Goal: Complete Application Form: Complete application form

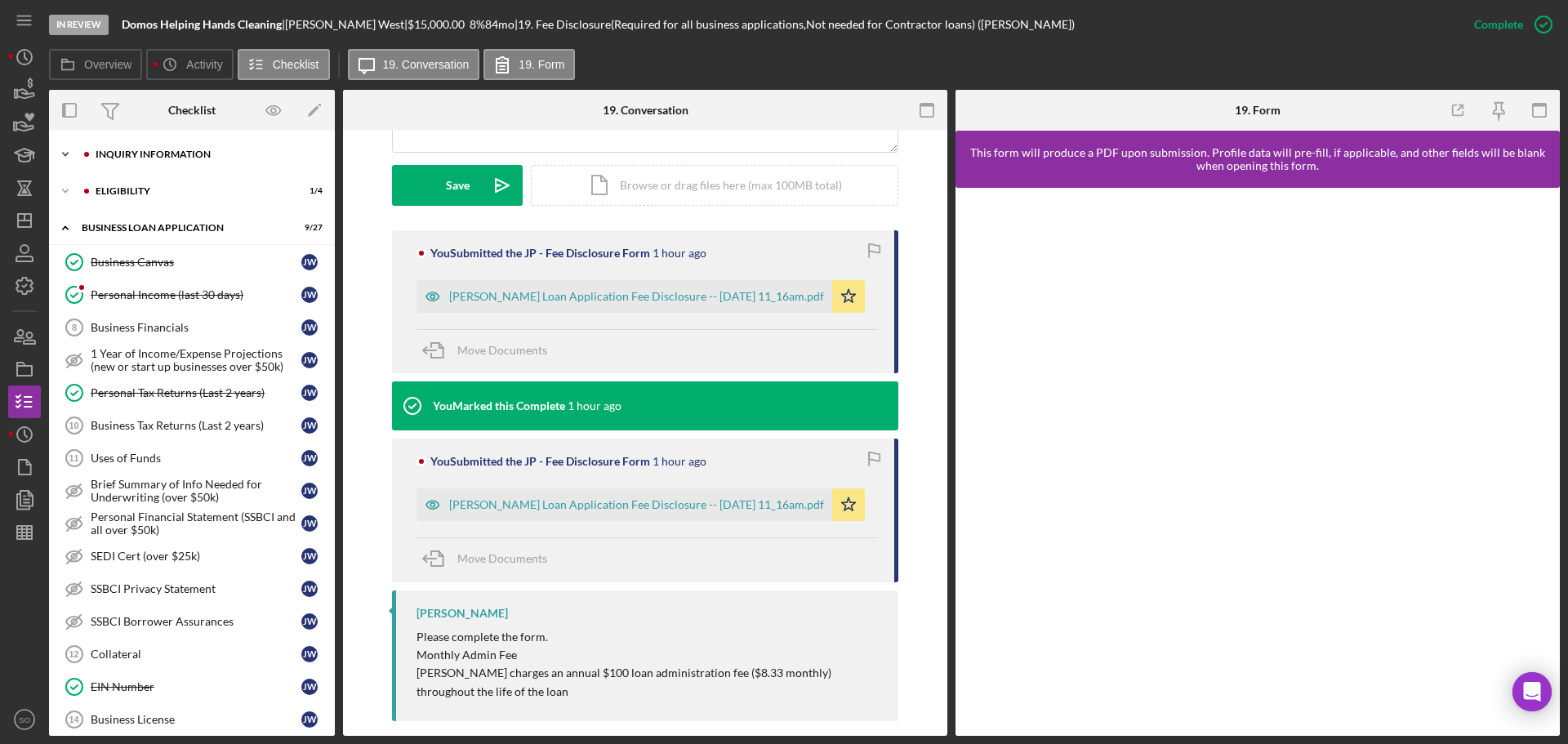
click at [157, 153] on div "INQUIRY INFORMATION" at bounding box center [204, 154] width 219 height 9
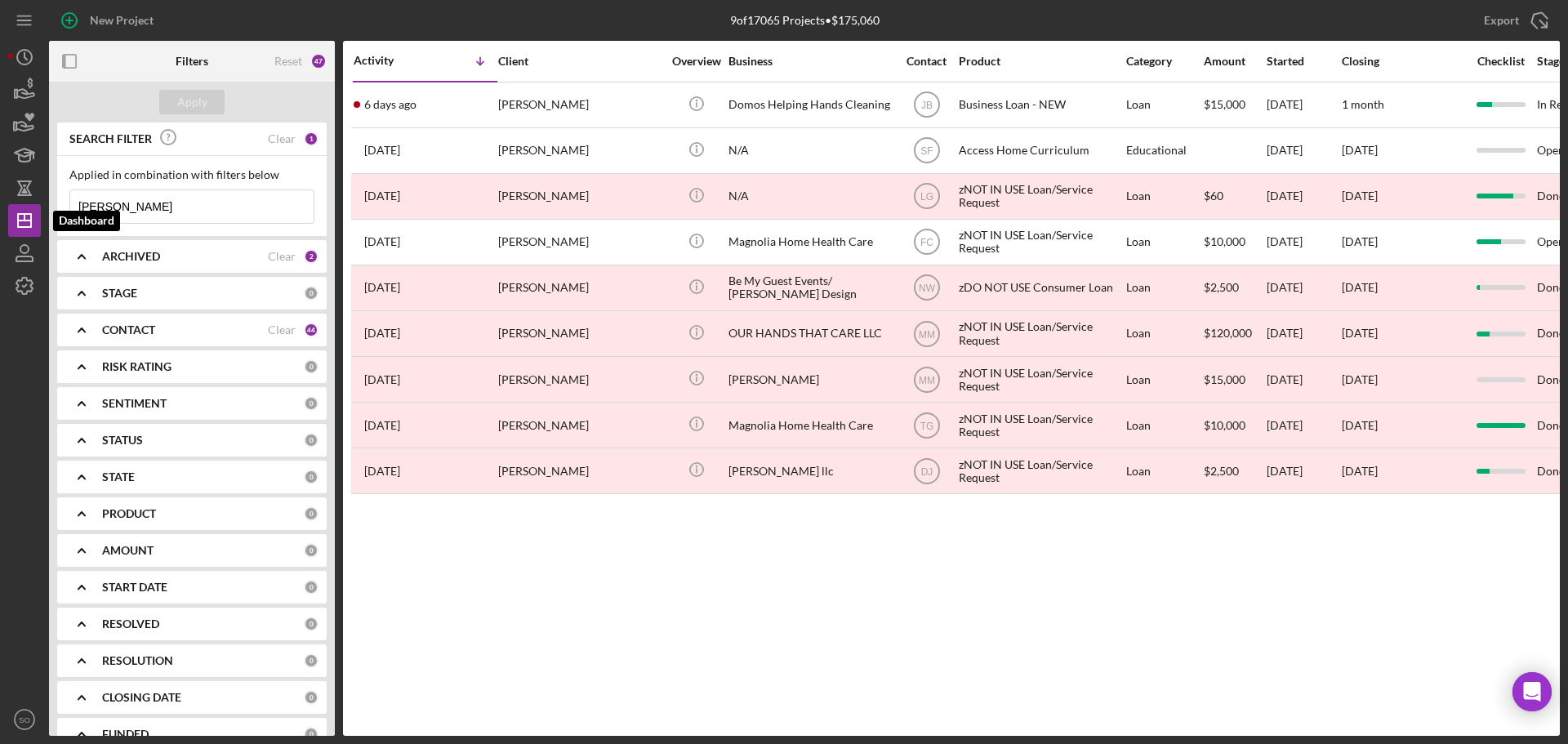
drag, startPoint x: 135, startPoint y: 209, endPoint x: 0, endPoint y: 200, distance: 135.3
click at [0, 198] on div "New Project 9 of 17065 Projects • $175,060 joyce Export Icon/Export Filters Res…" at bounding box center [784, 372] width 1568 height 744
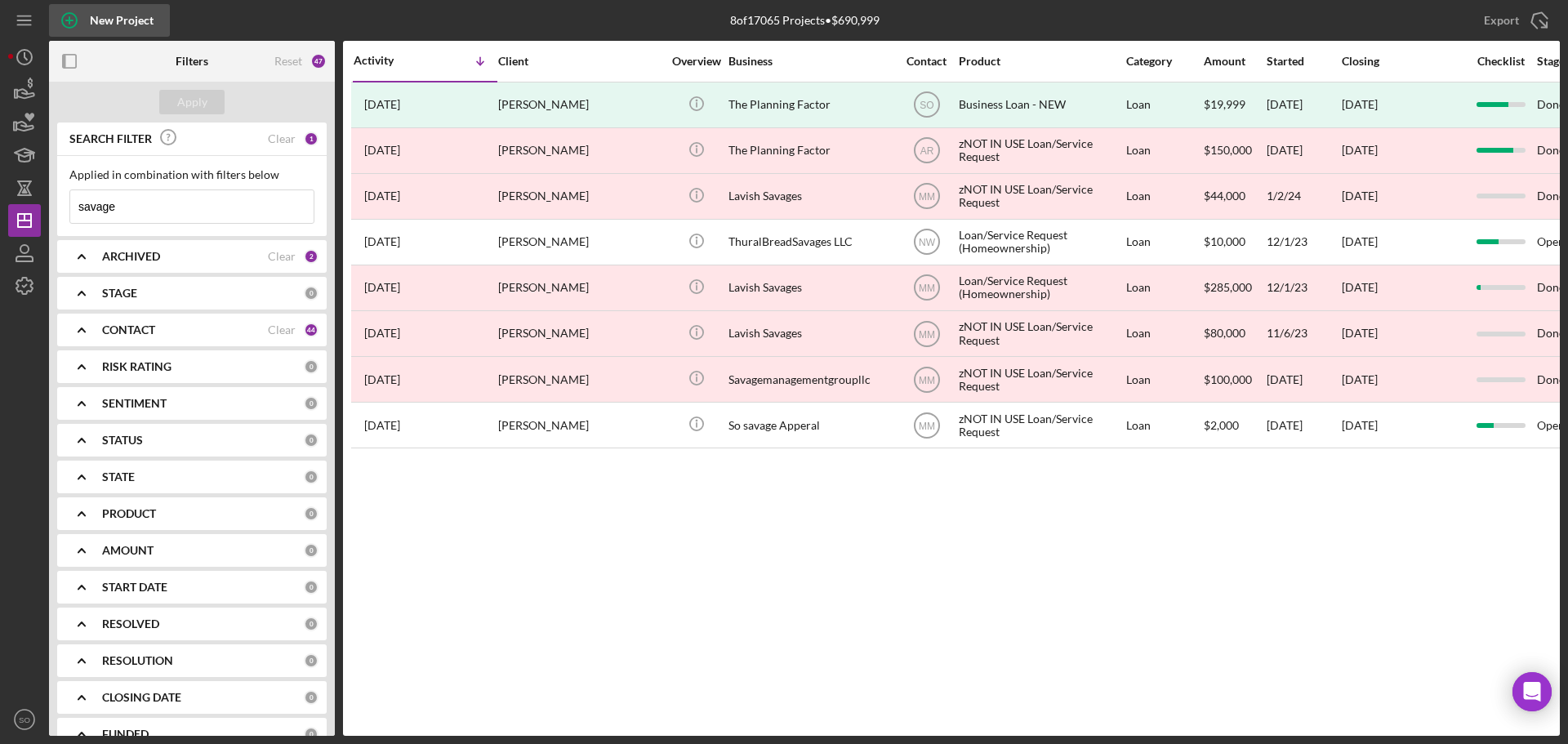
type input "savage"
click at [111, 19] on div "New Project" at bounding box center [122, 21] width 64 height 33
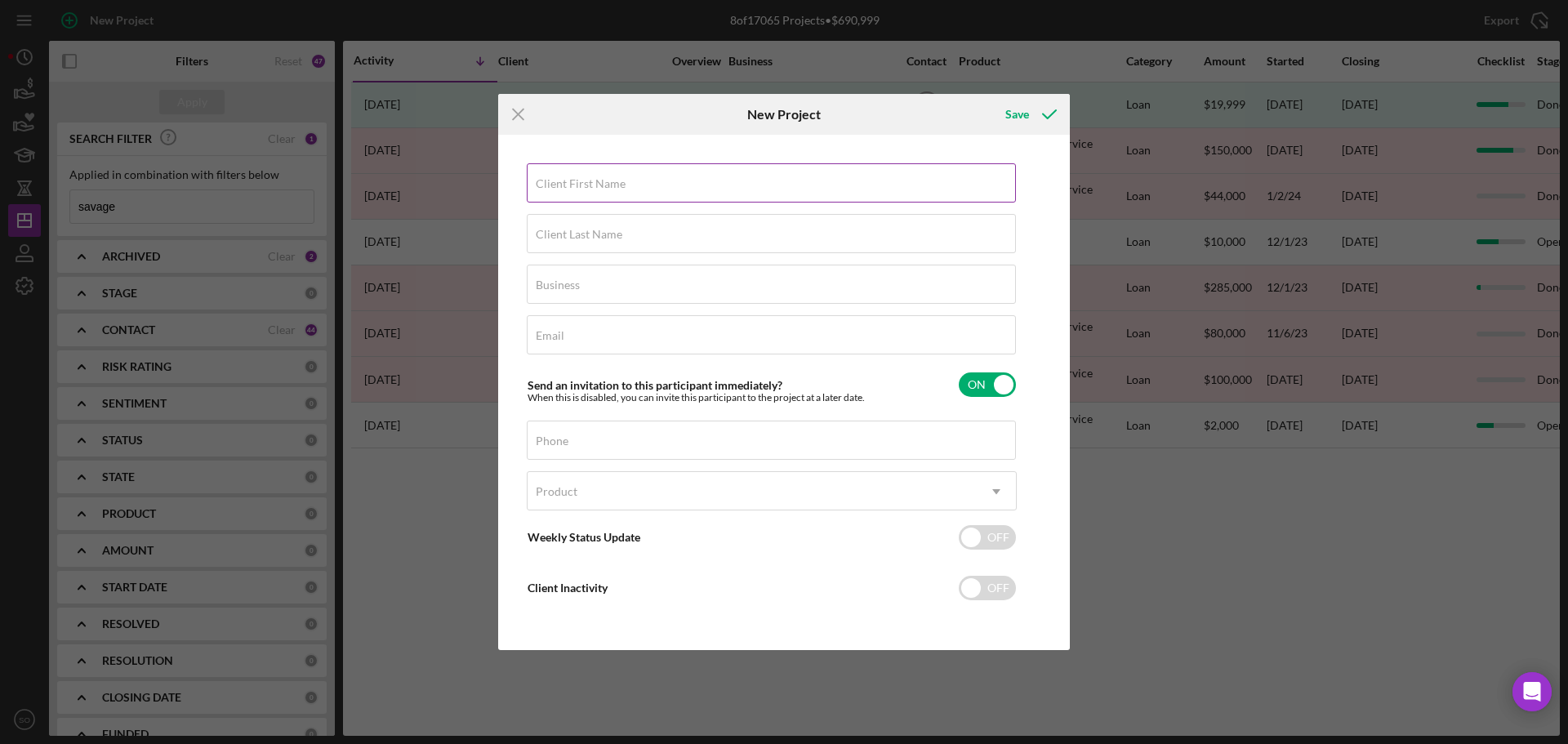
click at [606, 191] on input "Client First Name" at bounding box center [772, 183] width 489 height 39
paste input "Genevieve"
type input "Genevieve"
click at [602, 233] on label "Client Last Name" at bounding box center [578, 233] width 87 height 13
click at [602, 233] on input "Client Last Name" at bounding box center [772, 233] width 489 height 39
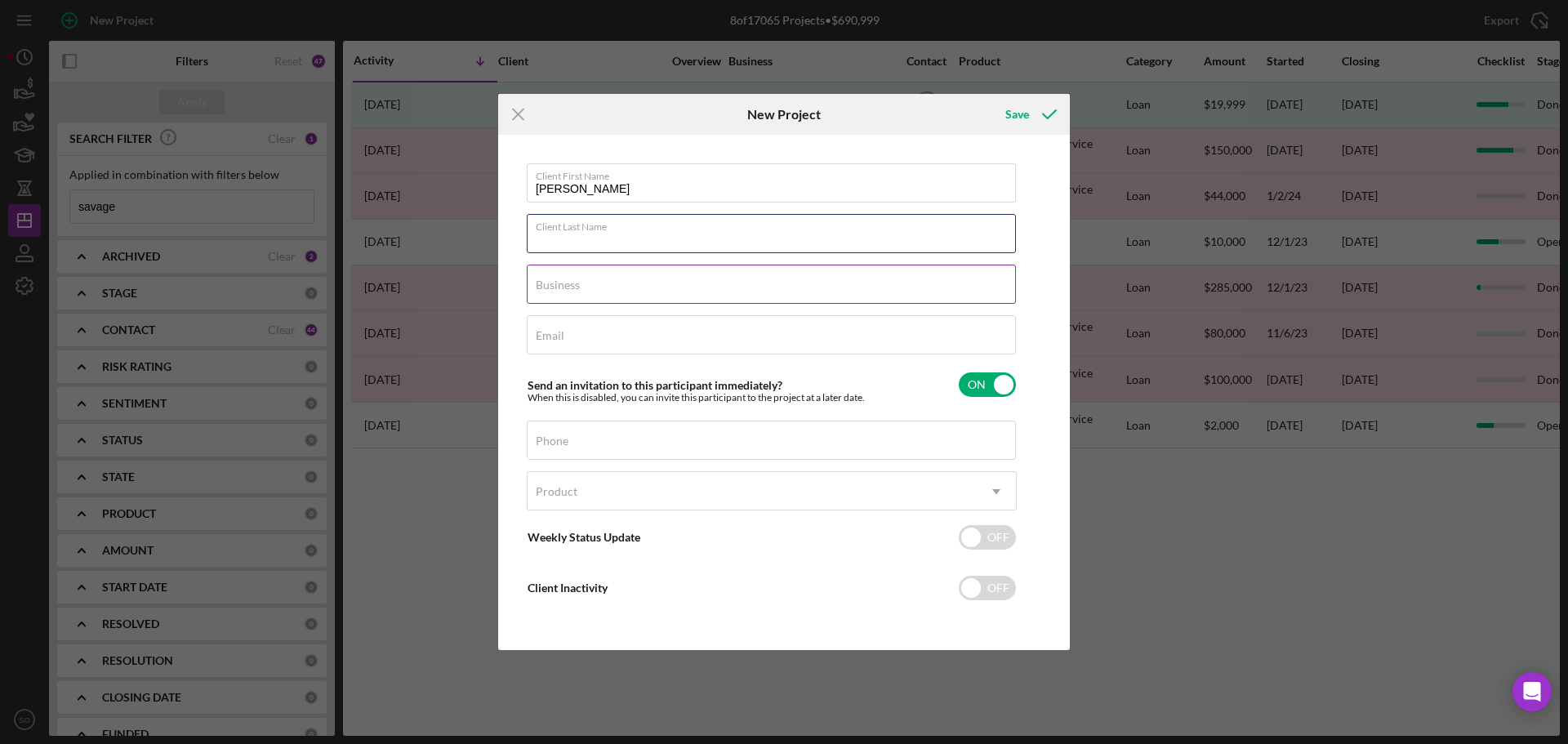
paste input "Savage"
type input "Savage"
click at [805, 334] on div "Email Required" at bounding box center [772, 336] width 490 height 41
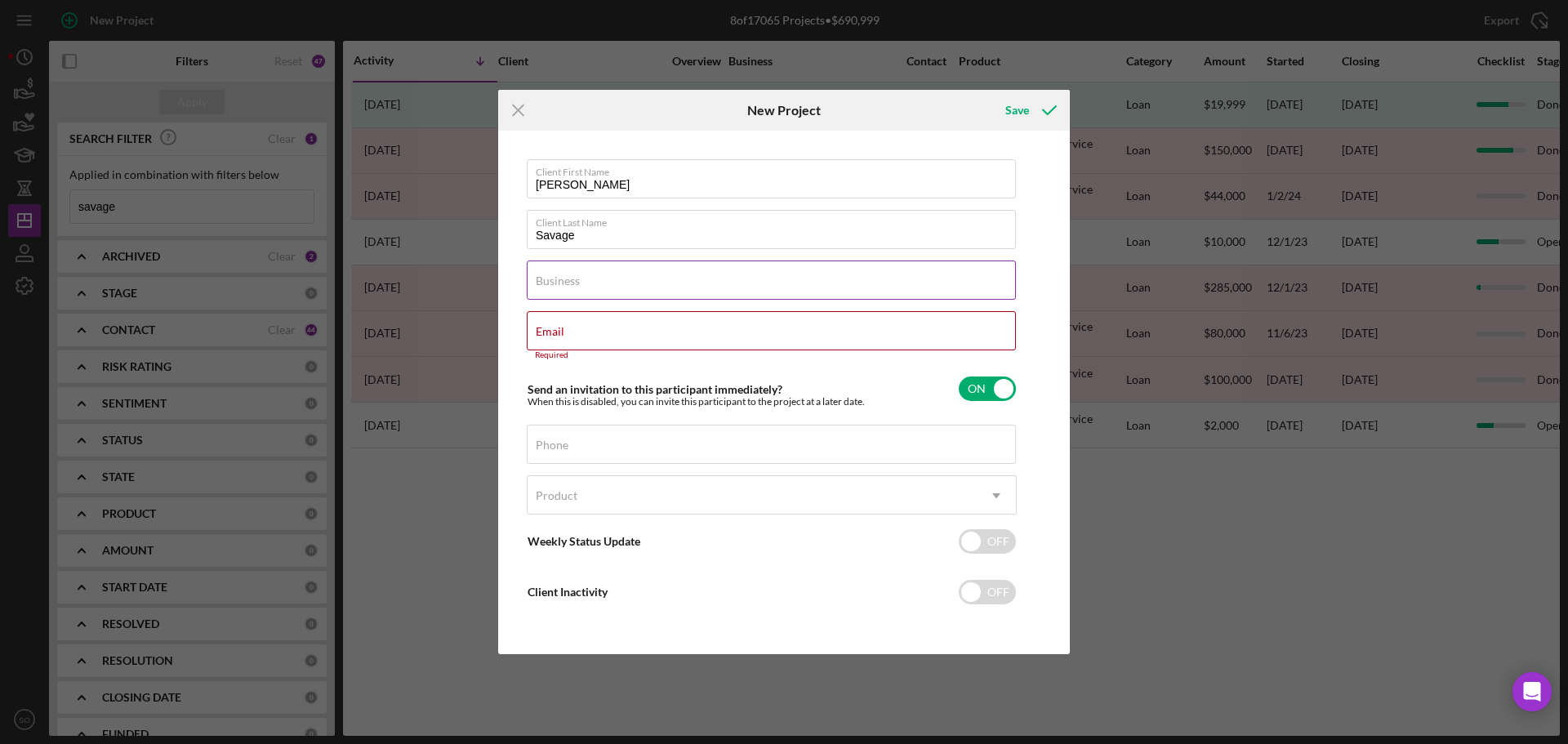
click at [627, 273] on div "Business Required" at bounding box center [772, 281] width 490 height 41
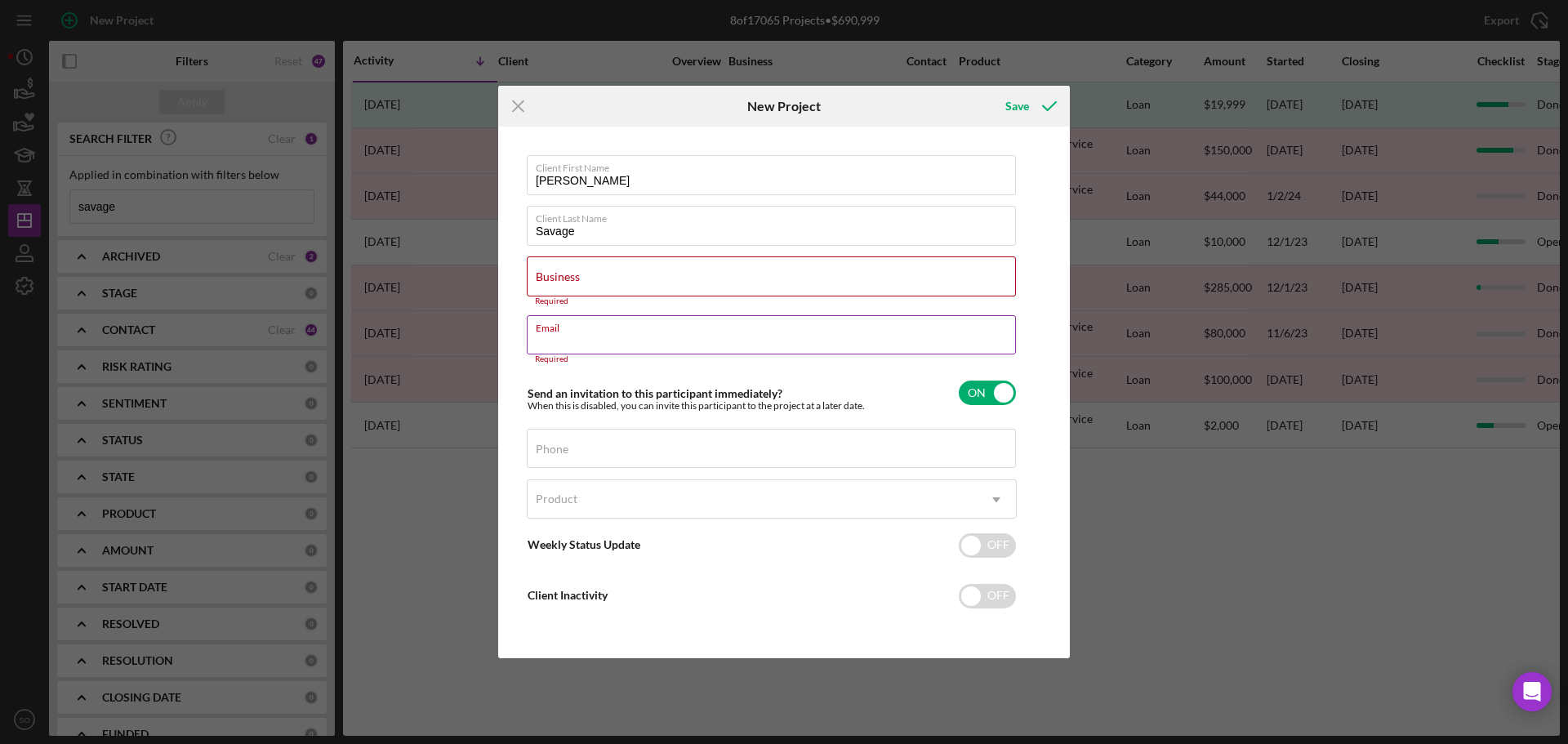
click at [589, 343] on input "Email" at bounding box center [772, 335] width 489 height 39
paste input "gensaksa@yahoo.com"
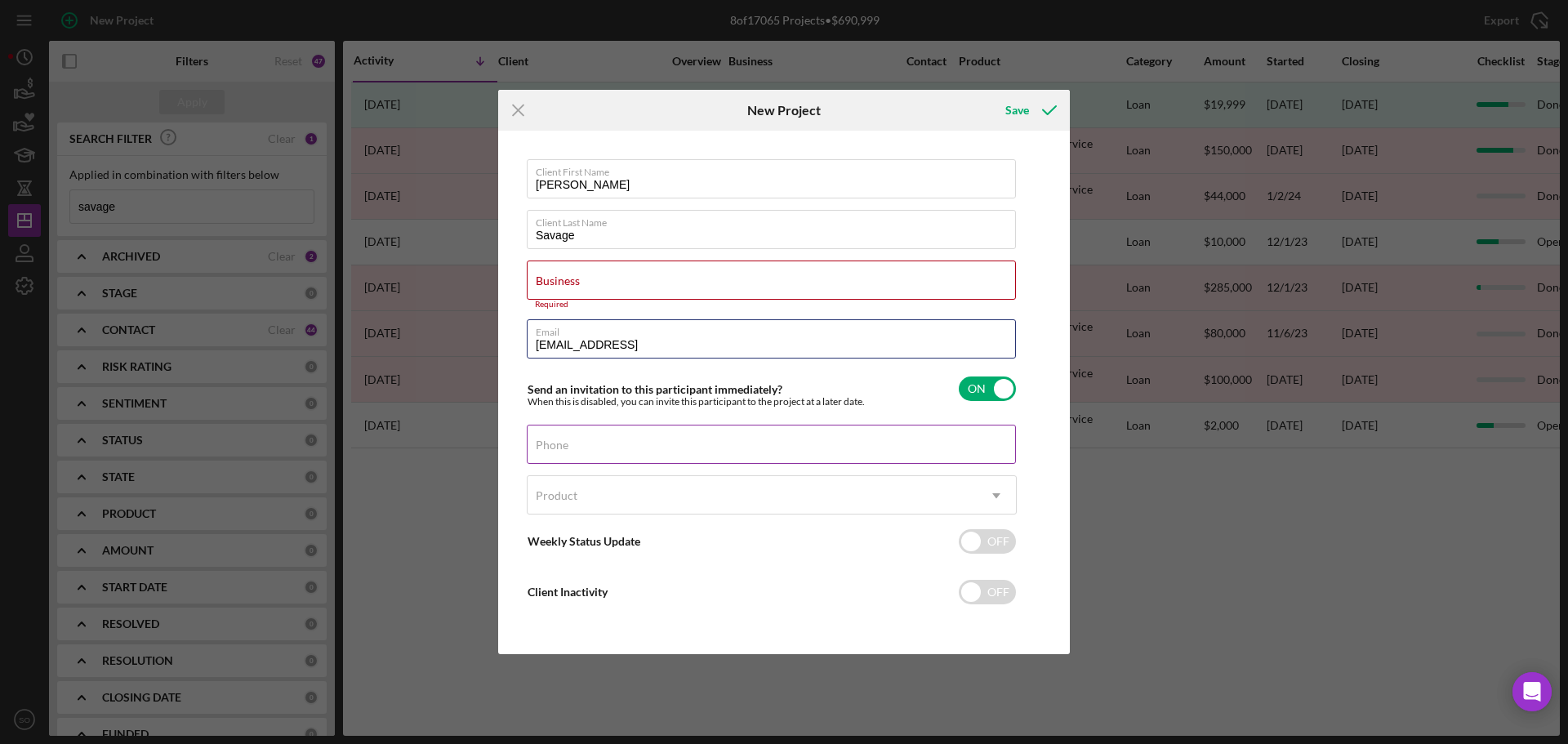
type input "gensaksa@yahoo.comm"
click at [682, 439] on div "Phone" at bounding box center [772, 445] width 490 height 41
click at [586, 437] on div "Phone" at bounding box center [772, 445] width 490 height 41
paste input "(636) 253-6962"
type input "(636) 253-6962"
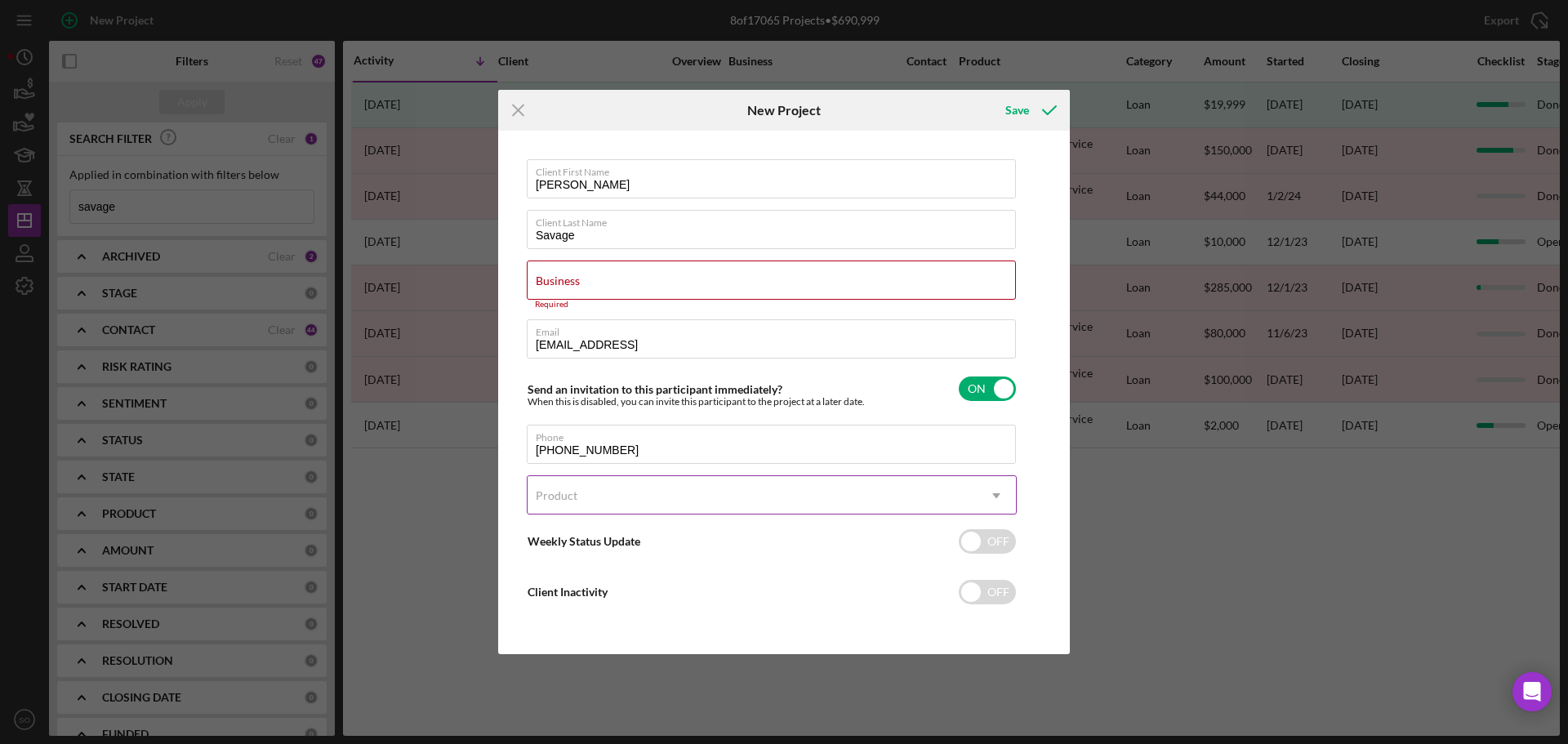
click at [630, 500] on div "Product" at bounding box center [752, 496] width 449 height 38
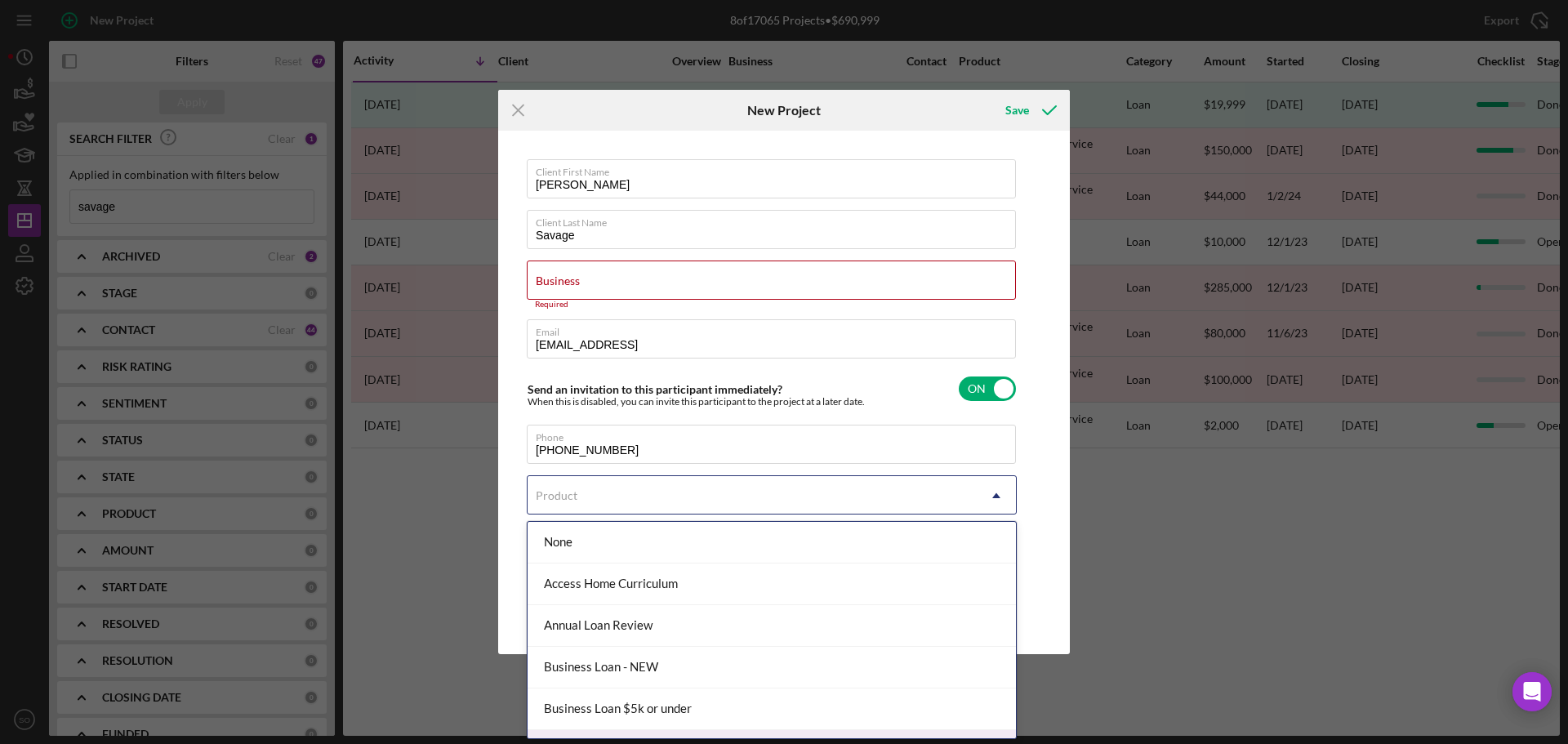
scroll to position [82, 0]
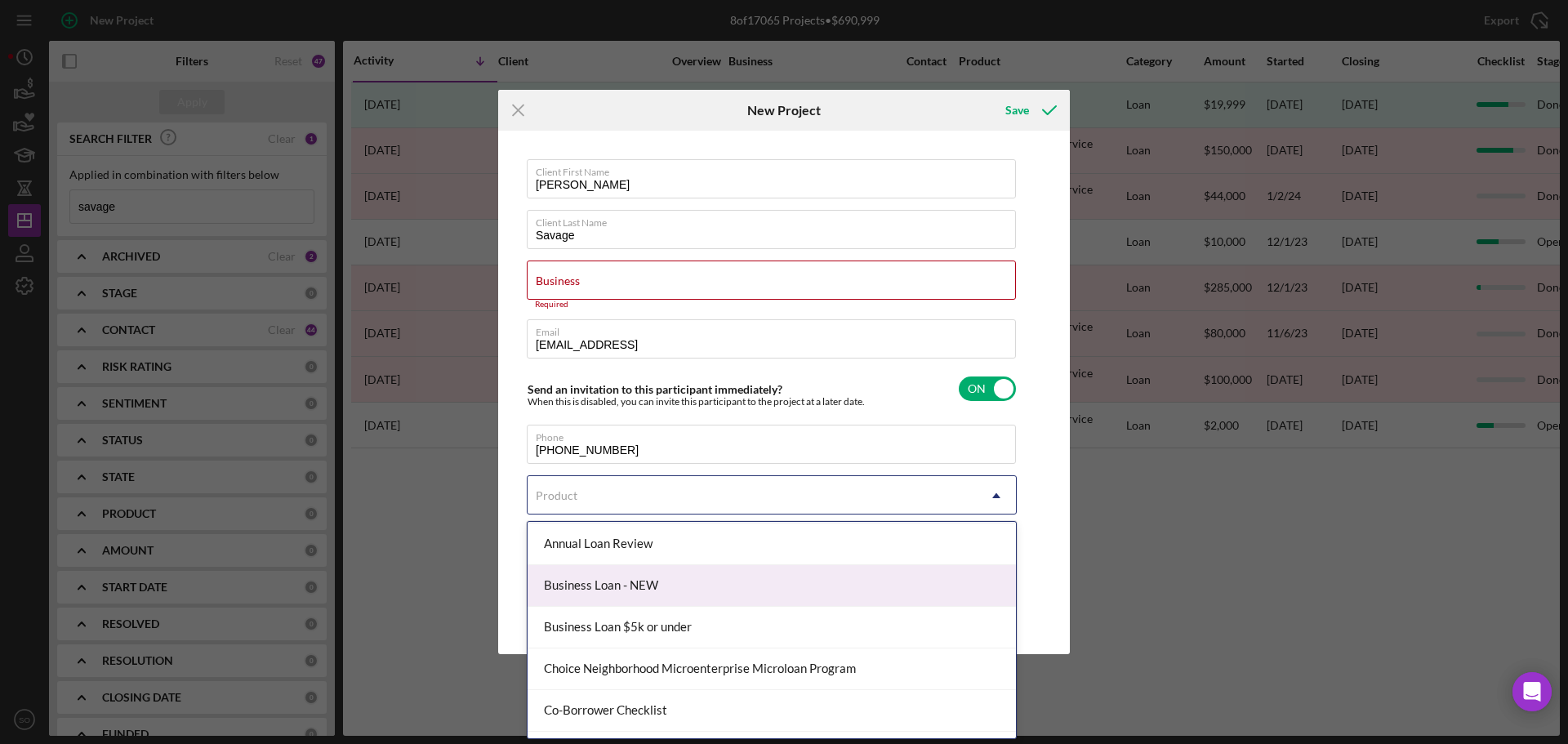
click at [624, 593] on div "Business Loan - NEW" at bounding box center [772, 585] width 488 height 42
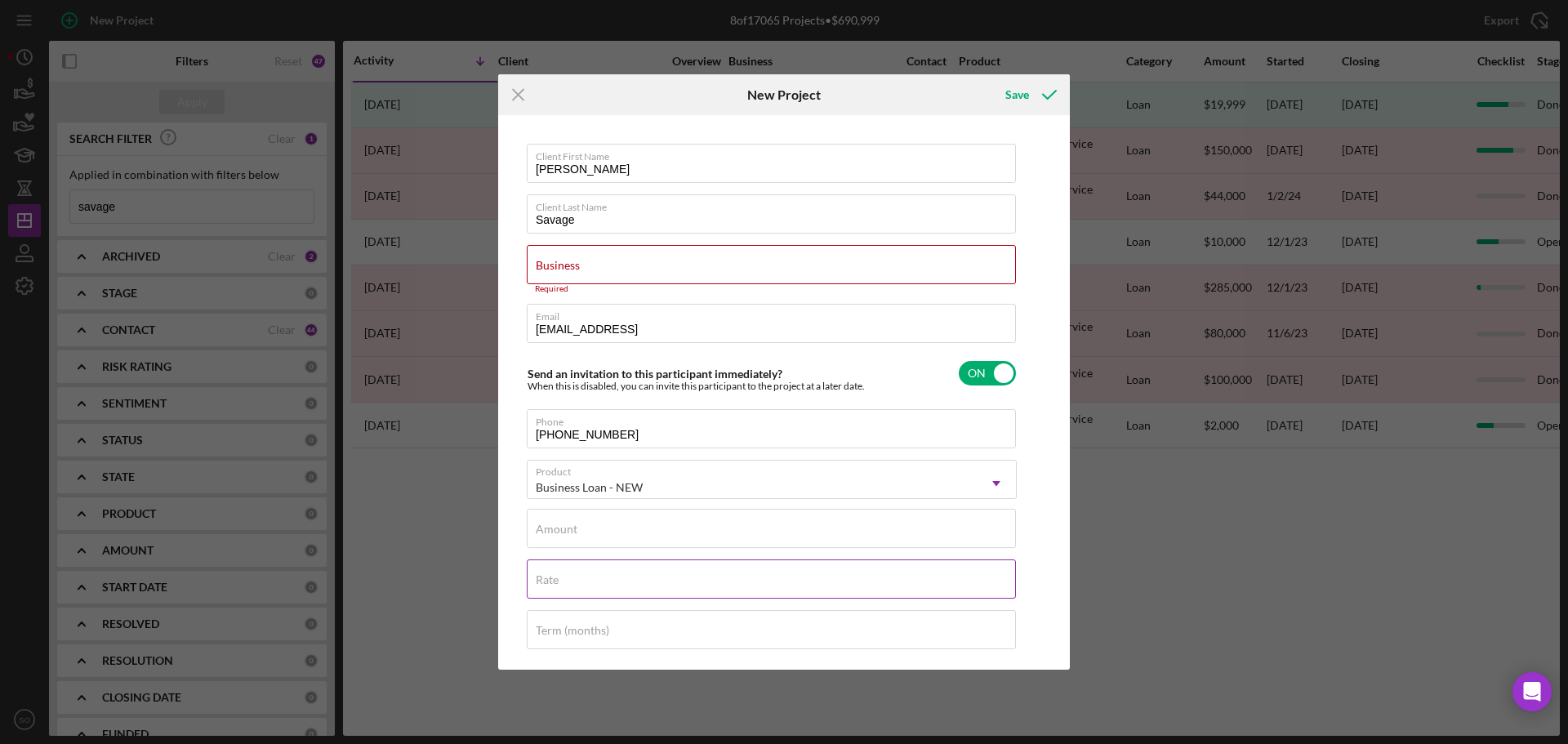
checkbox input "true"
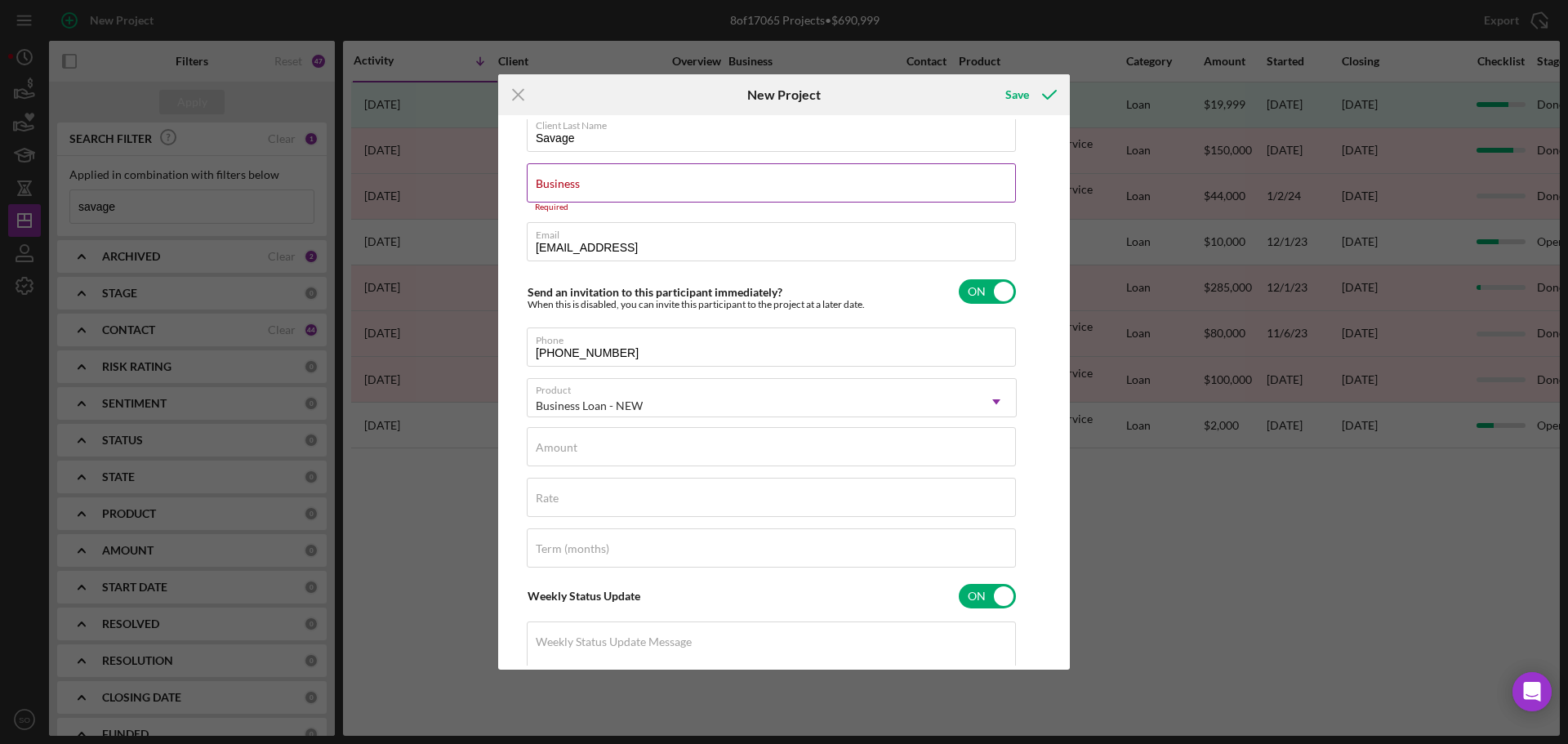
click at [606, 194] on input "Business" at bounding box center [772, 183] width 489 height 39
type input "n/a"
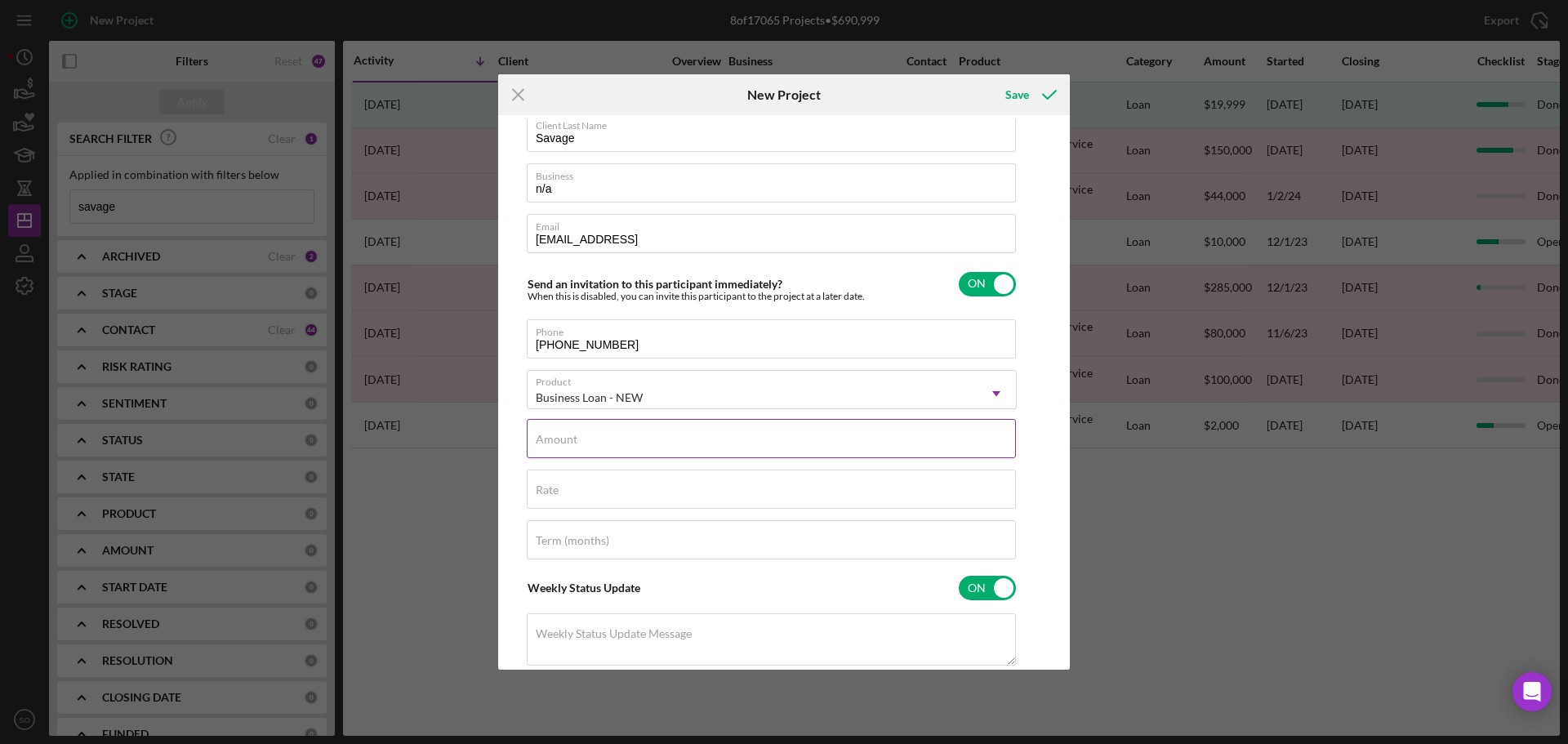
click at [733, 428] on div "Amount" at bounding box center [772, 439] width 490 height 41
click at [604, 428] on div "Amount Required" at bounding box center [772, 443] width 490 height 49
type input "$50,000"
click at [578, 499] on input "Rate" at bounding box center [772, 489] width 489 height 39
type input "8.000%"
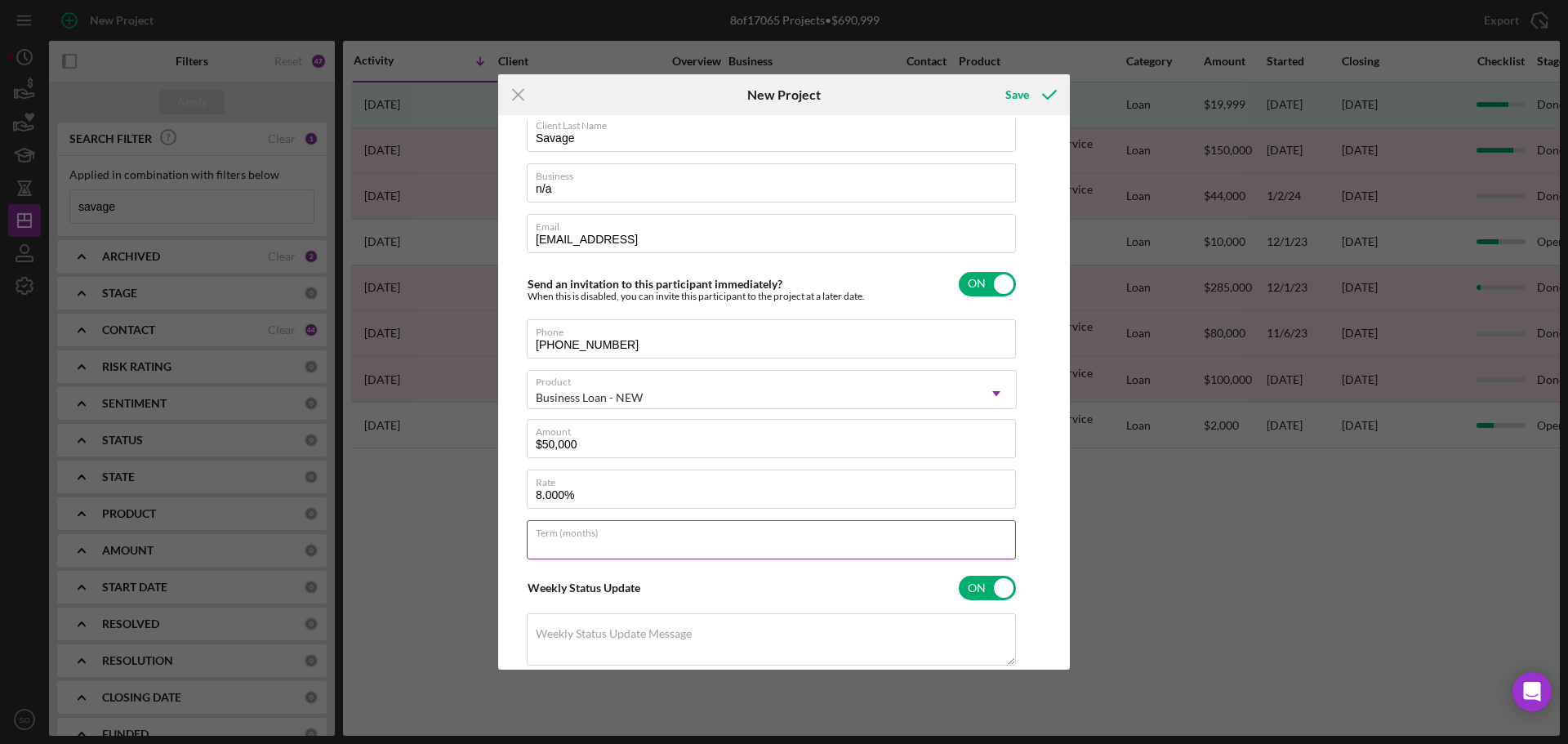
click at [687, 551] on input "Term (months)" at bounding box center [772, 540] width 489 height 39
type input "8"
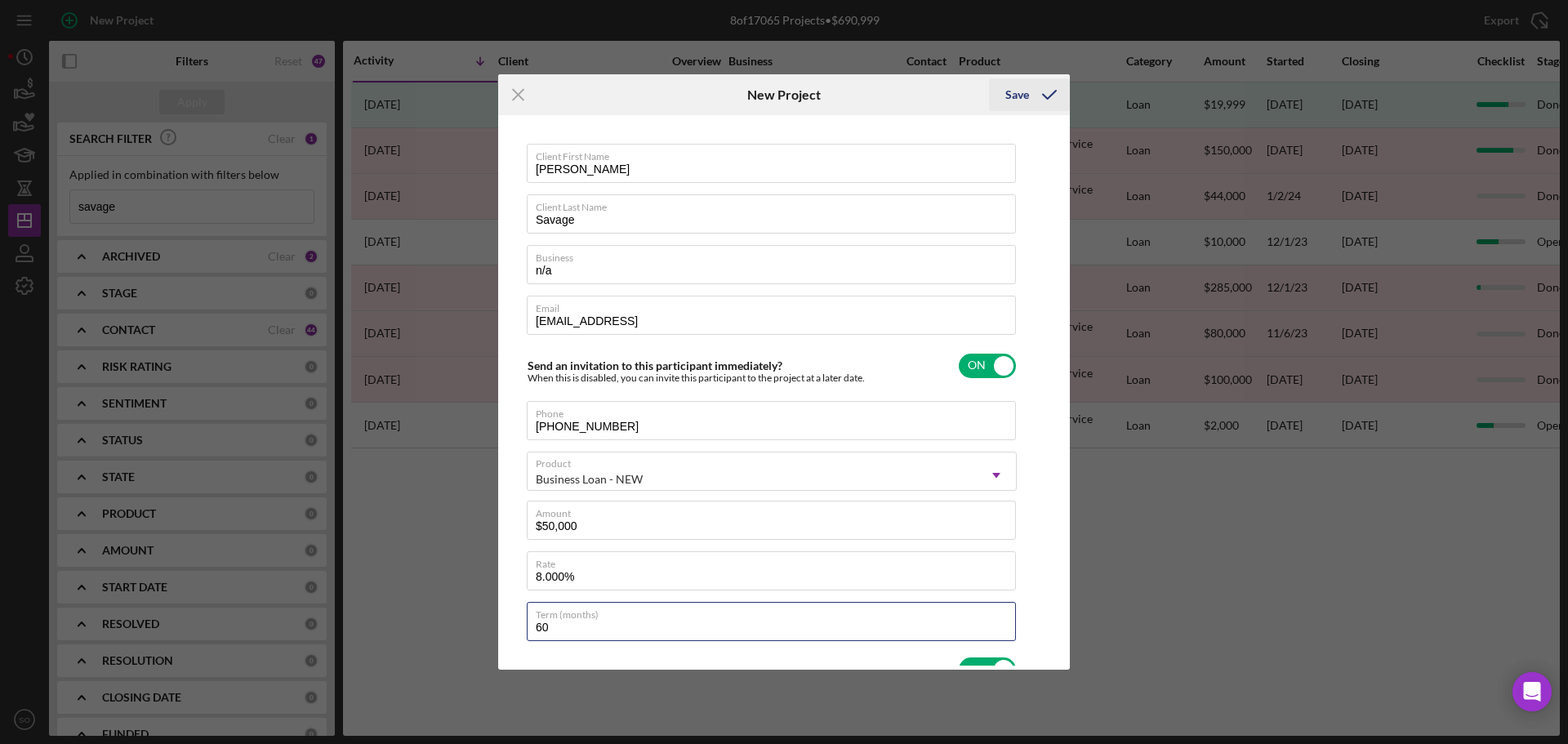
type input "60"
drag, startPoint x: 1017, startPoint y: 94, endPoint x: 1040, endPoint y: 160, distance: 69.9
click at [1017, 94] on div "Save" at bounding box center [1017, 94] width 24 height 33
checkbox input "false"
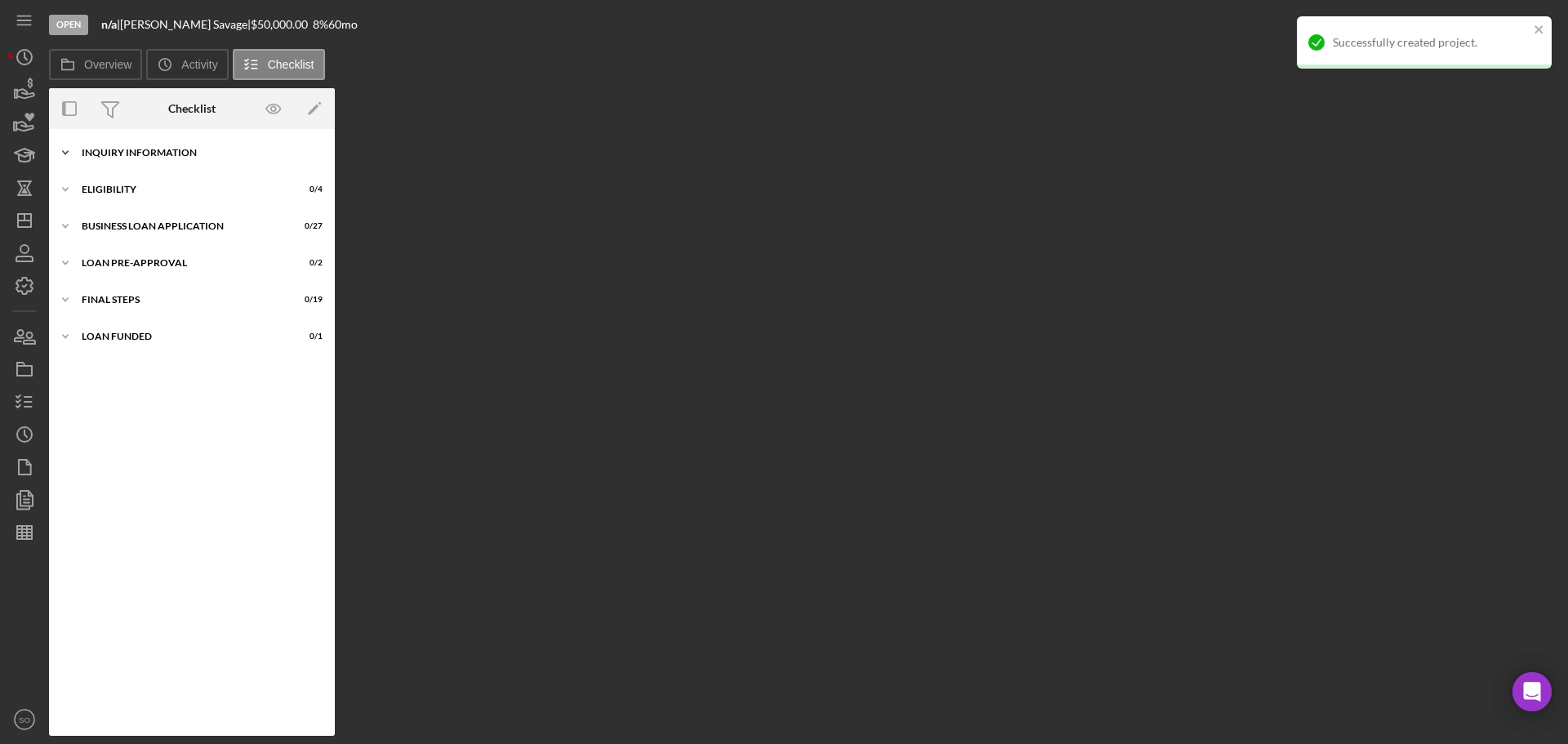
click at [129, 156] on div "INQUIRY INFORMATION" at bounding box center [197, 152] width 233 height 9
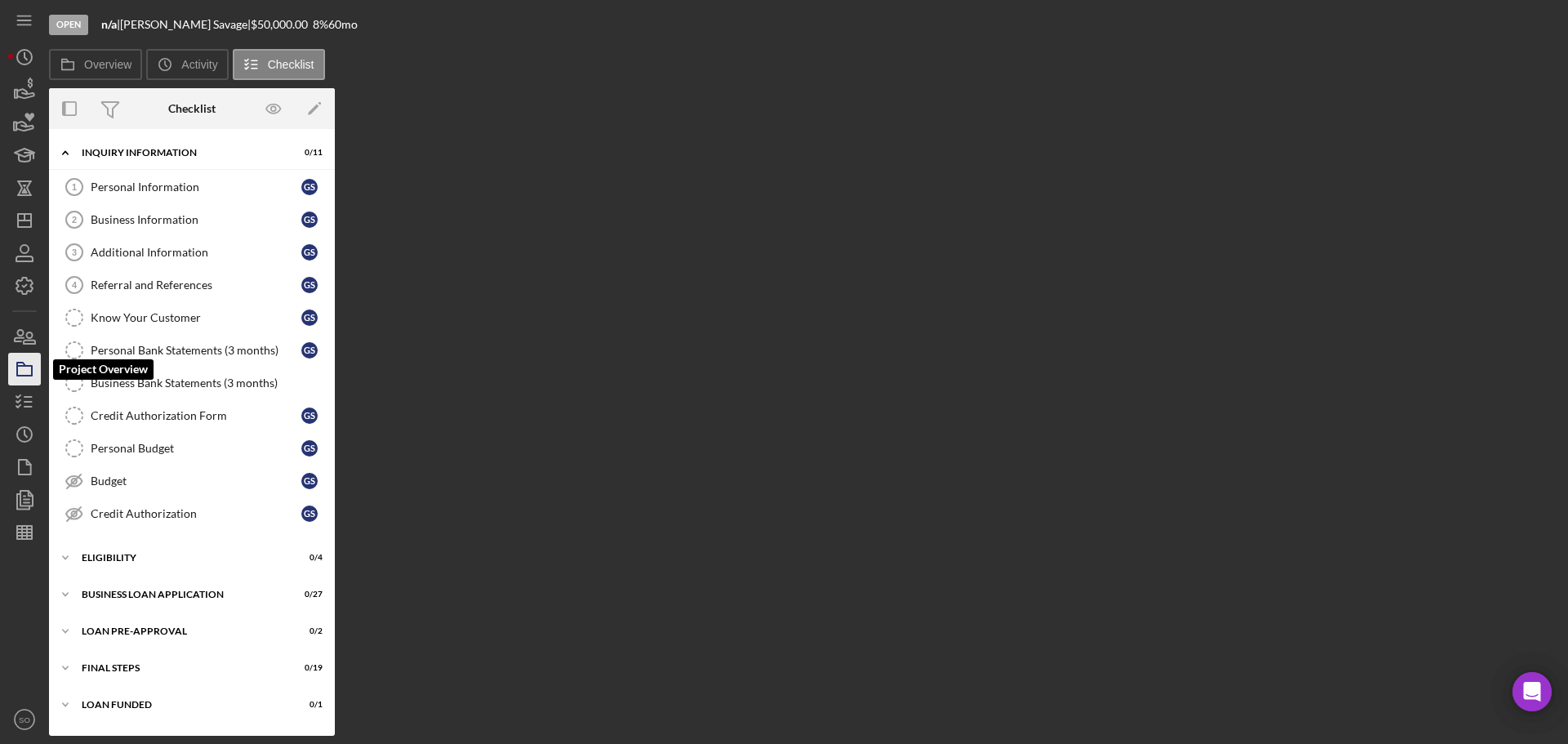
click at [24, 379] on icon "button" at bounding box center [25, 369] width 41 height 41
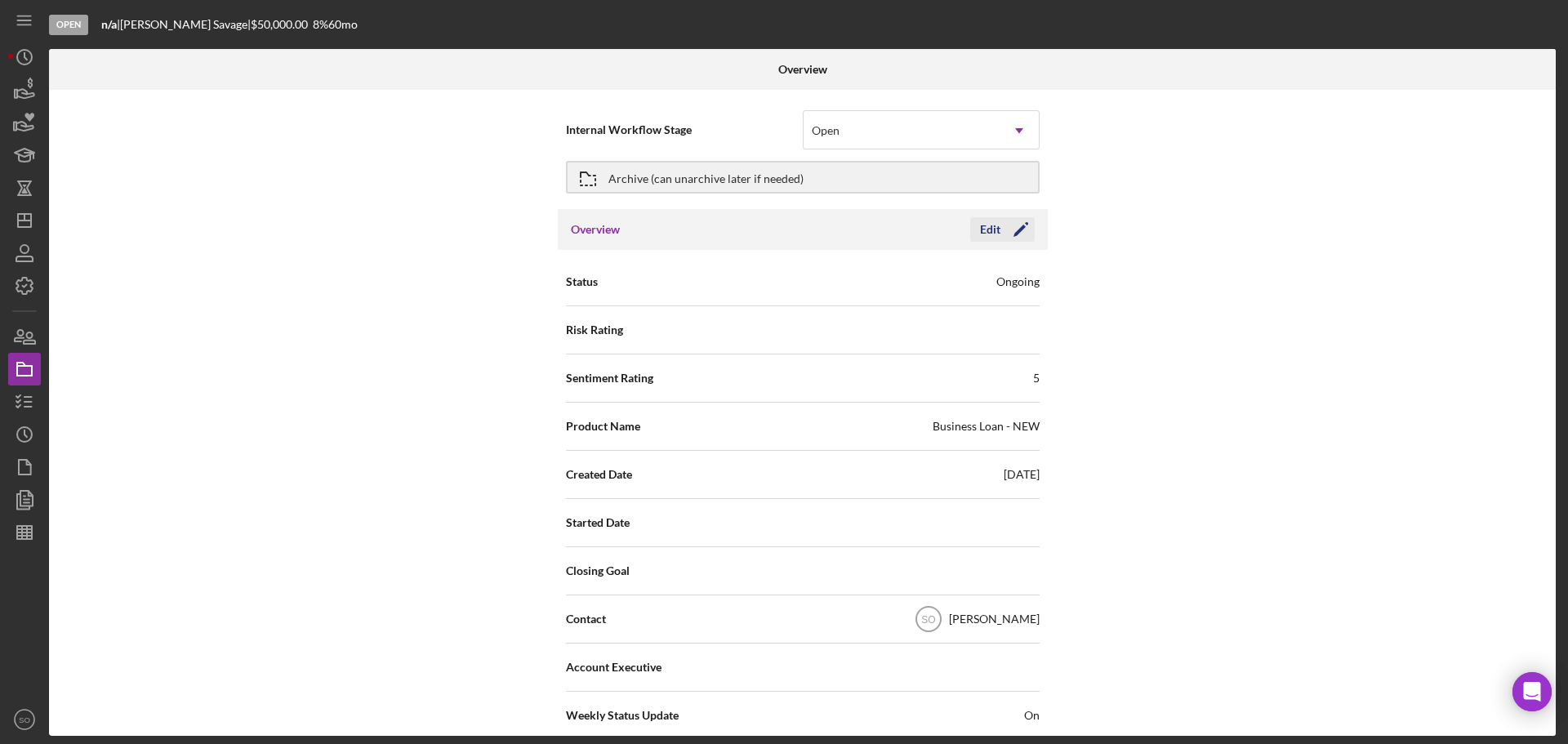
click at [1020, 223] on icon "Icon/Edit" at bounding box center [1021, 230] width 41 height 41
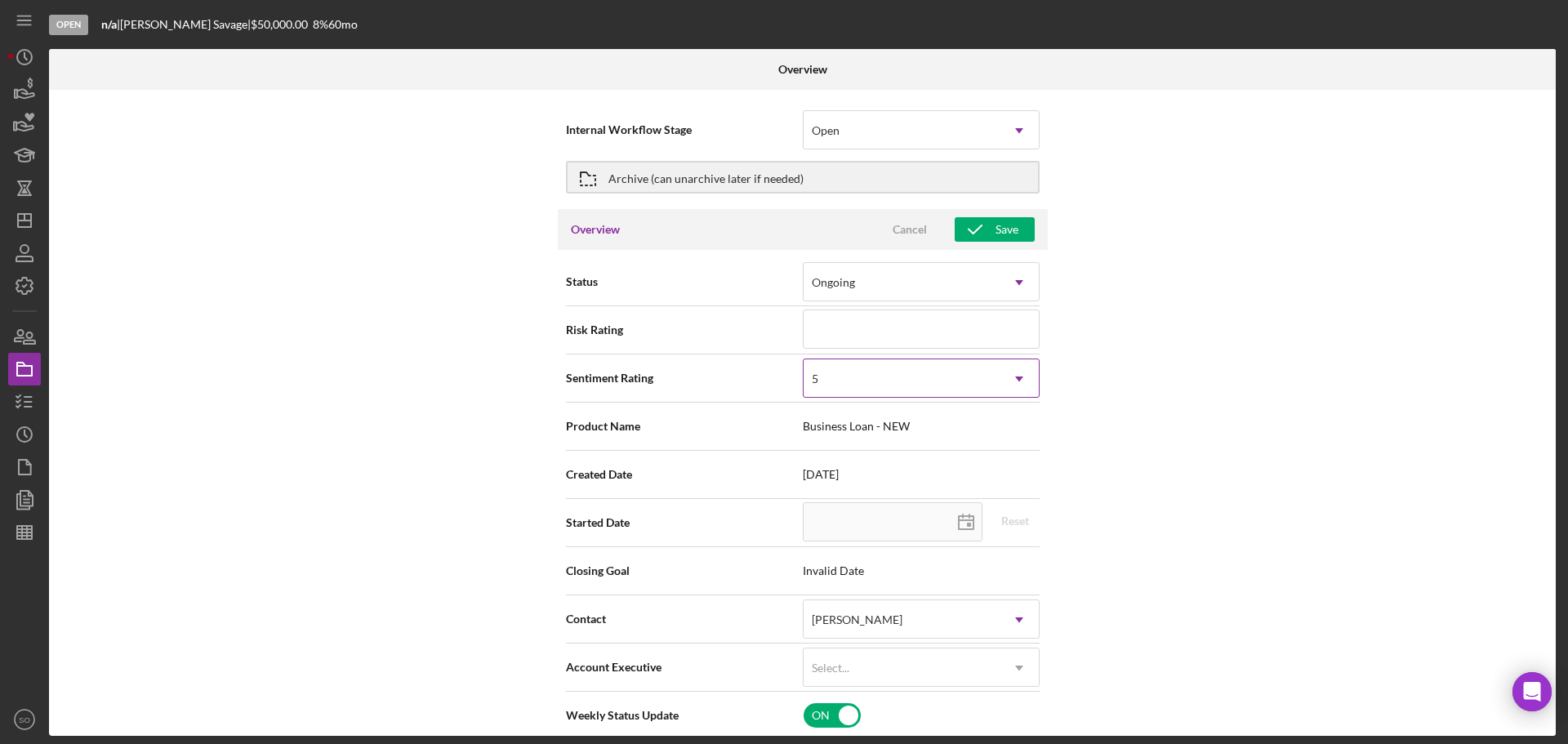
scroll to position [163, 0]
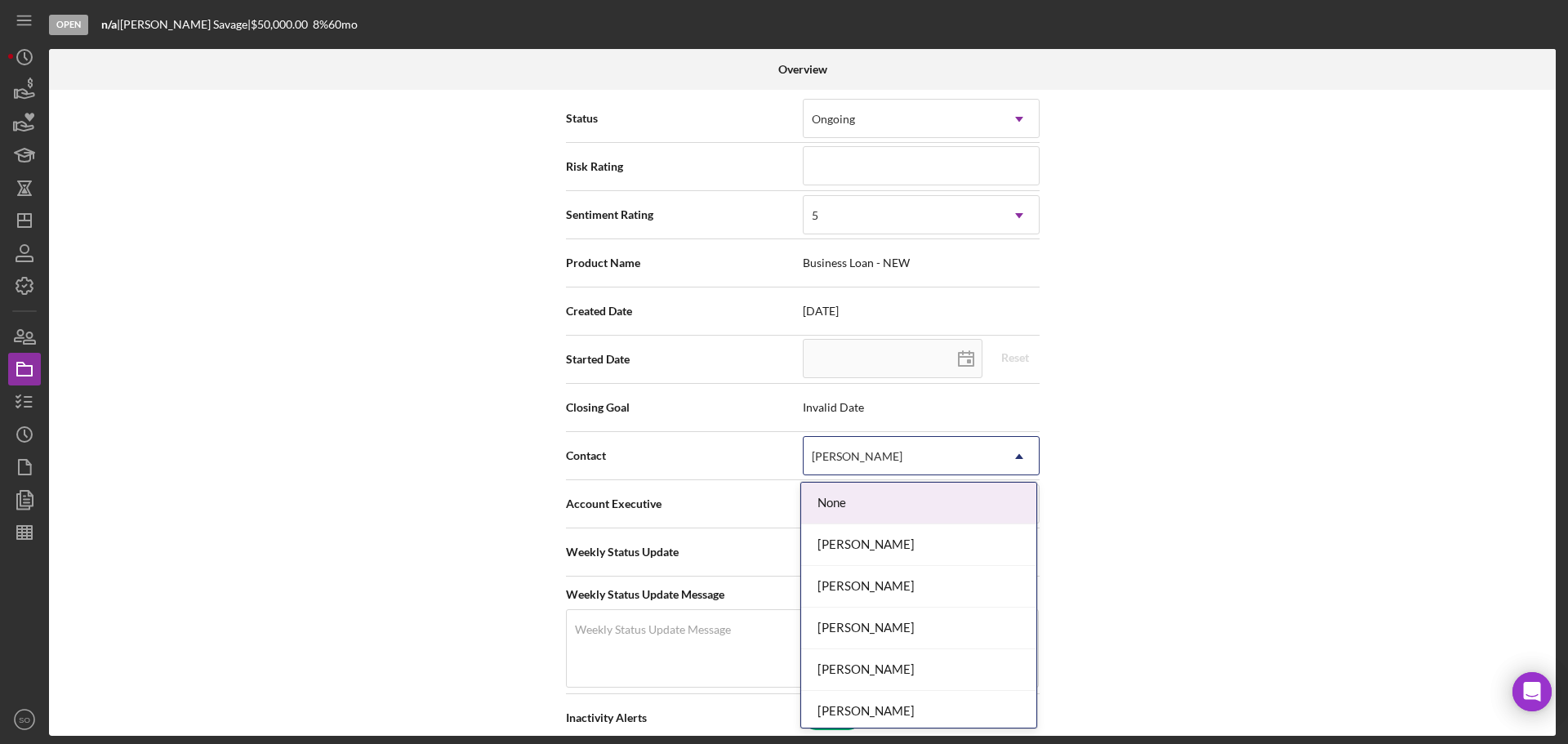
click at [952, 459] on div "[PERSON_NAME]" at bounding box center [901, 457] width 196 height 38
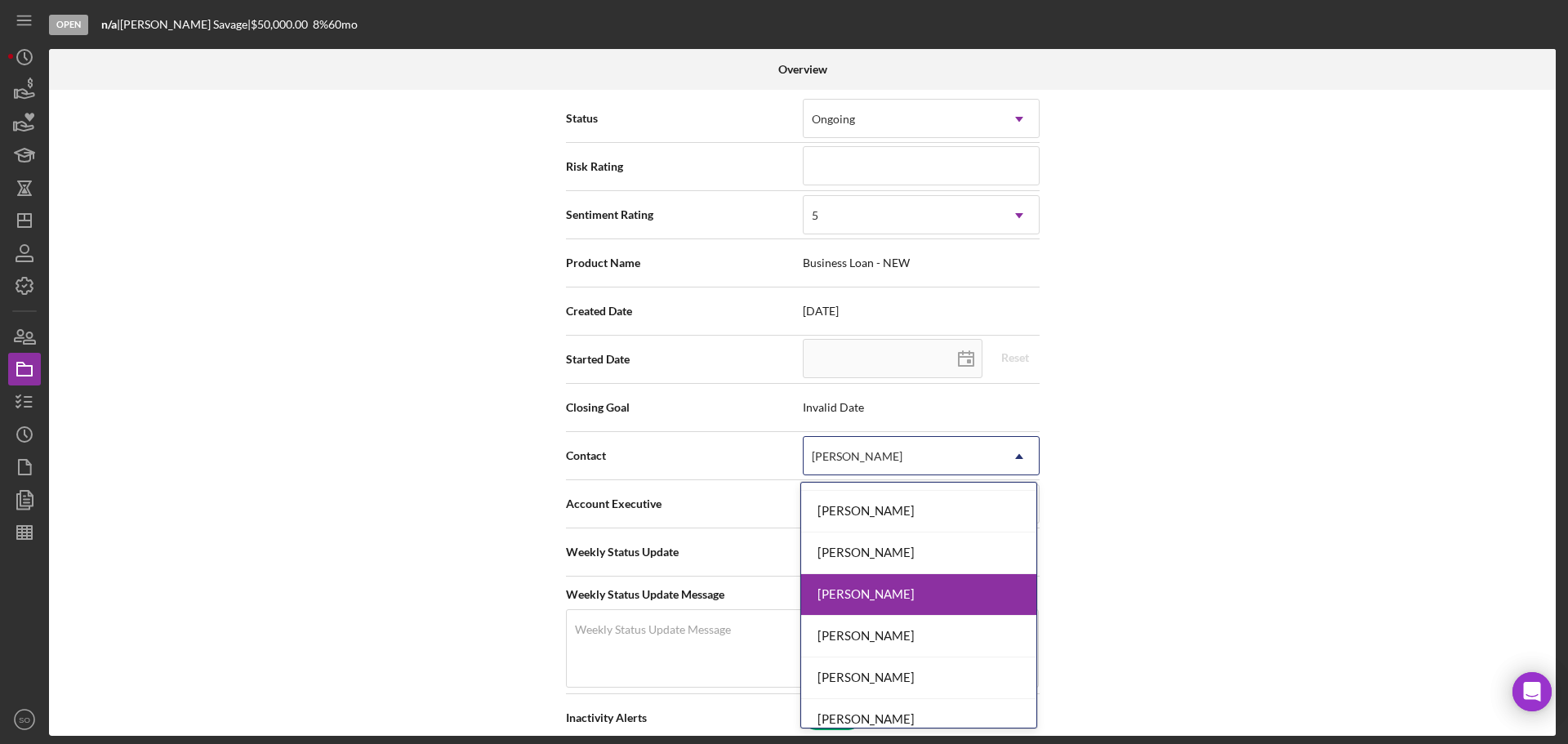
scroll to position [547, 0]
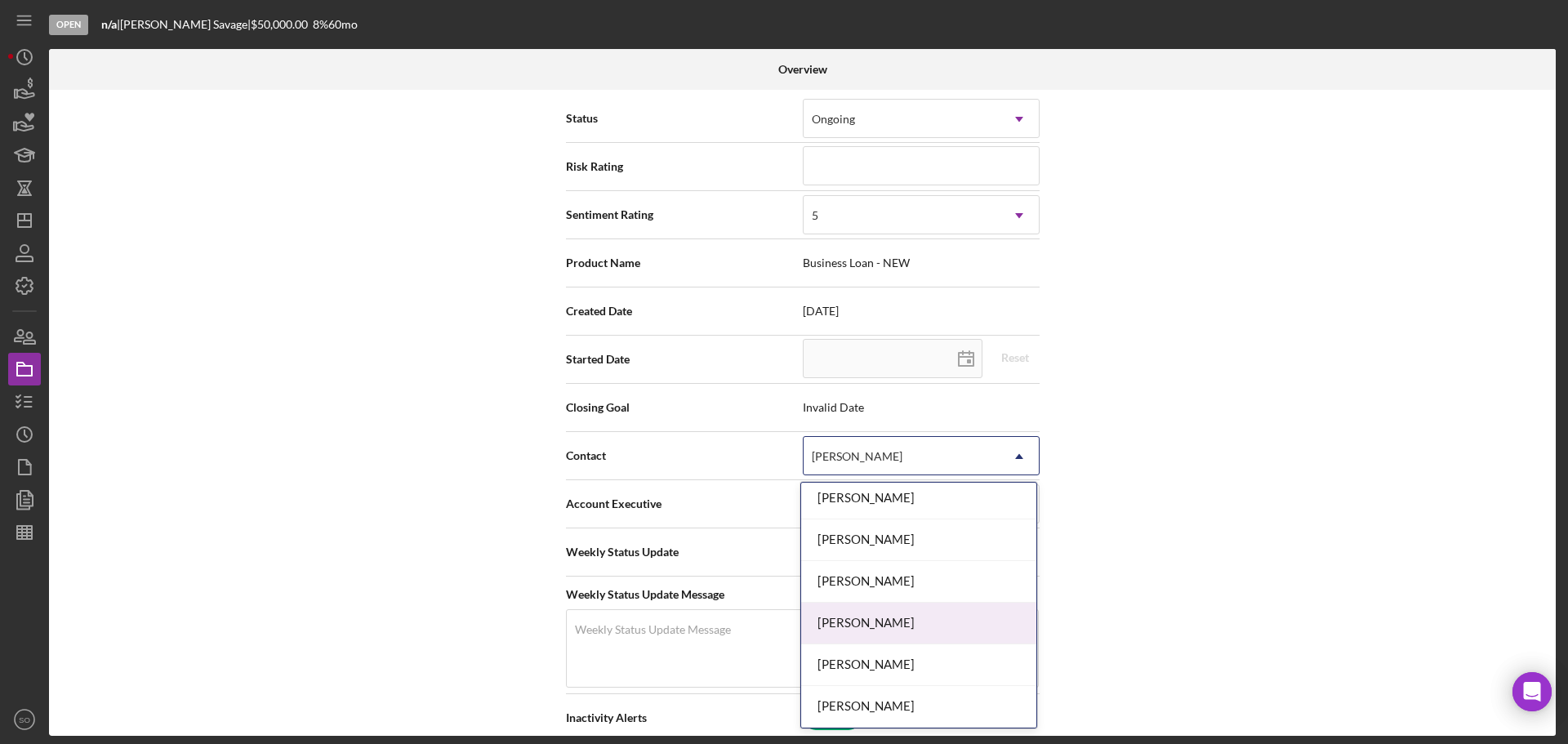
click at [844, 610] on div "Meranda Kusmer" at bounding box center [918, 623] width 235 height 42
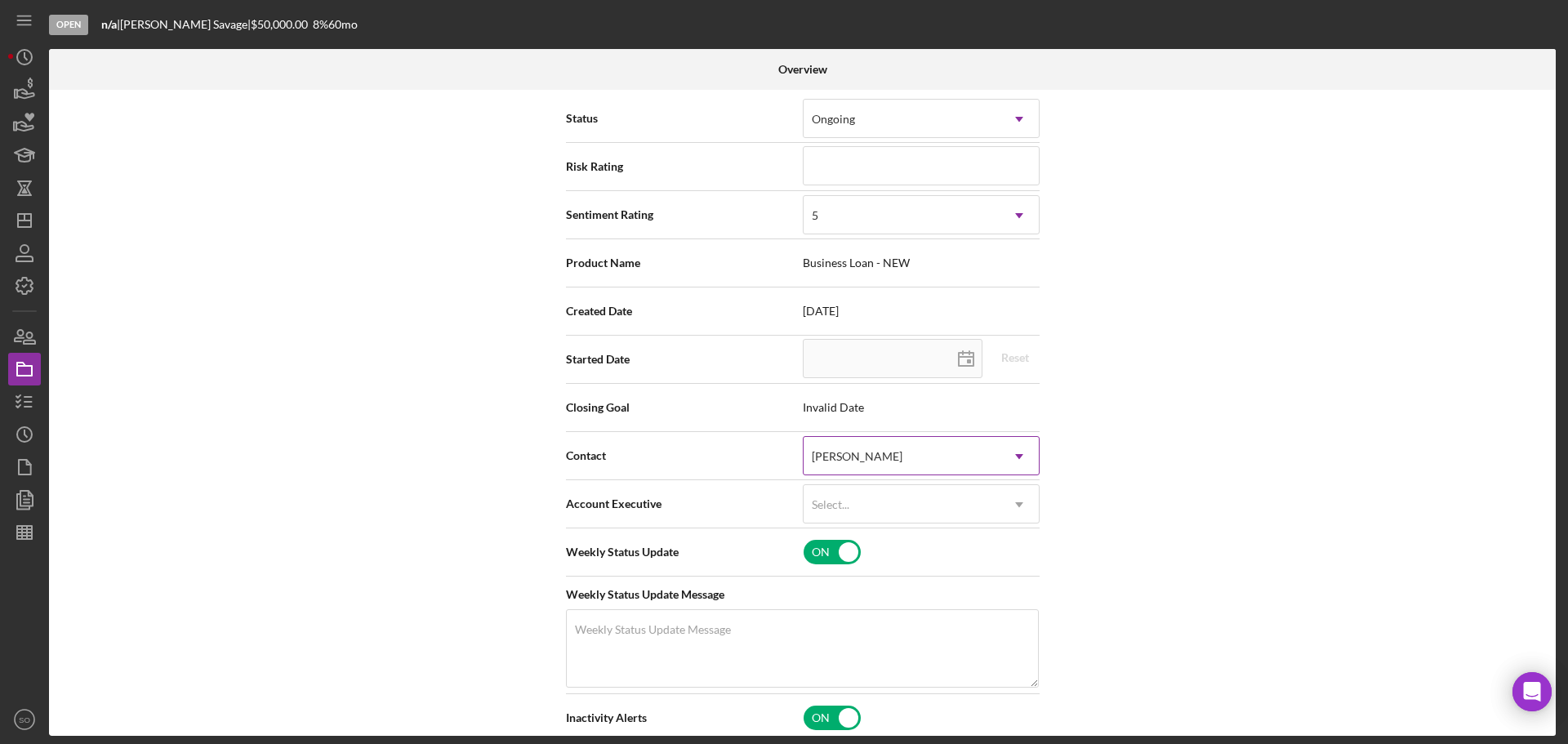
click at [917, 448] on div "Meranda Kusmer" at bounding box center [901, 457] width 196 height 38
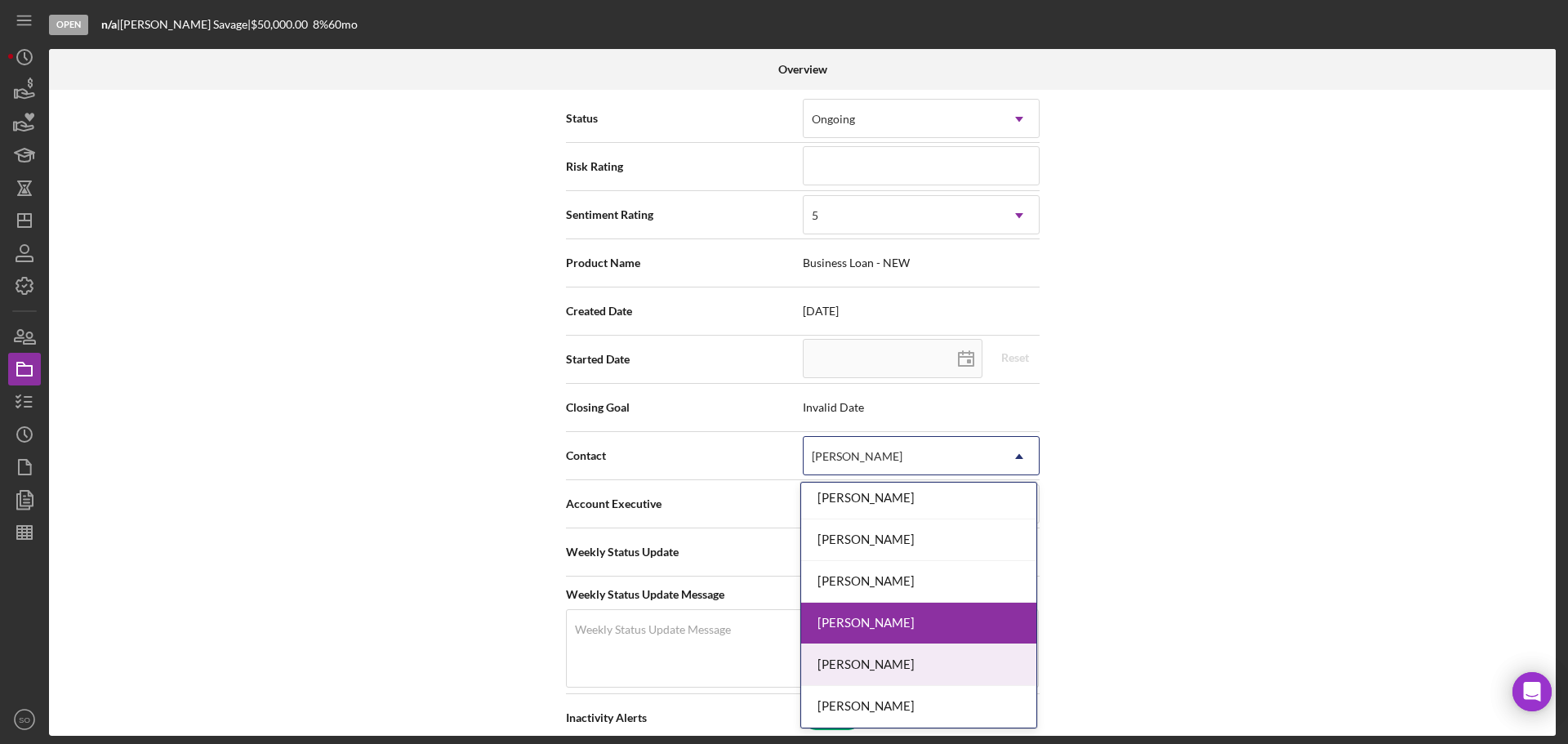
drag, startPoint x: 851, startPoint y: 662, endPoint x: 725, endPoint y: 674, distance: 126.6
click at [851, 663] on div "[PERSON_NAME]" at bounding box center [918, 665] width 235 height 42
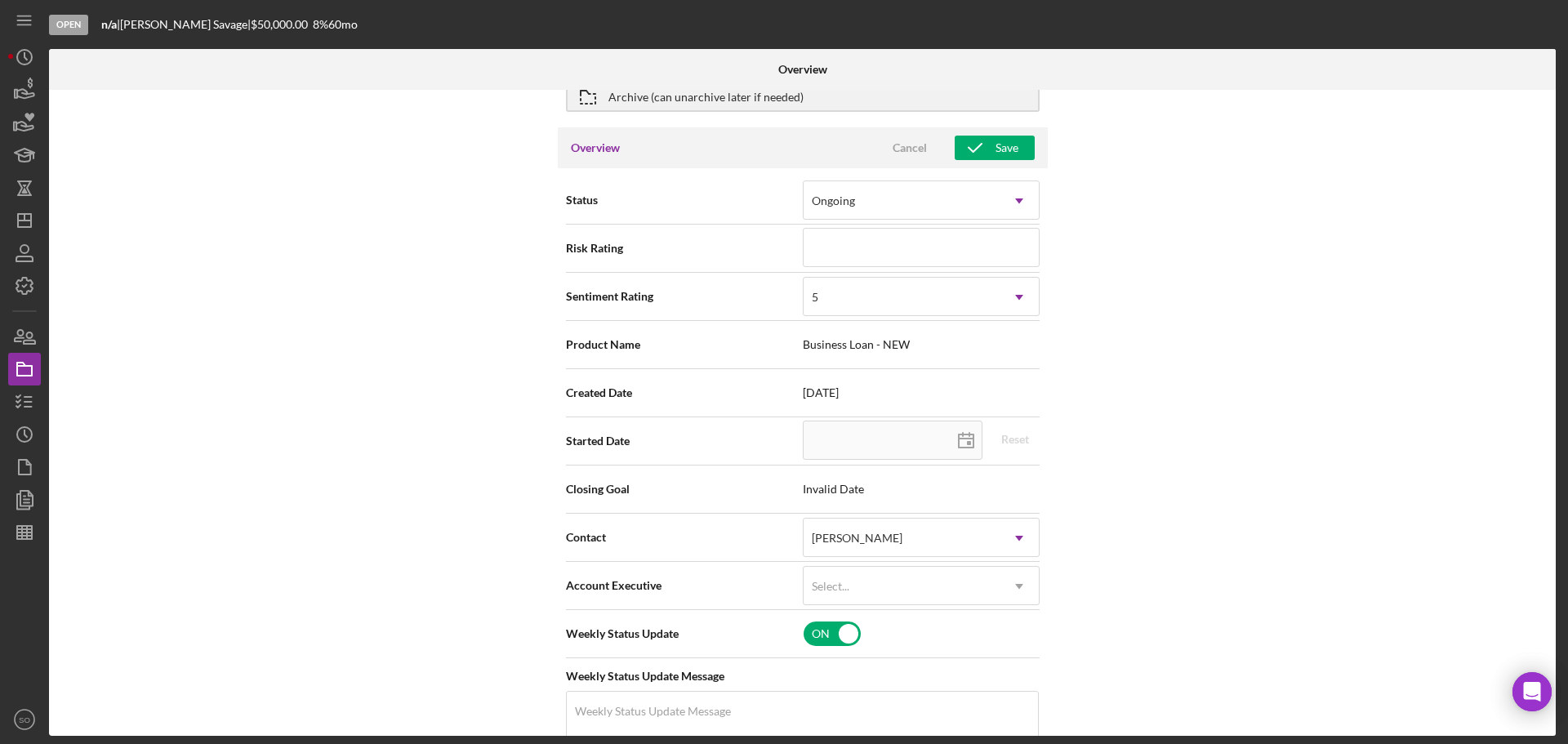
scroll to position [0, 0]
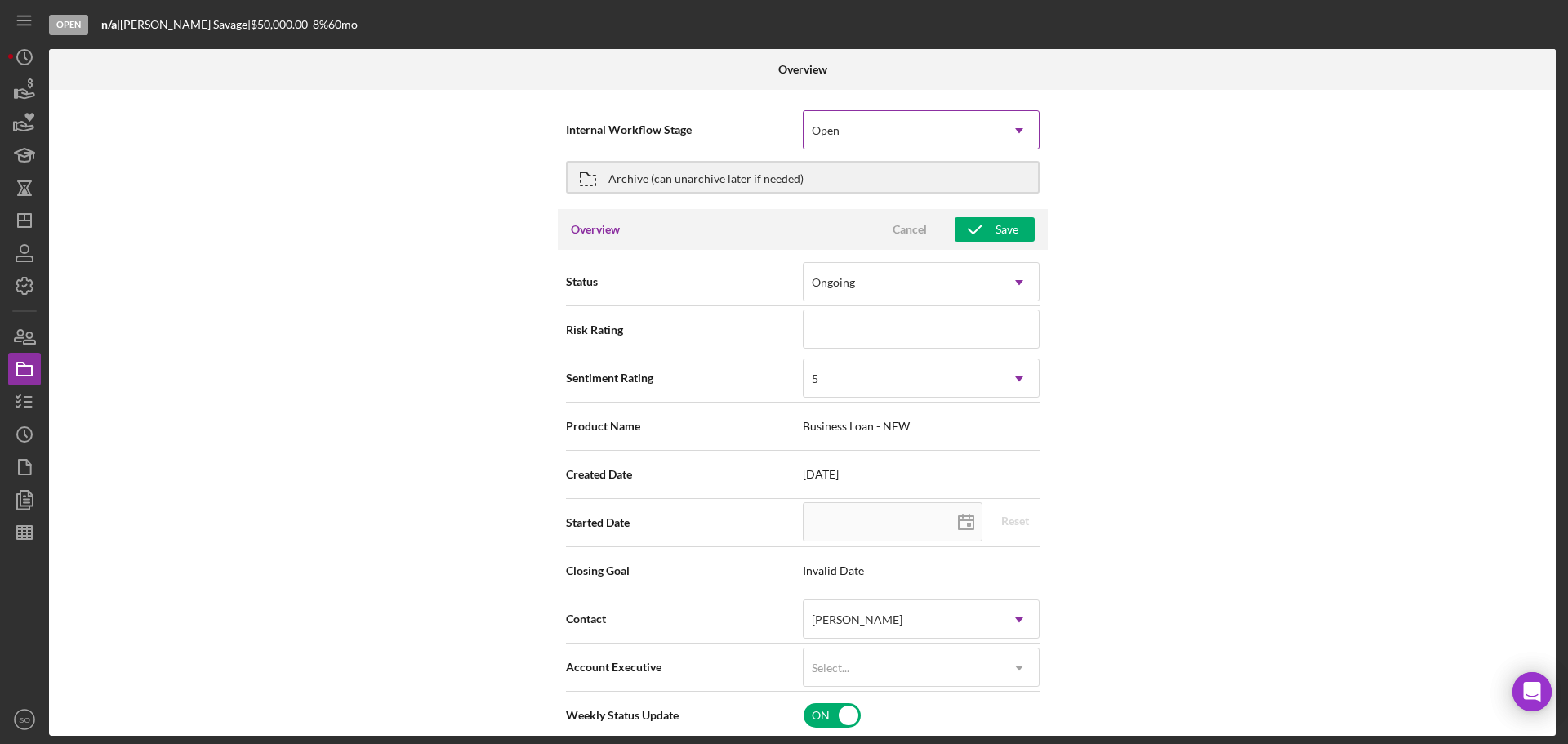
click at [927, 126] on div "Open" at bounding box center [901, 130] width 196 height 38
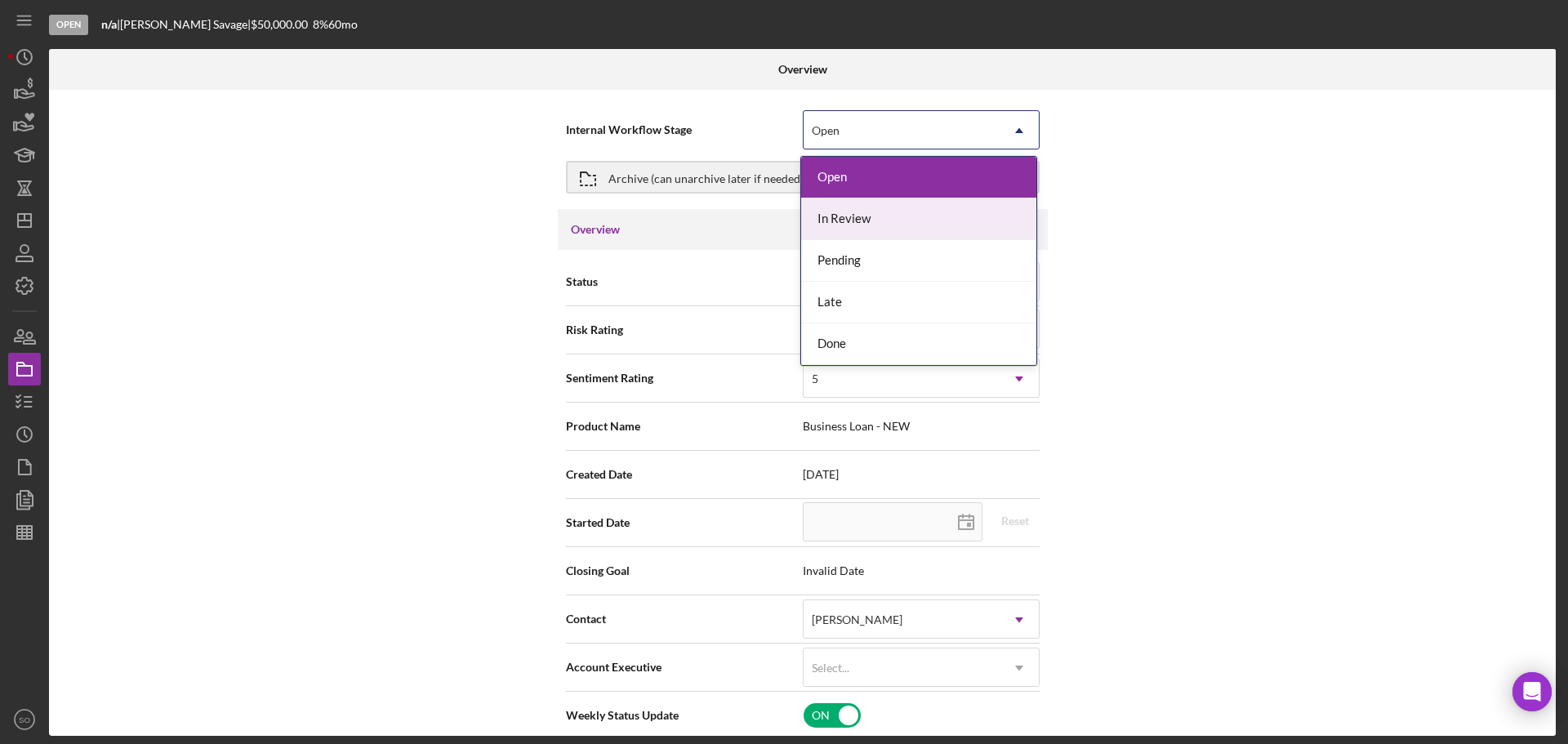
click at [892, 221] on div "In Review" at bounding box center [918, 219] width 235 height 42
type input "08/18/2025"
type input "2025-08-18"
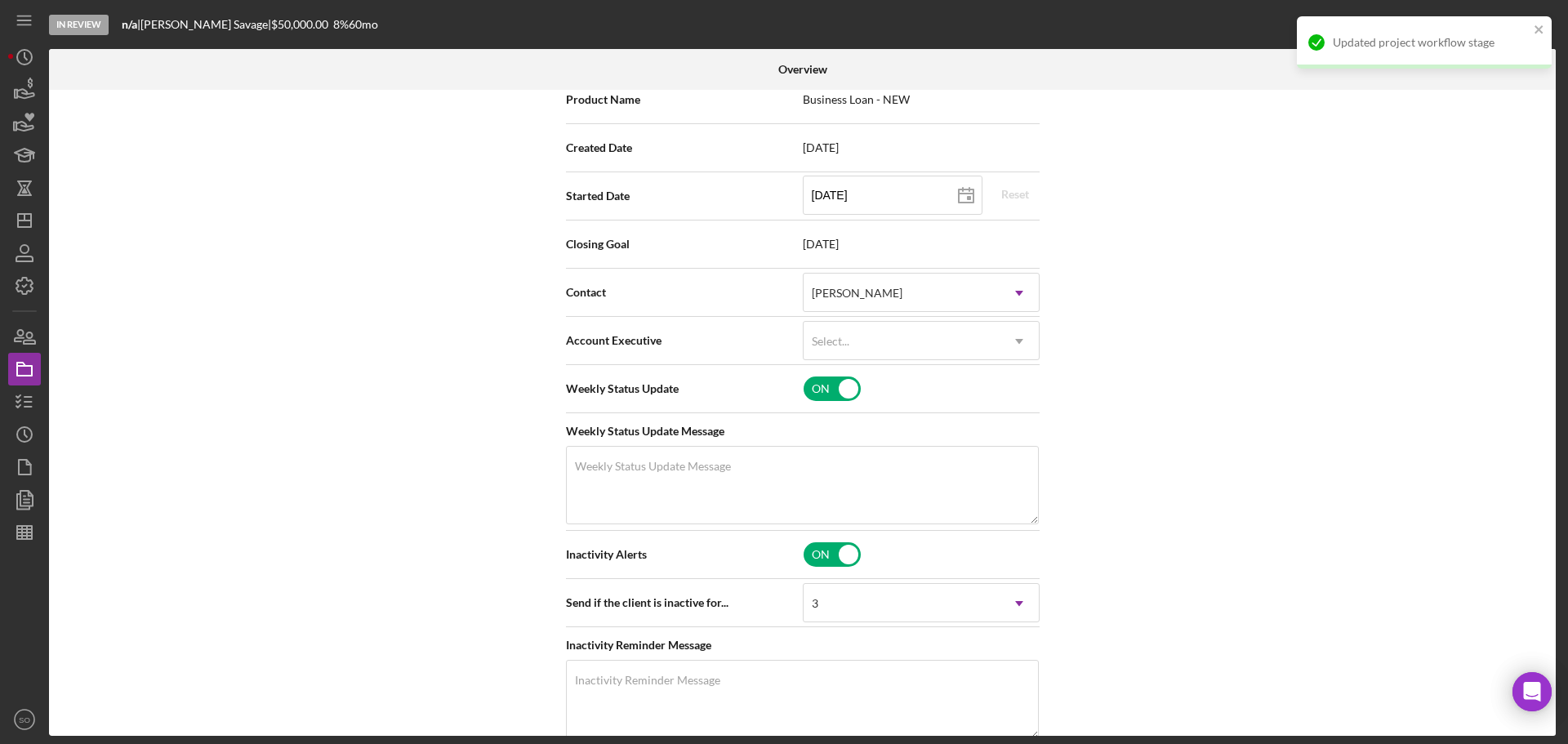
scroll to position [82, 0]
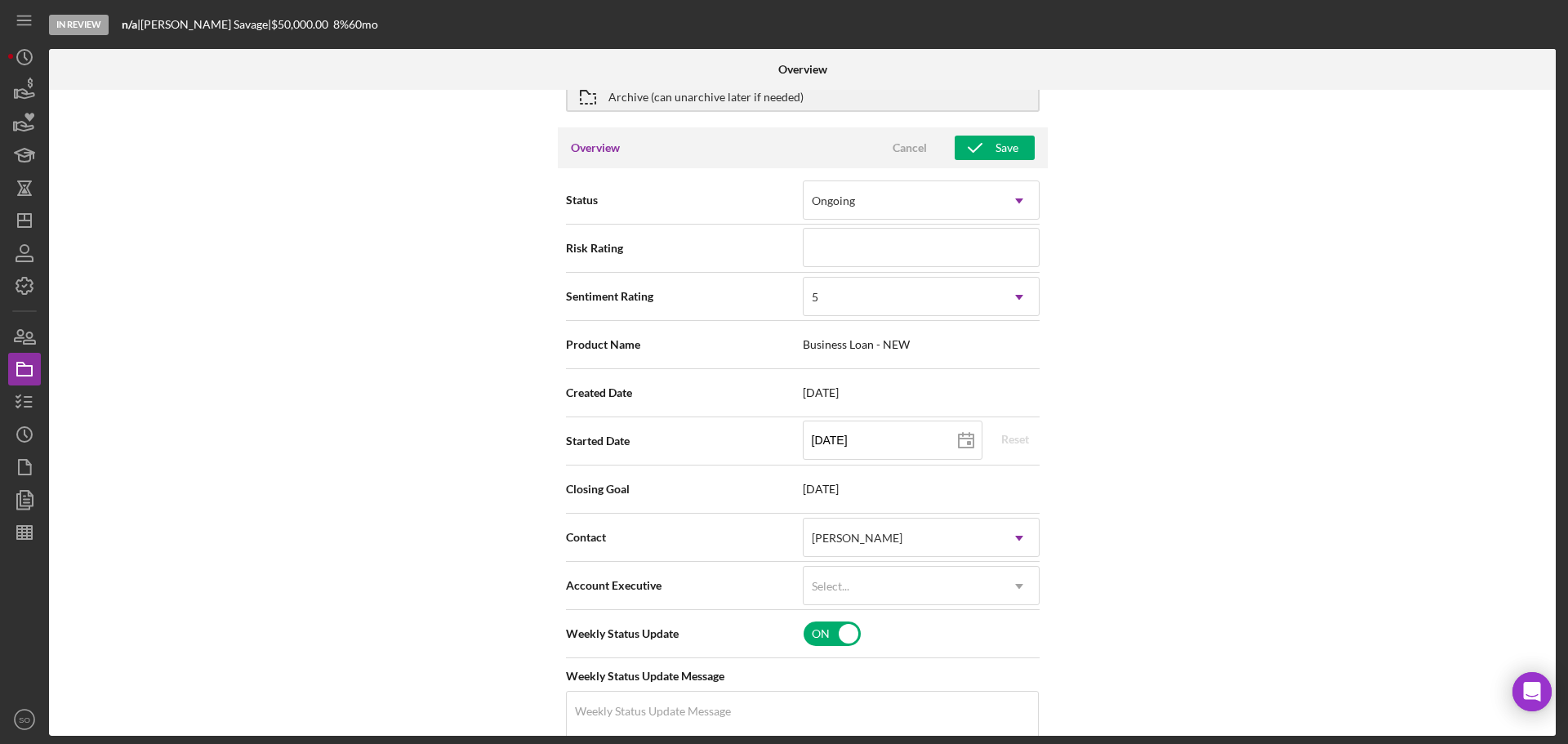
click at [1008, 164] on div "Overview Cancel Save" at bounding box center [802, 148] width 490 height 41
click at [1006, 154] on div "Save" at bounding box center [1007, 148] width 23 height 25
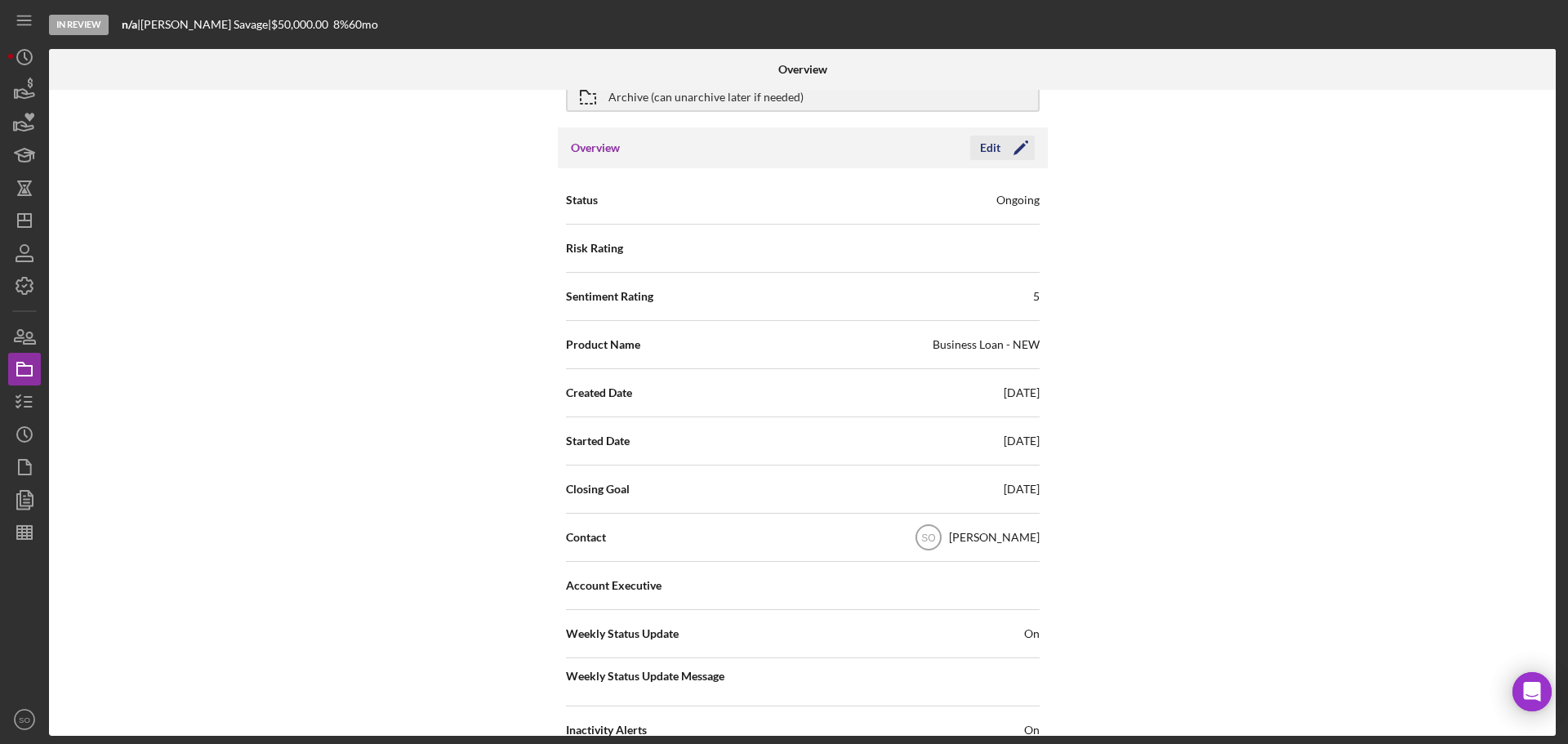
click at [1014, 152] on polygon "button" at bounding box center [1020, 149] width 12 height 12
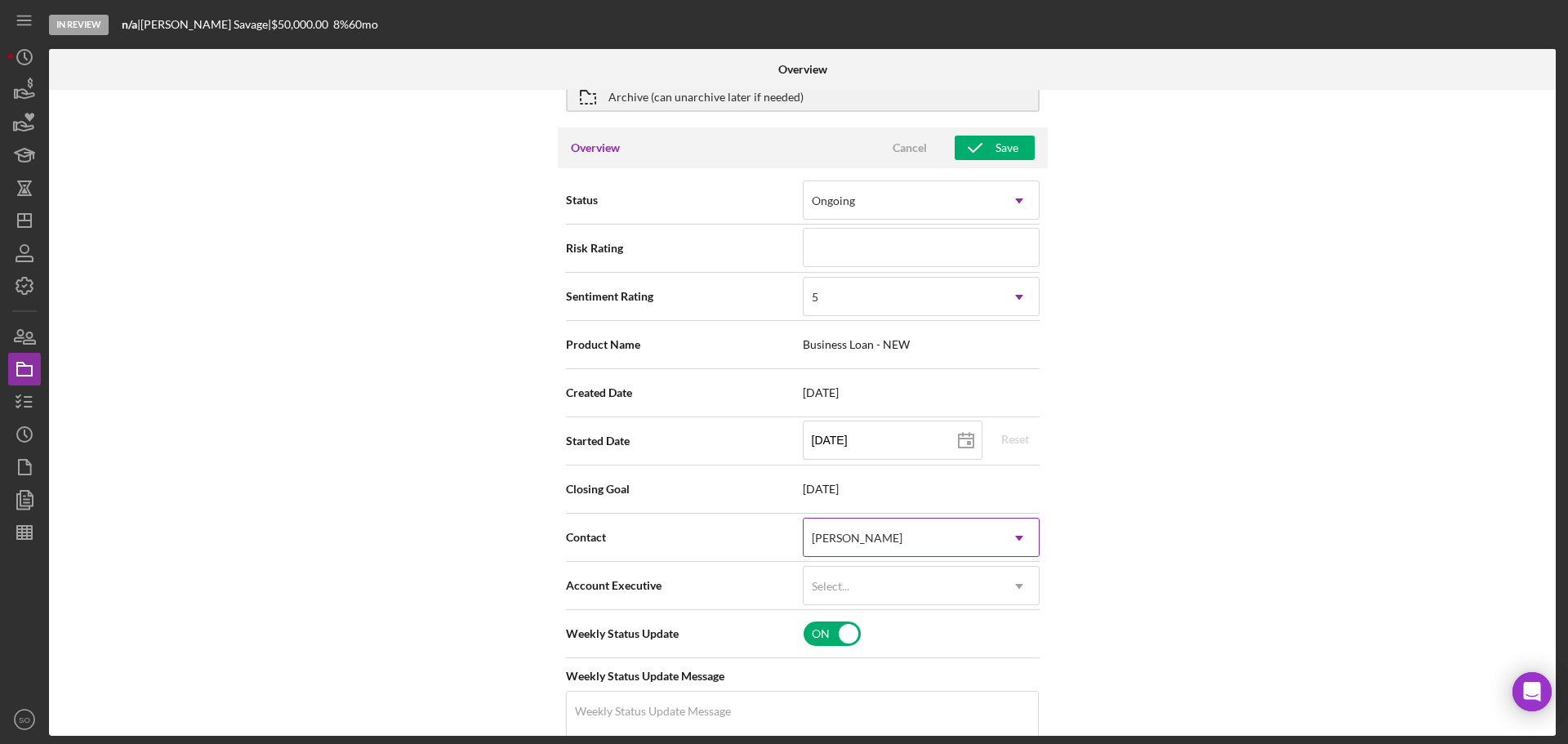
click at [925, 543] on div "[PERSON_NAME]" at bounding box center [901, 538] width 196 height 38
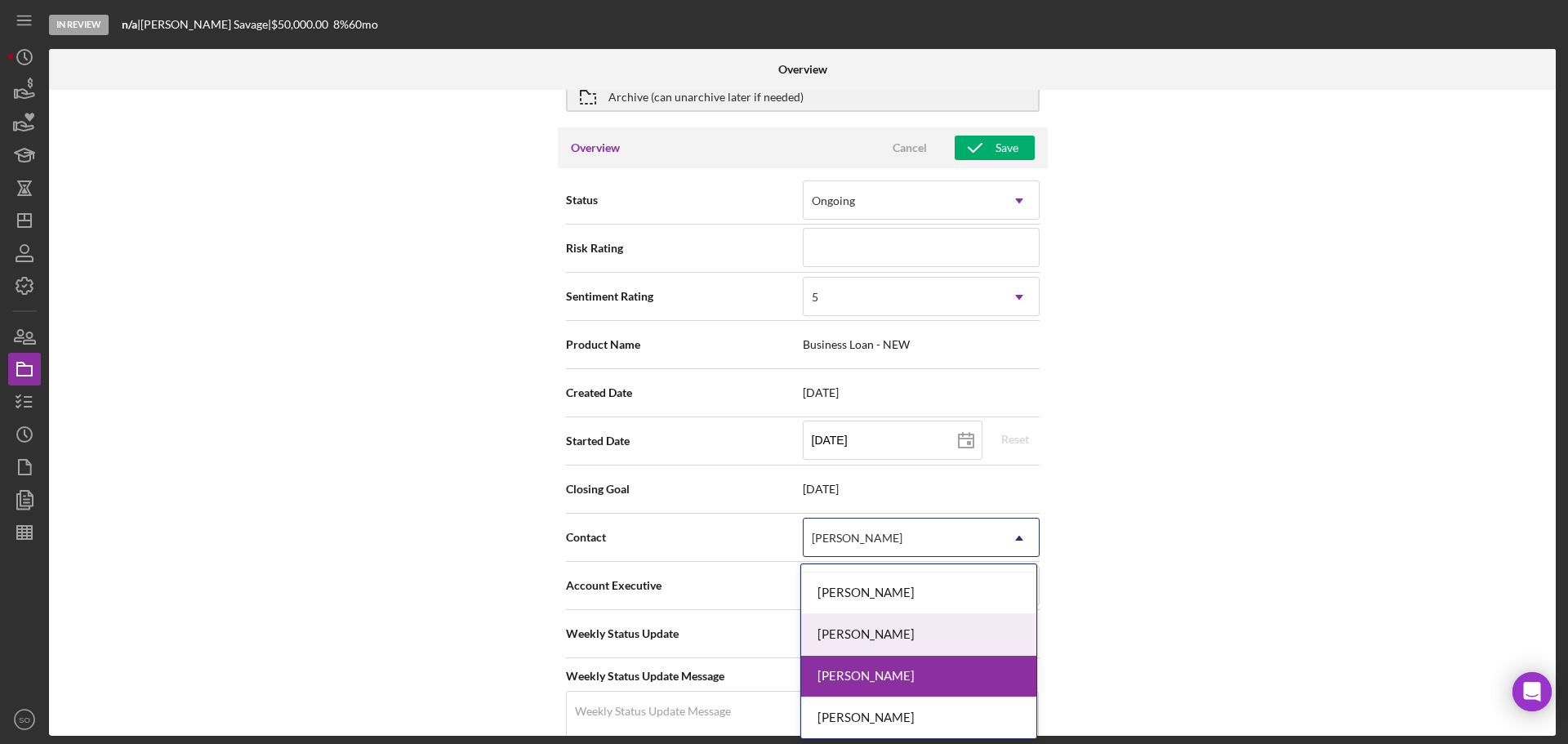
scroll to position [572, 0]
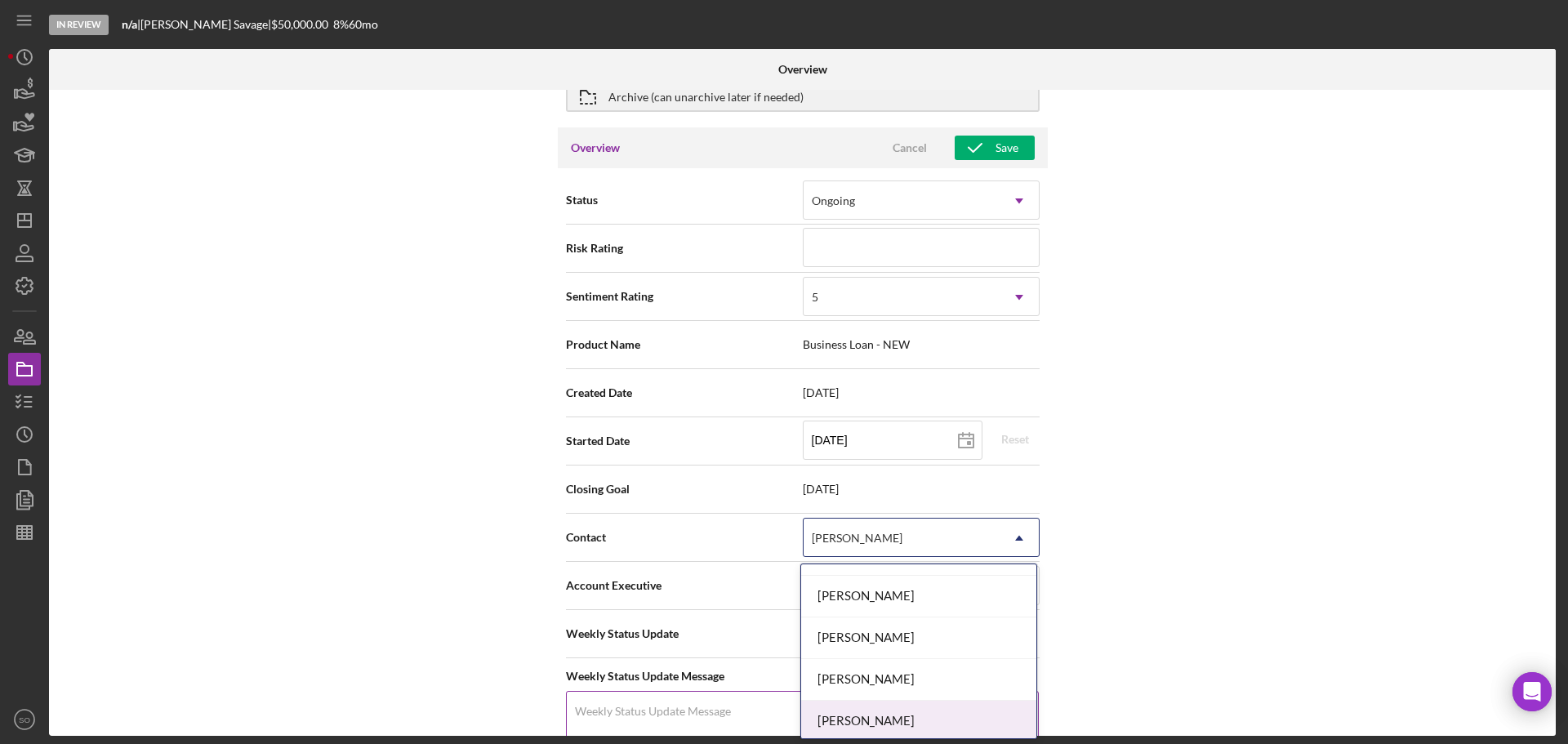
click at [875, 719] on div "[PERSON_NAME]" at bounding box center [918, 721] width 235 height 42
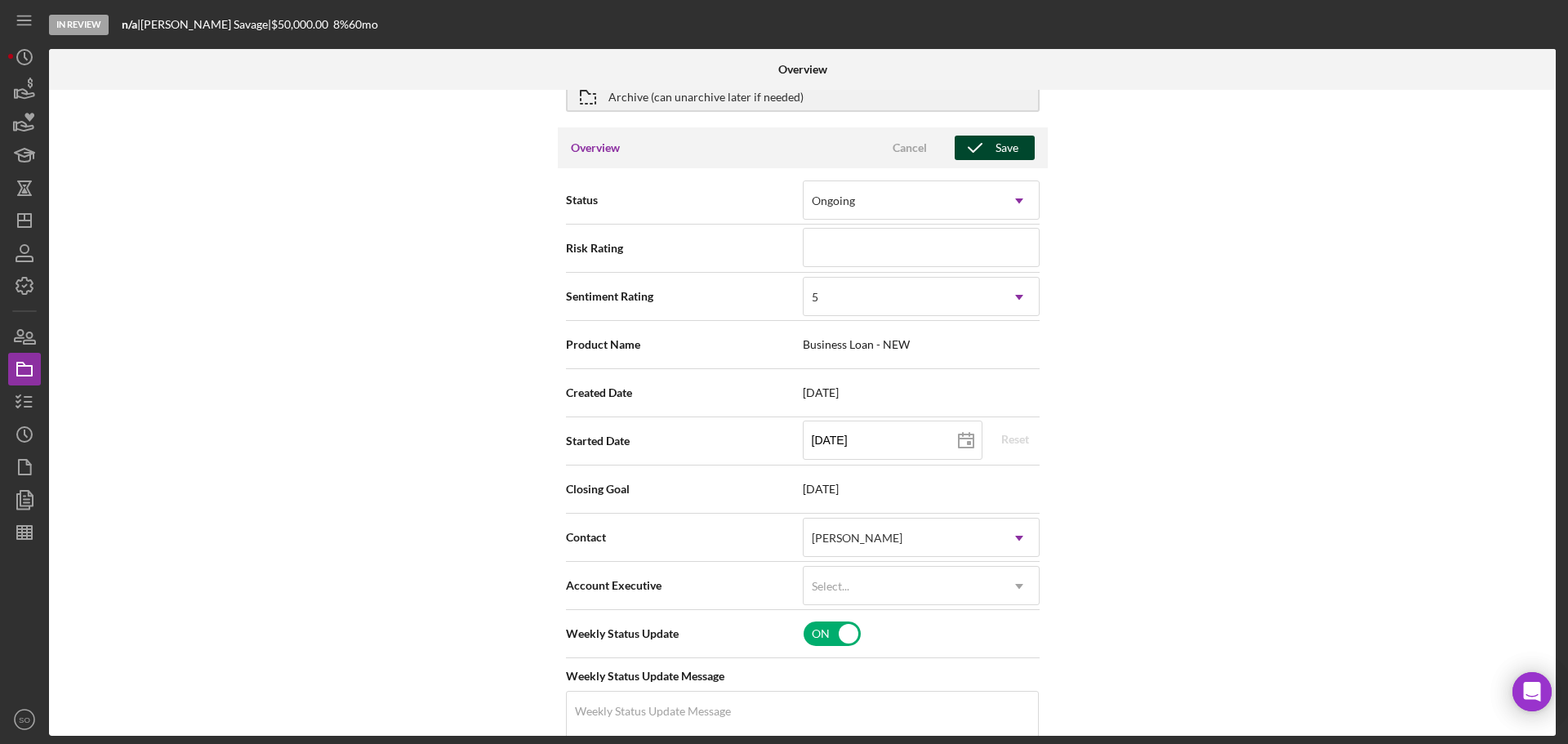
click at [1004, 143] on div "Save" at bounding box center [1007, 148] width 23 height 25
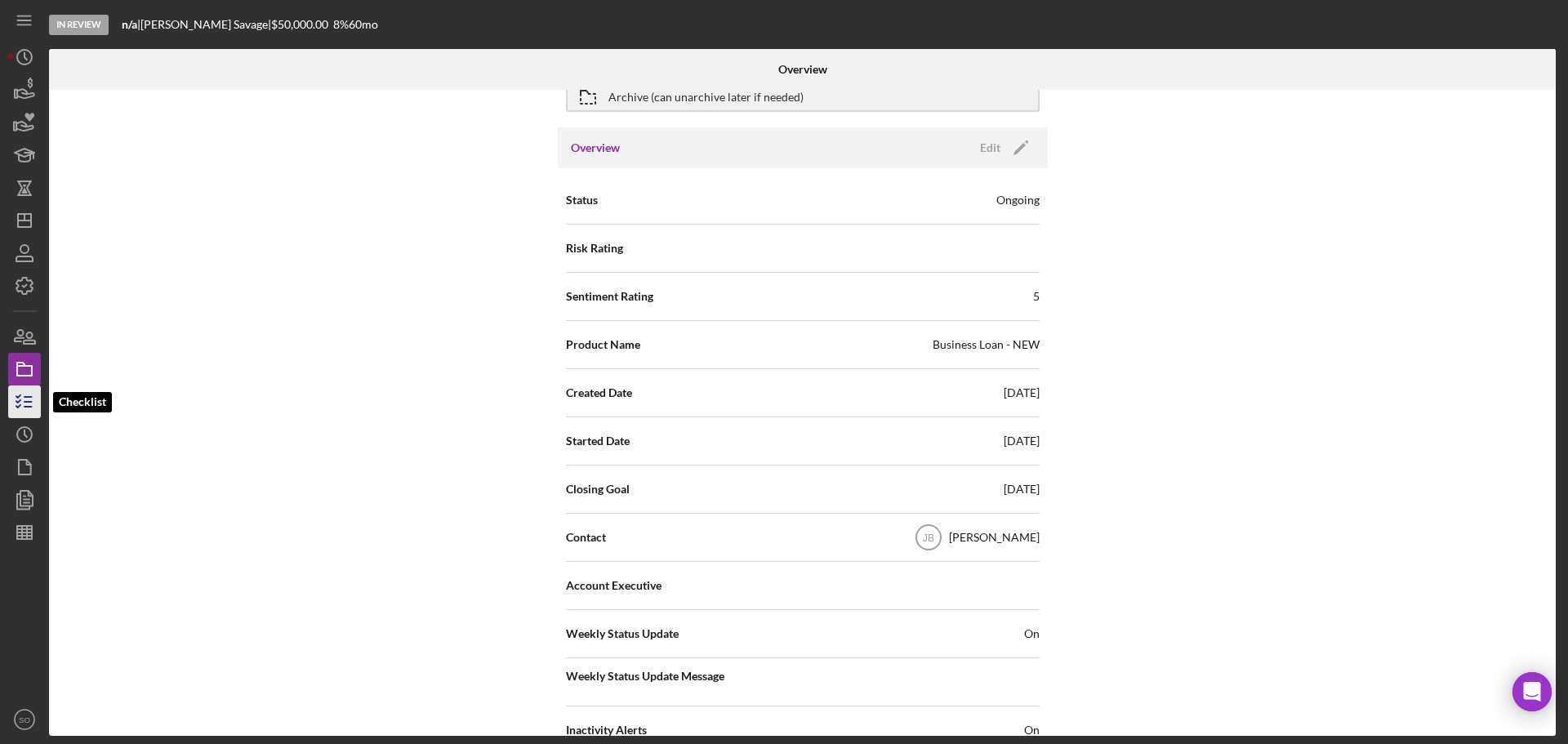
click at [39, 395] on icon "button" at bounding box center [25, 402] width 41 height 41
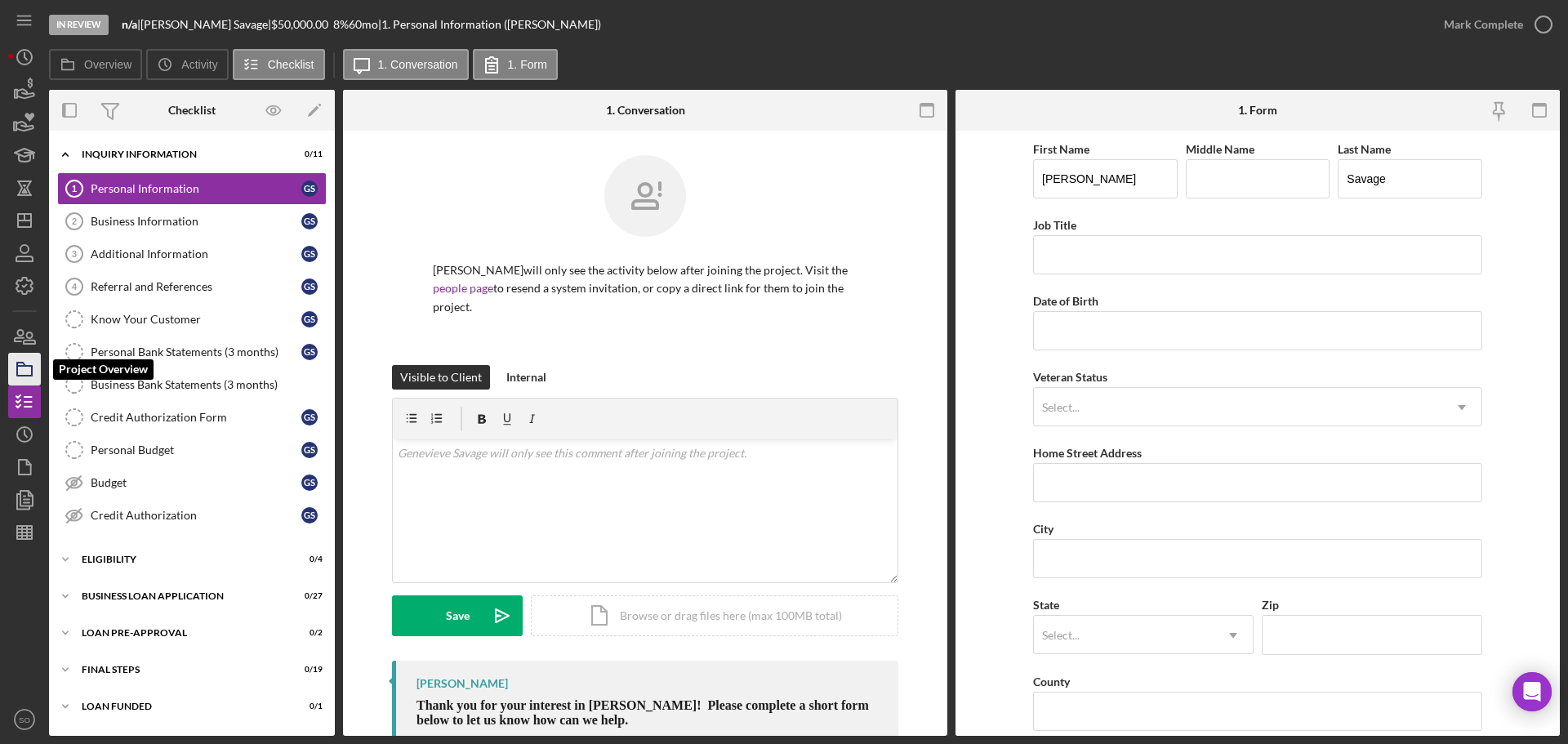
click at [32, 378] on icon "button" at bounding box center [25, 369] width 41 height 41
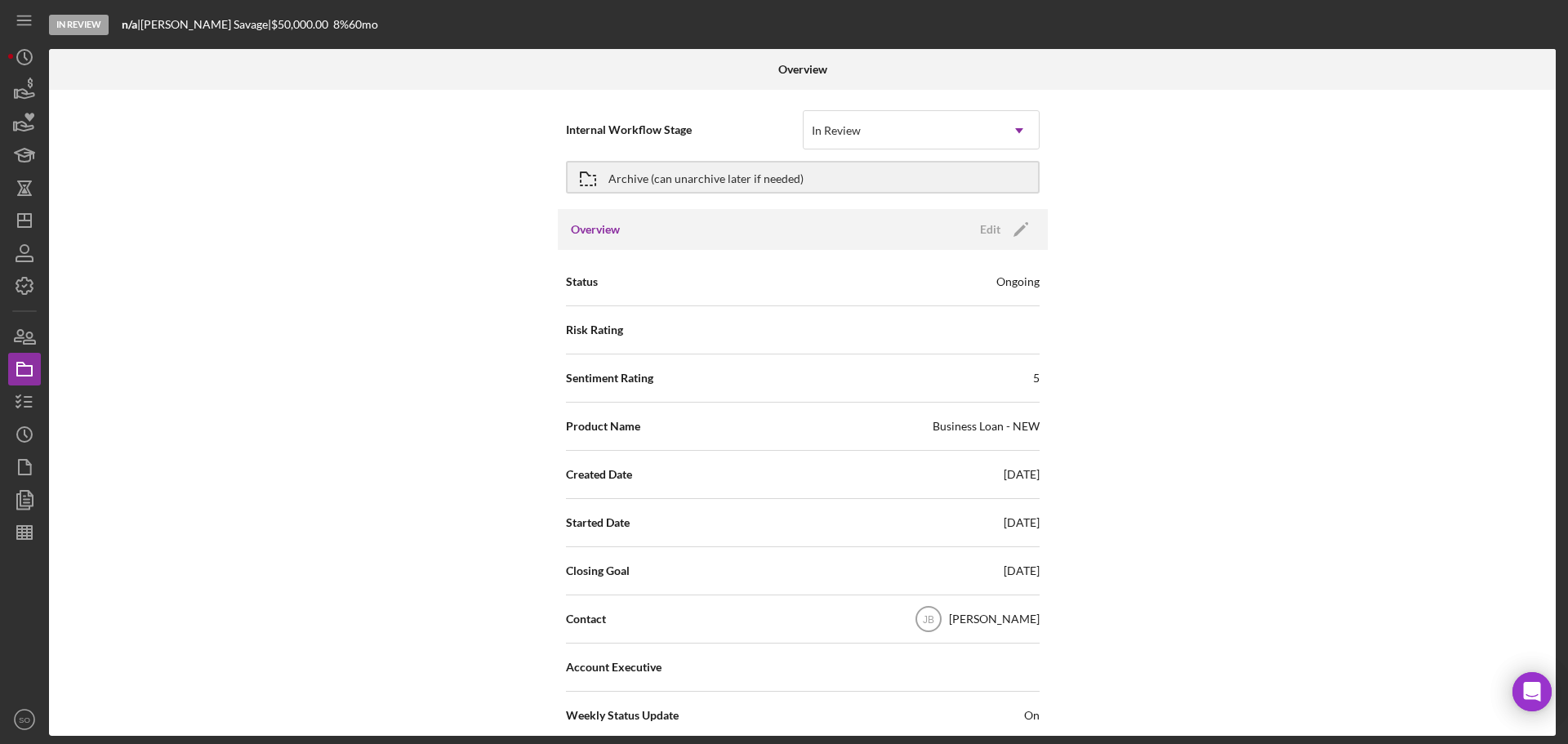
scroll to position [82, 0]
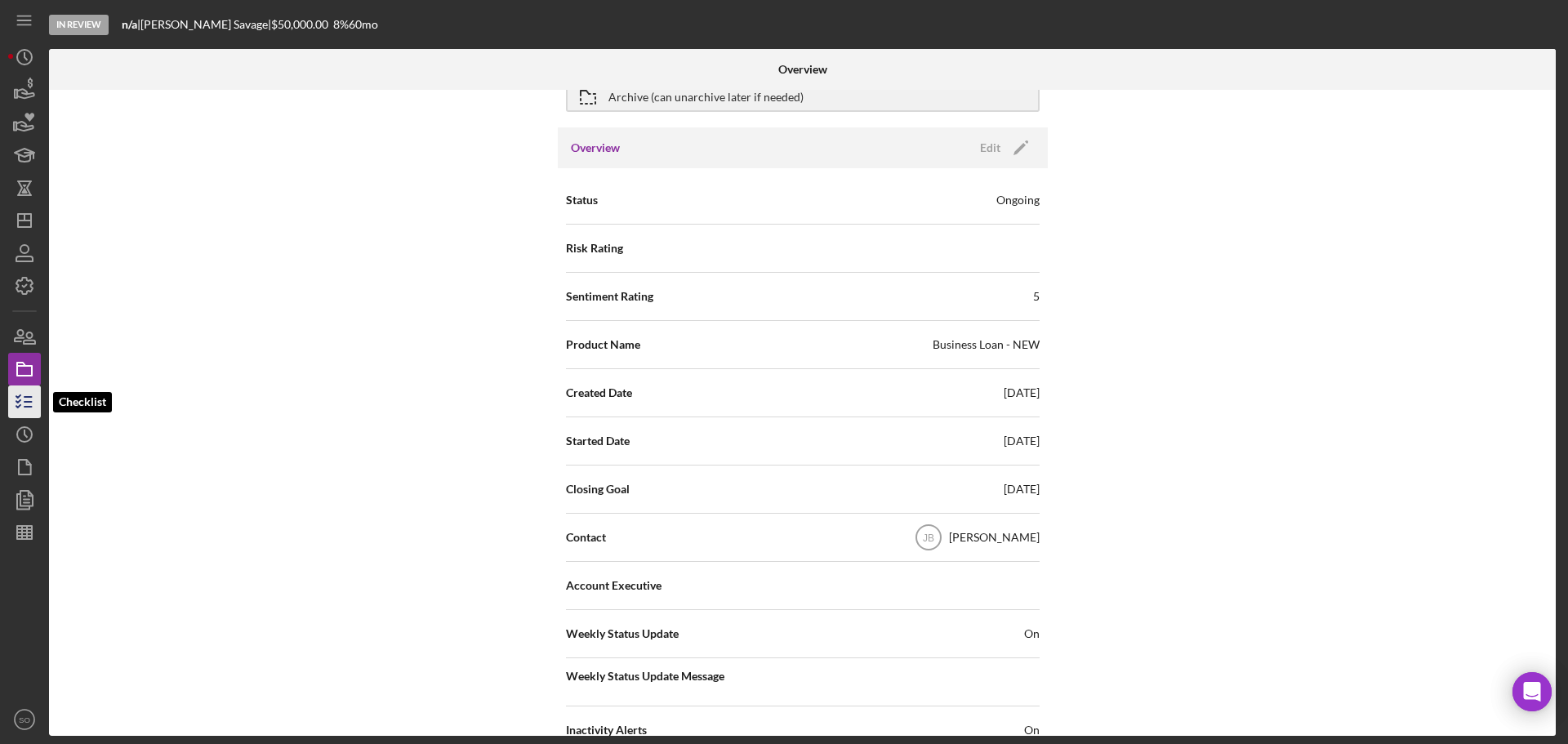
click at [27, 401] on icon "button" at bounding box center [25, 402] width 41 height 41
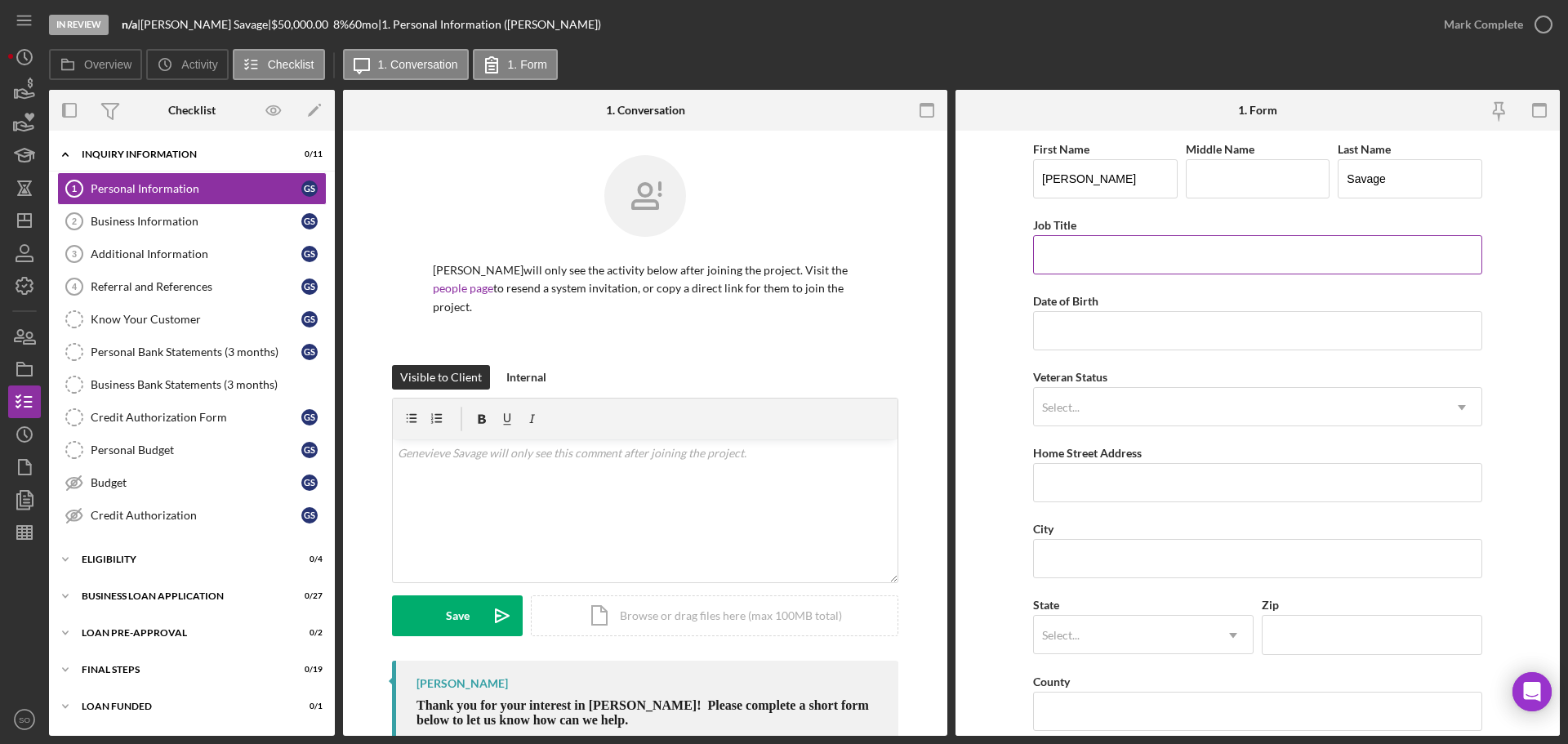
click at [1092, 248] on input "Job Title" at bounding box center [1257, 255] width 449 height 39
type input "Business Owner"
click at [1067, 348] on input "Date of Birth" at bounding box center [1257, 331] width 449 height 39
type input "10/04/1979"
click at [984, 405] on form "First Name Genevieve Middle Name Last Name Savage Job Title Business Owner Date…" at bounding box center [1257, 432] width 604 height 605
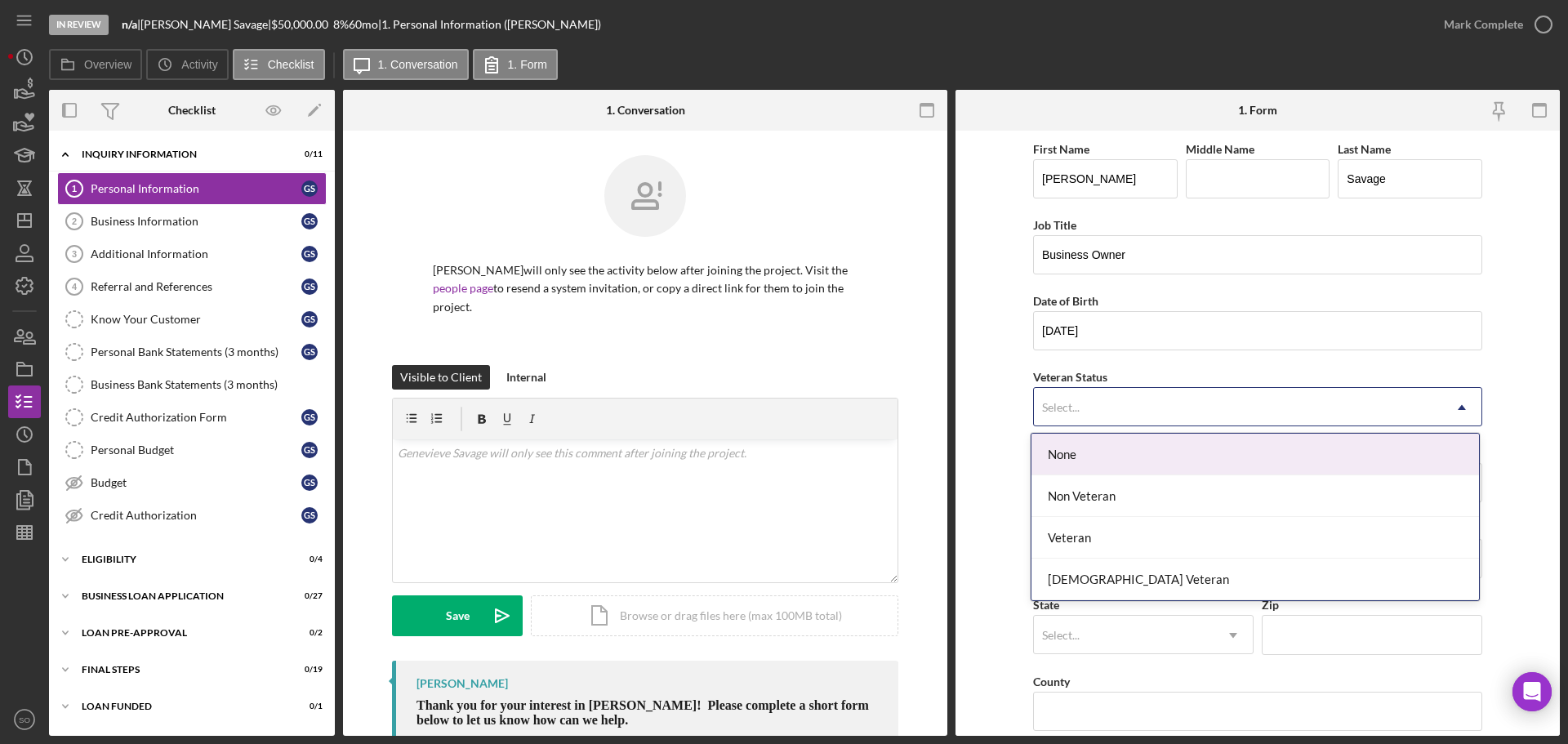
click at [1072, 401] on div "Select..." at bounding box center [1061, 407] width 38 height 13
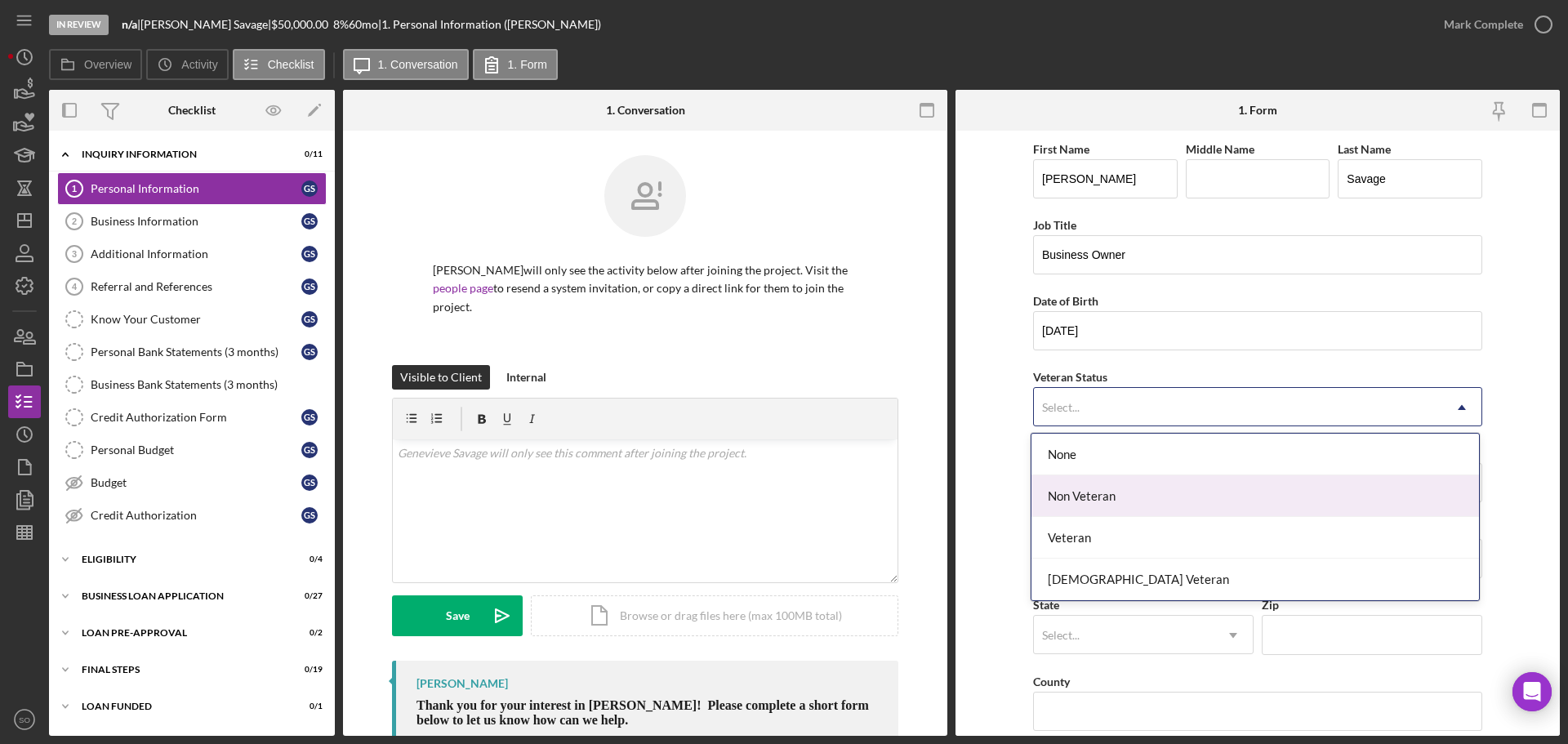
click at [1094, 498] on div "Non Veteran" at bounding box center [1255, 496] width 447 height 42
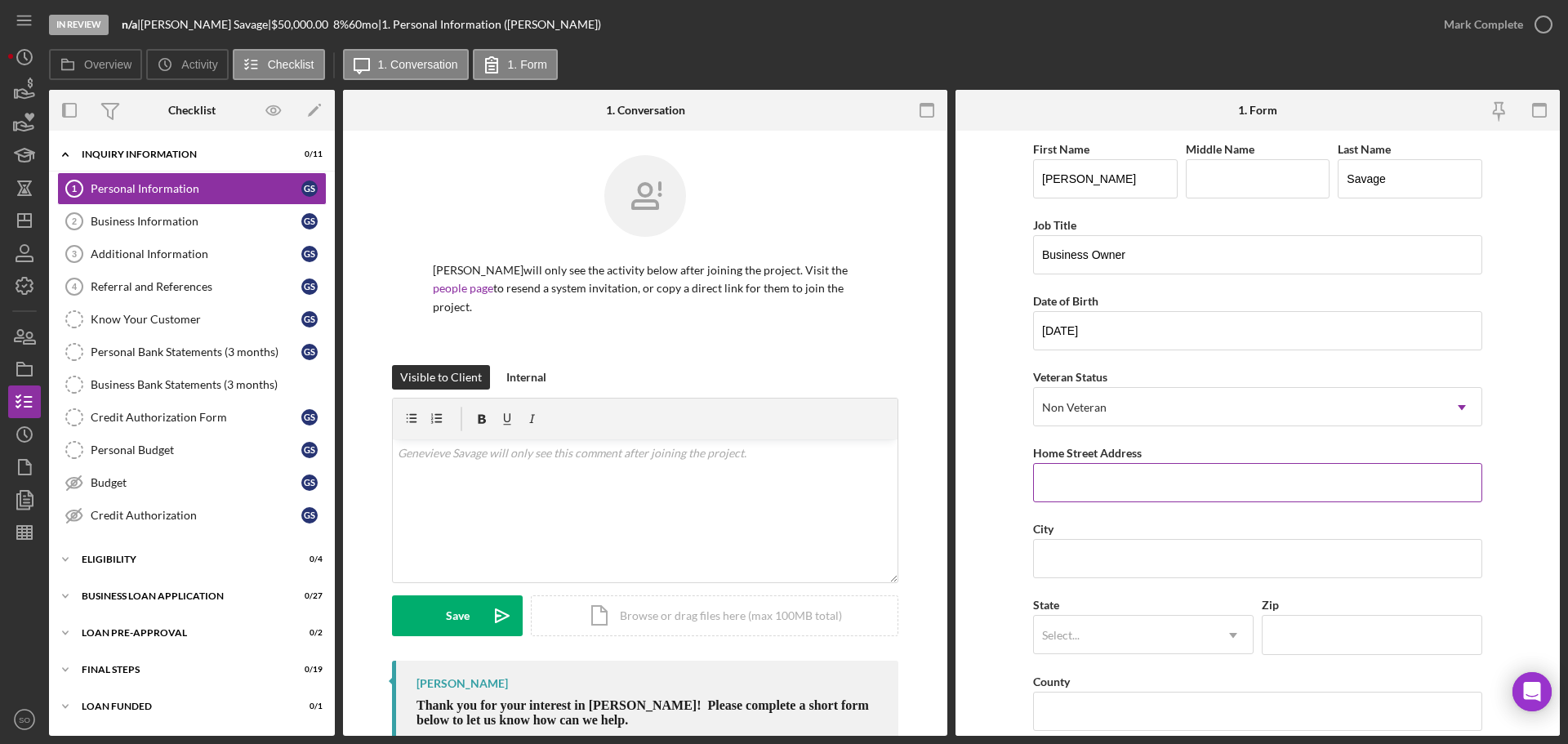
click at [1108, 484] on input "Home Street Address" at bounding box center [1257, 483] width 449 height 39
click at [1095, 486] on input "Home Street Address" at bounding box center [1257, 483] width 449 height 39
paste input "899 hwy ww"
drag, startPoint x: 1130, startPoint y: 478, endPoint x: 718, endPoint y: 512, distance: 413.4
click at [689, 492] on div "Overview Internal Workflow Stage In Review Icon/Dropdown Arrow Archive (can una…" at bounding box center [804, 413] width 1510 height 646
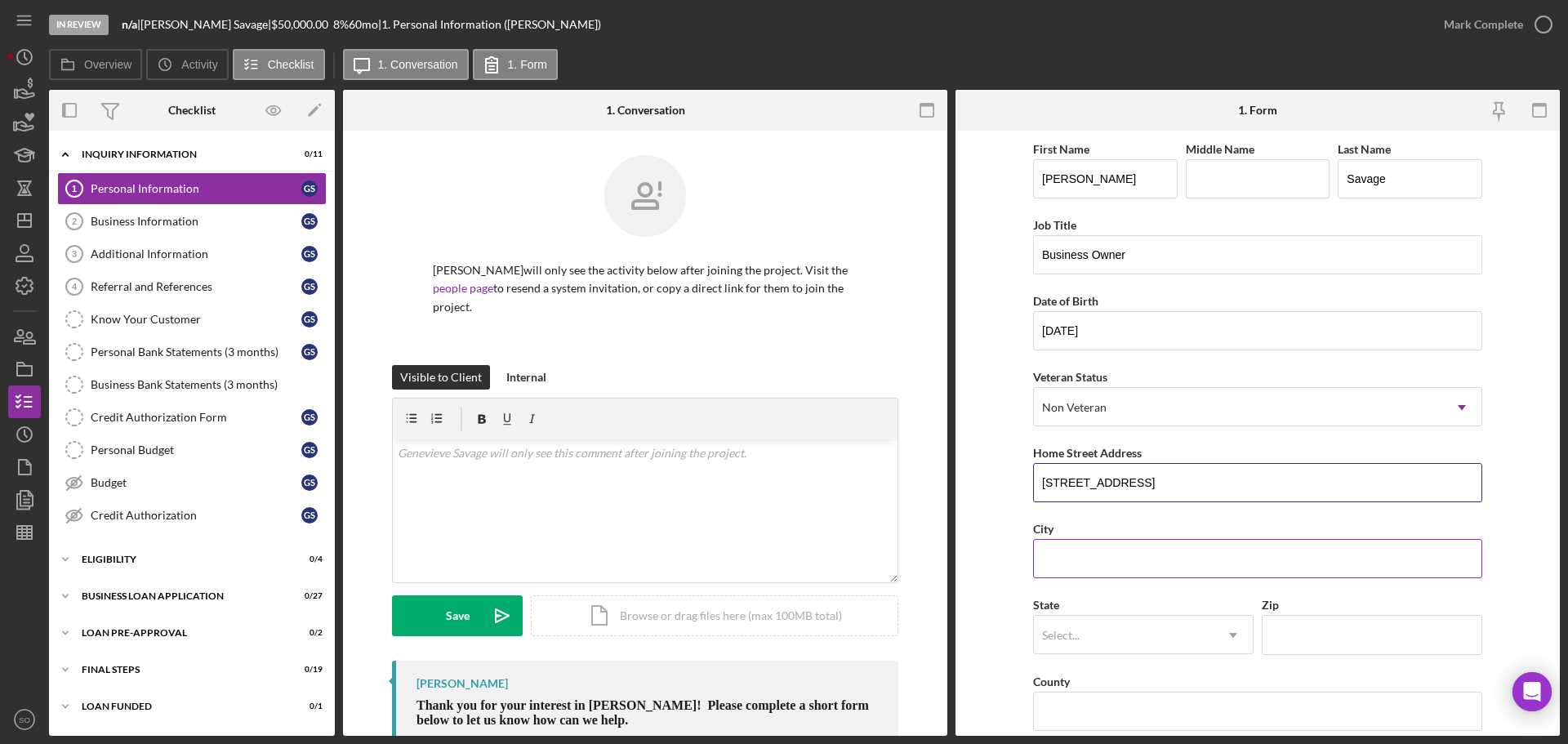
paste input "Highway Ww St"
type input "899 Highway Ww St"
click at [1089, 556] on input "City" at bounding box center [1257, 559] width 449 height 39
paste input "Saint Clair"
type input "Saint Clair"
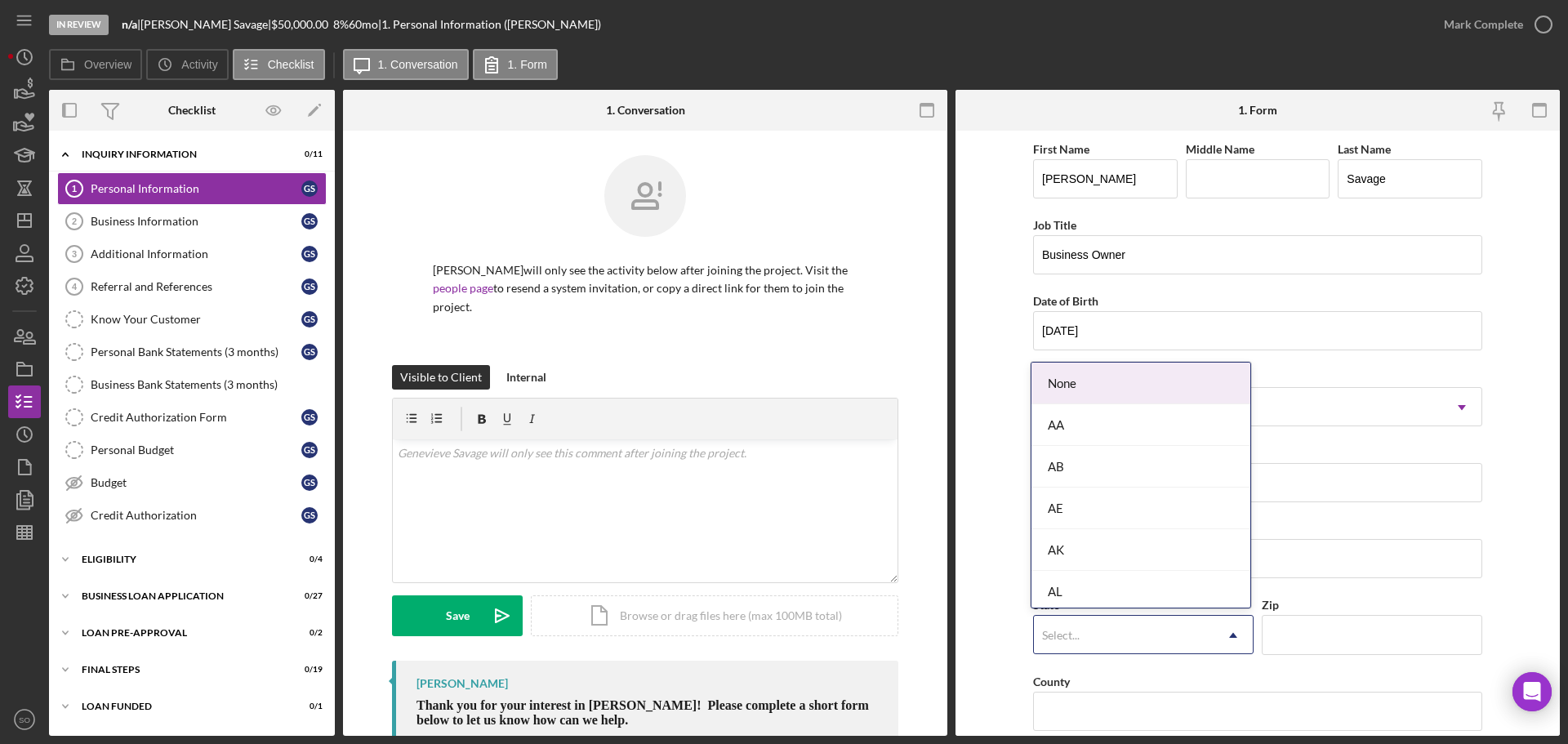
click at [1130, 635] on div "Select..." at bounding box center [1123, 635] width 179 height 38
type input "MO"
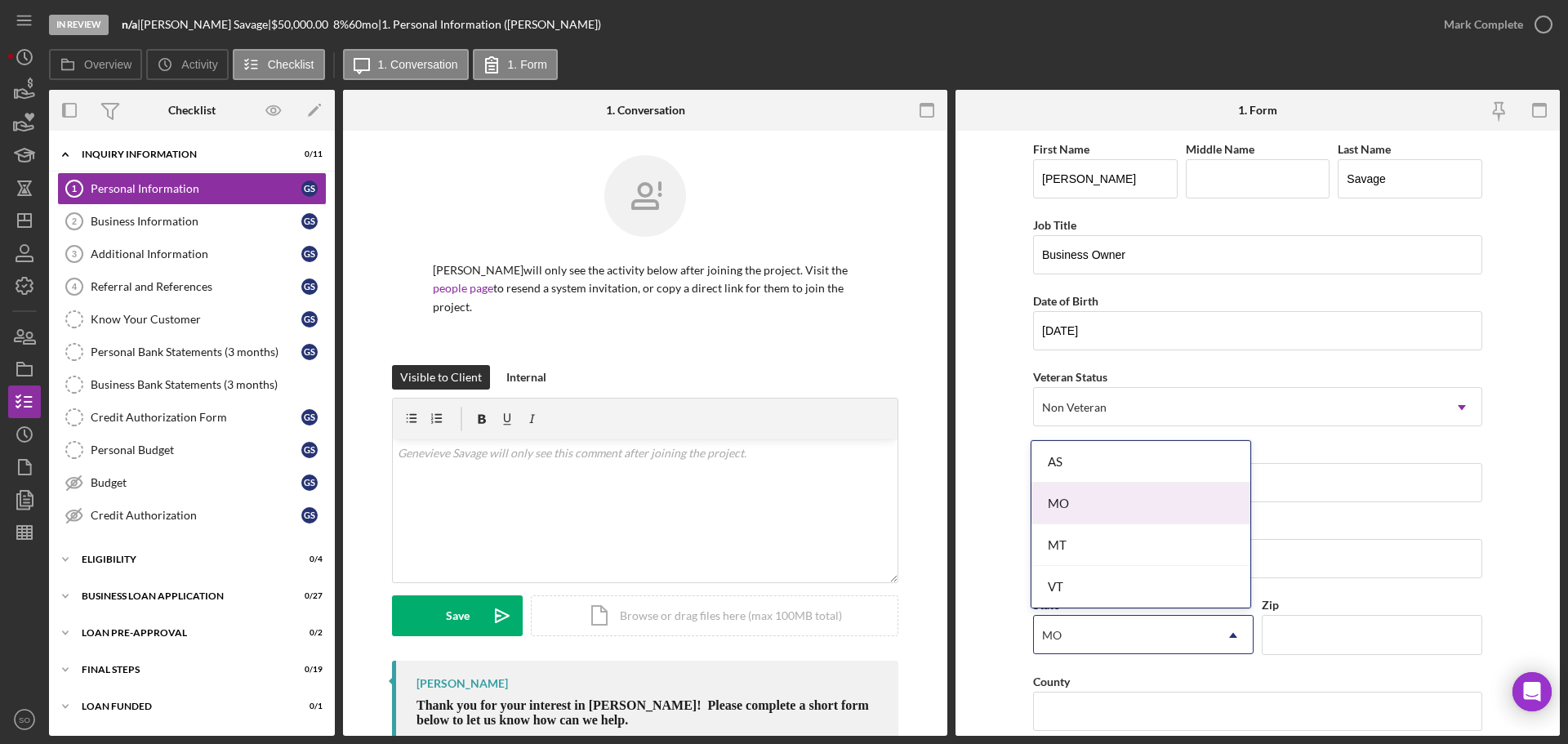
click at [1077, 499] on div "MO" at bounding box center [1141, 503] width 219 height 42
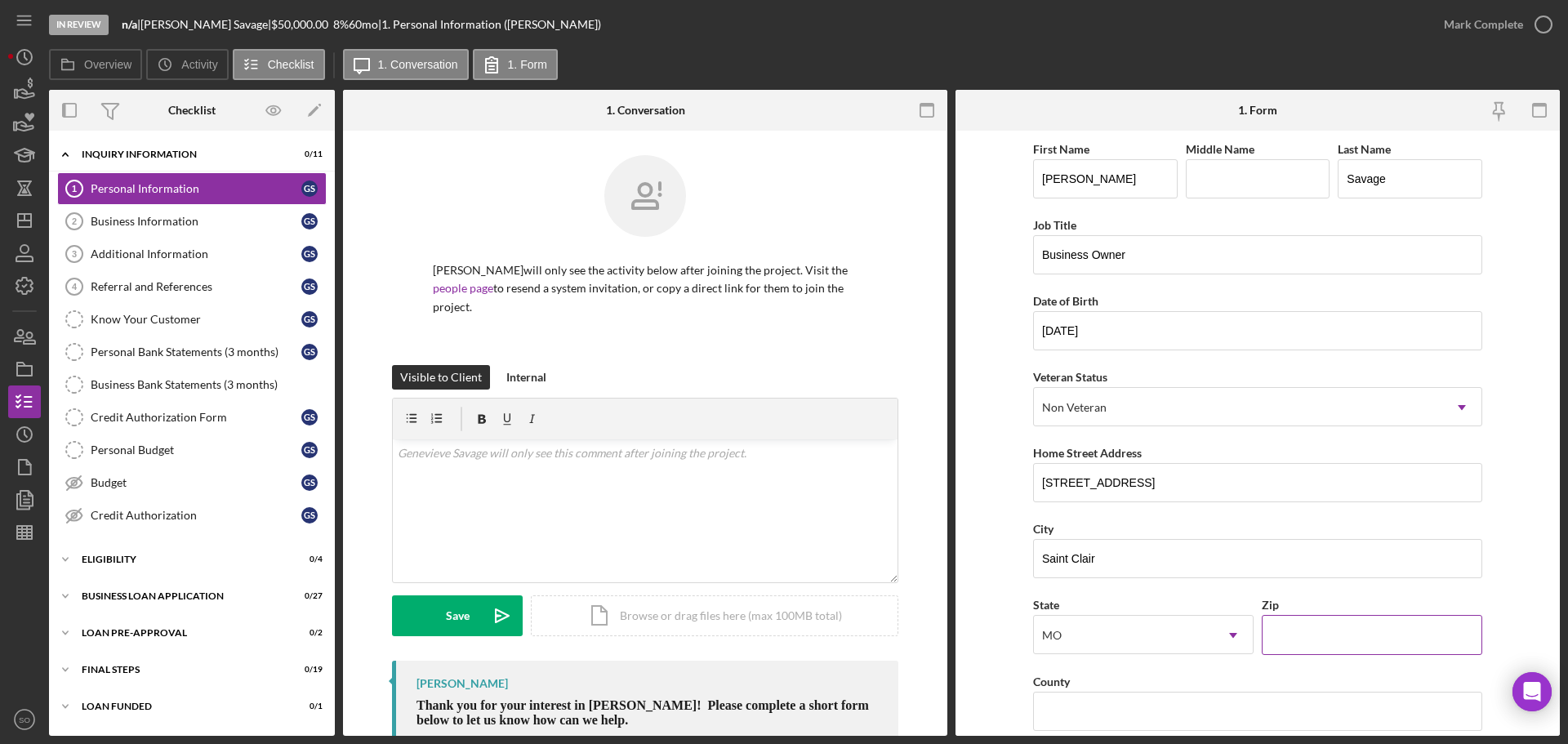
click at [1374, 642] on input "Zip" at bounding box center [1371, 634] width 221 height 39
type input "63077"
click at [1013, 653] on form "First Name Genevieve Middle Name Last Name Savage Job Title Business Owner Date…" at bounding box center [1257, 432] width 604 height 605
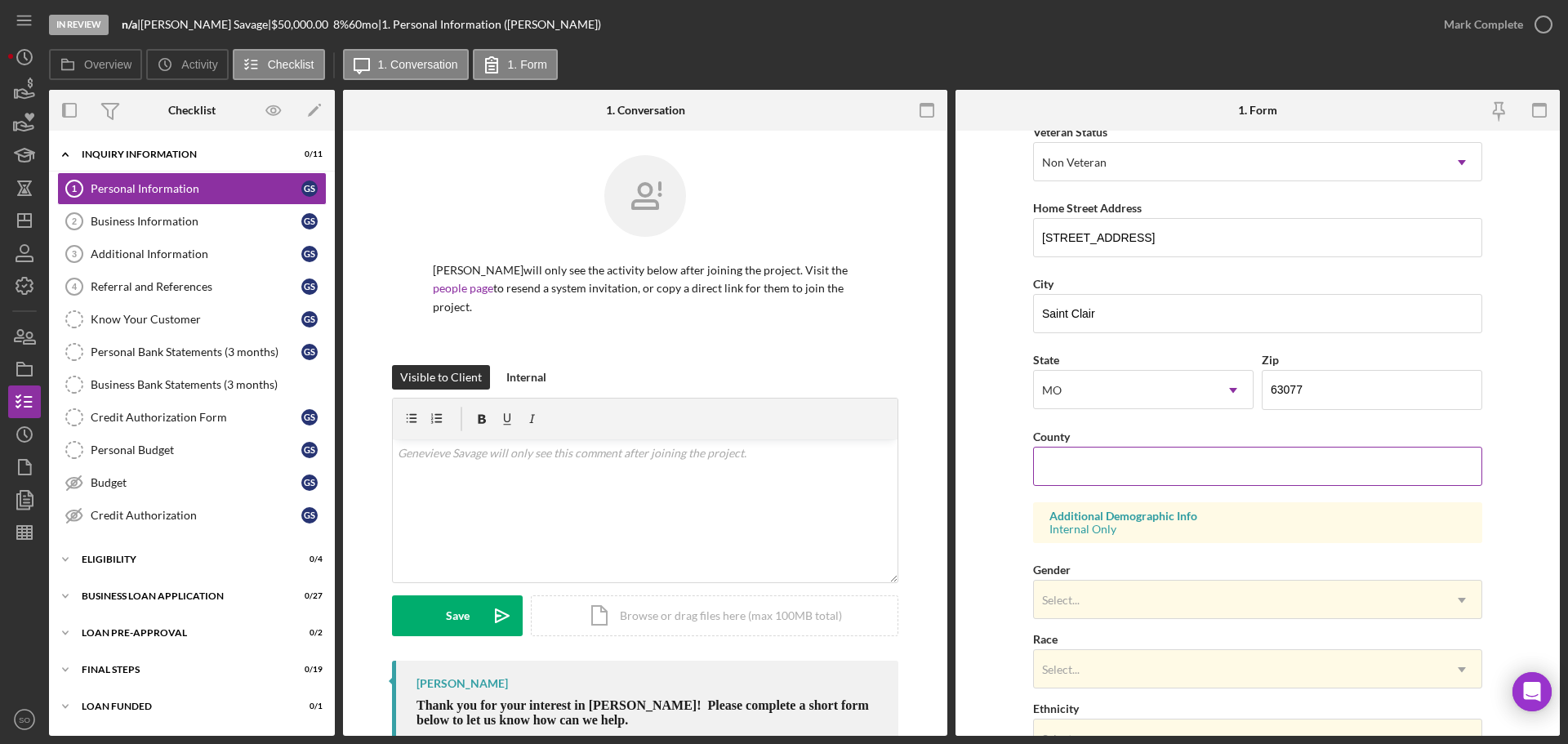
drag, startPoint x: 1083, startPoint y: 463, endPoint x: 1087, endPoint y: 474, distance: 11.7
click at [1083, 463] on input "County" at bounding box center [1257, 466] width 449 height 39
paste input "Franklin County"
type input "Franklin County"
click at [1000, 505] on form "First Name Genevieve Middle Name Last Name Savage Job Title Business Owner Date…" at bounding box center [1257, 432] width 604 height 605
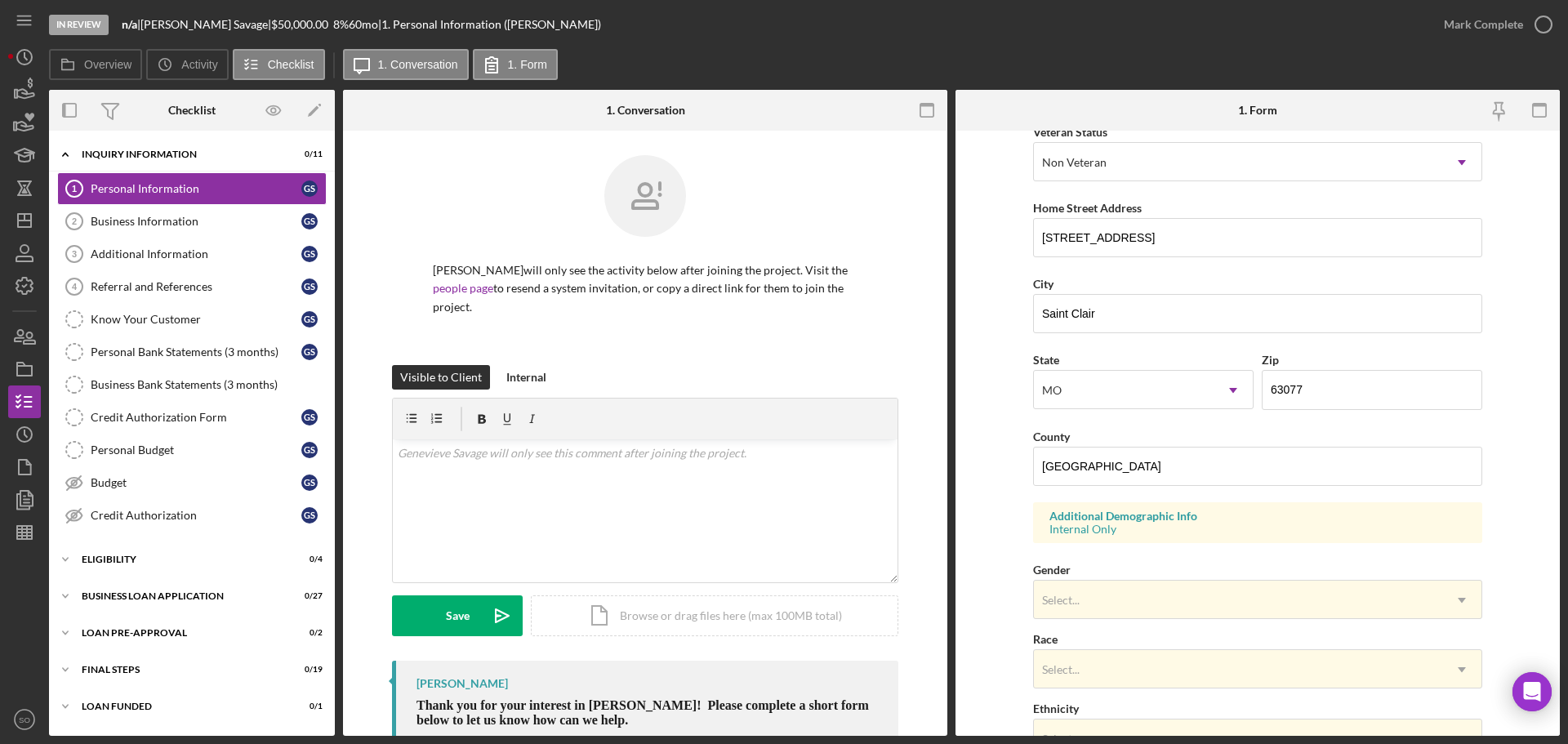
scroll to position [408, 0]
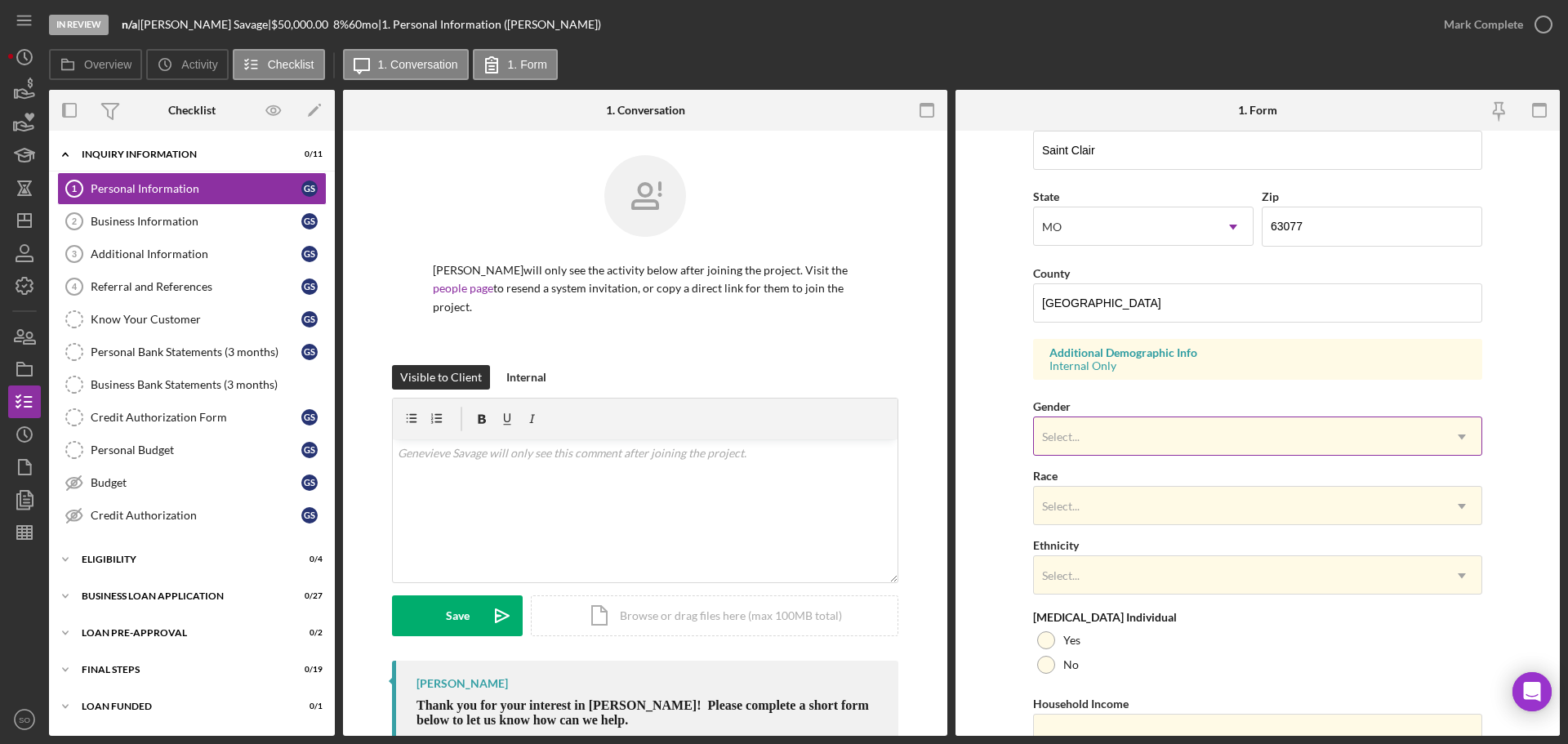
click at [1104, 447] on div "Select..." at bounding box center [1238, 437] width 409 height 38
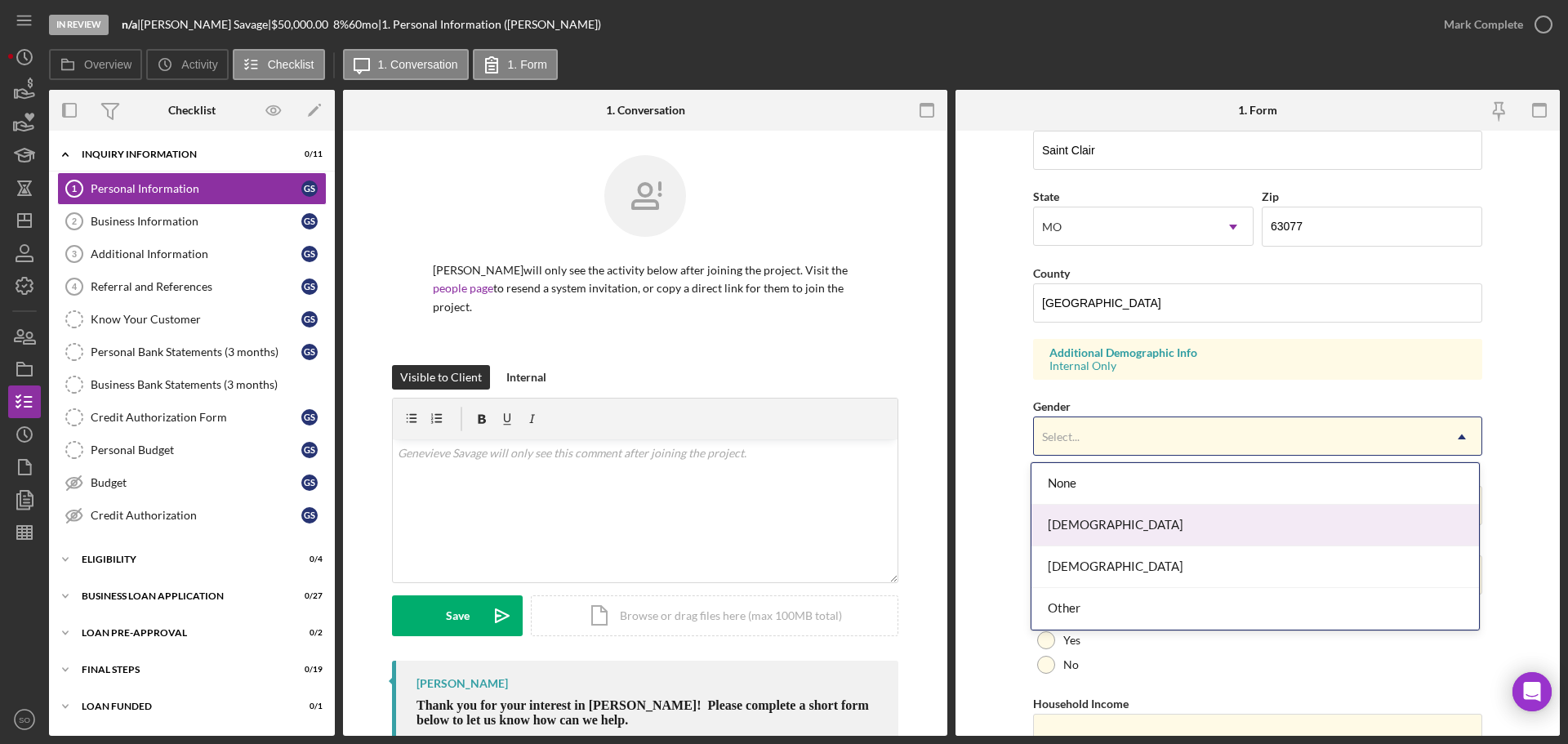
click at [1100, 520] on div "Female" at bounding box center [1255, 525] width 447 height 42
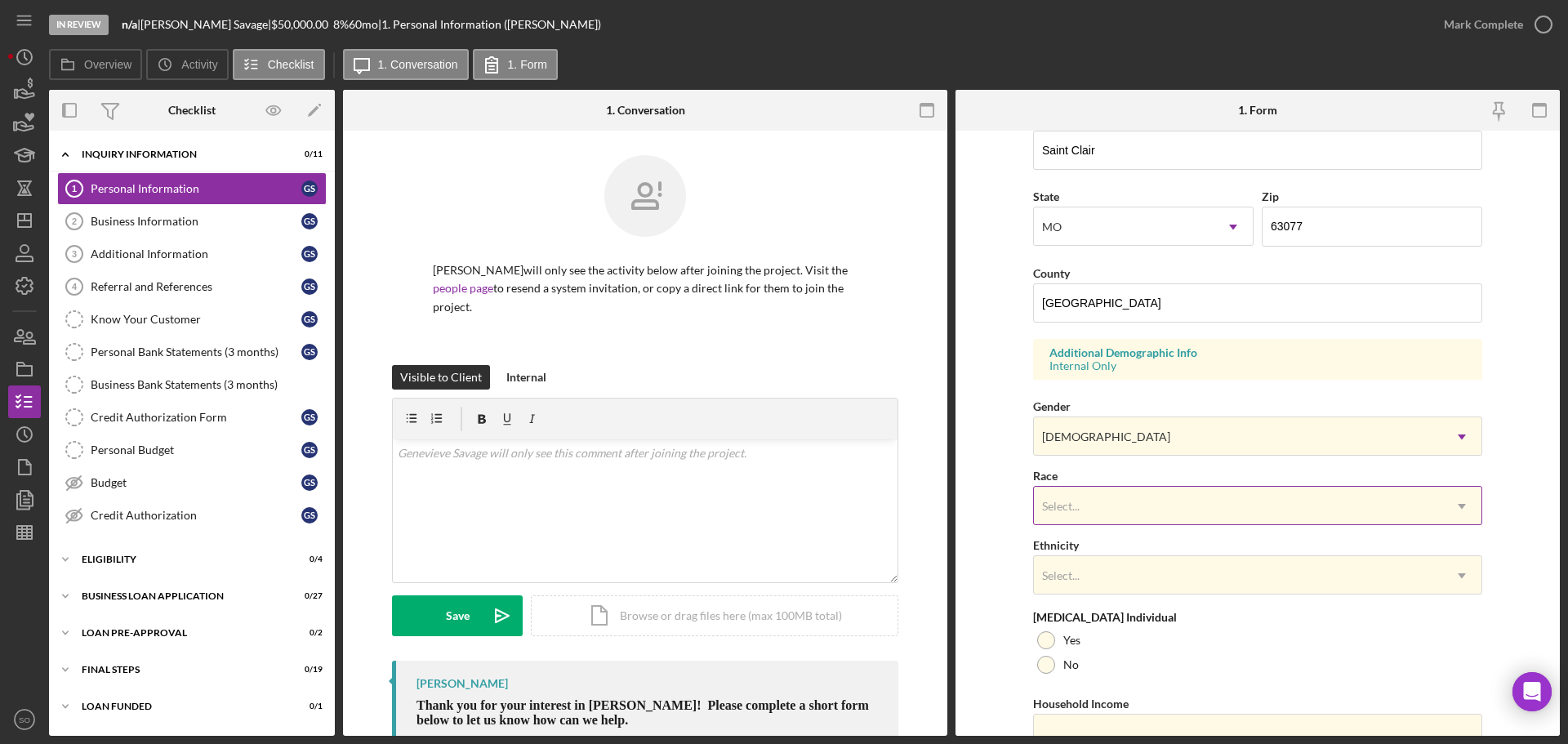
click at [1120, 512] on div "Select..." at bounding box center [1238, 506] width 409 height 38
click at [1157, 514] on div "Select..." at bounding box center [1238, 506] width 409 height 38
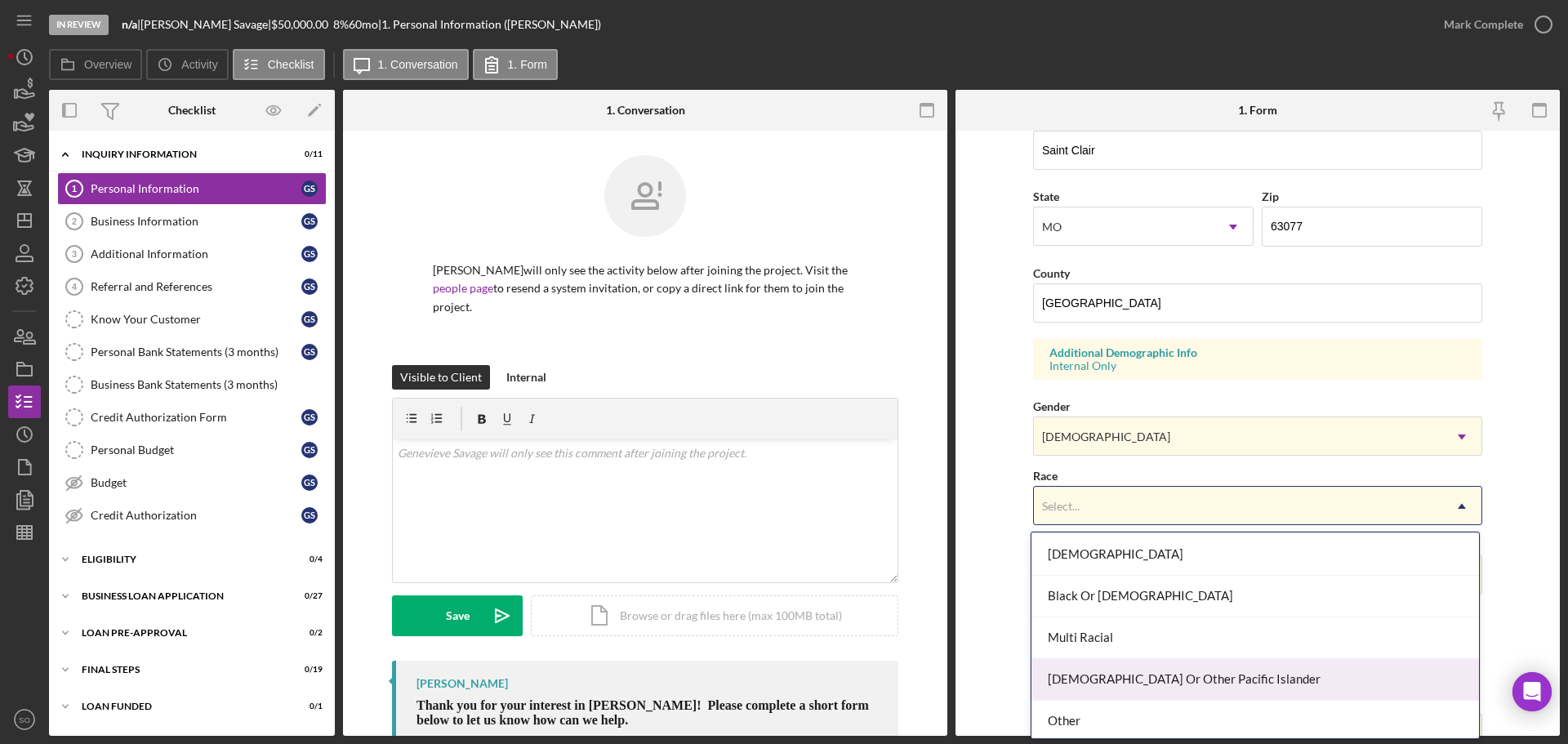
scroll to position [127, 0]
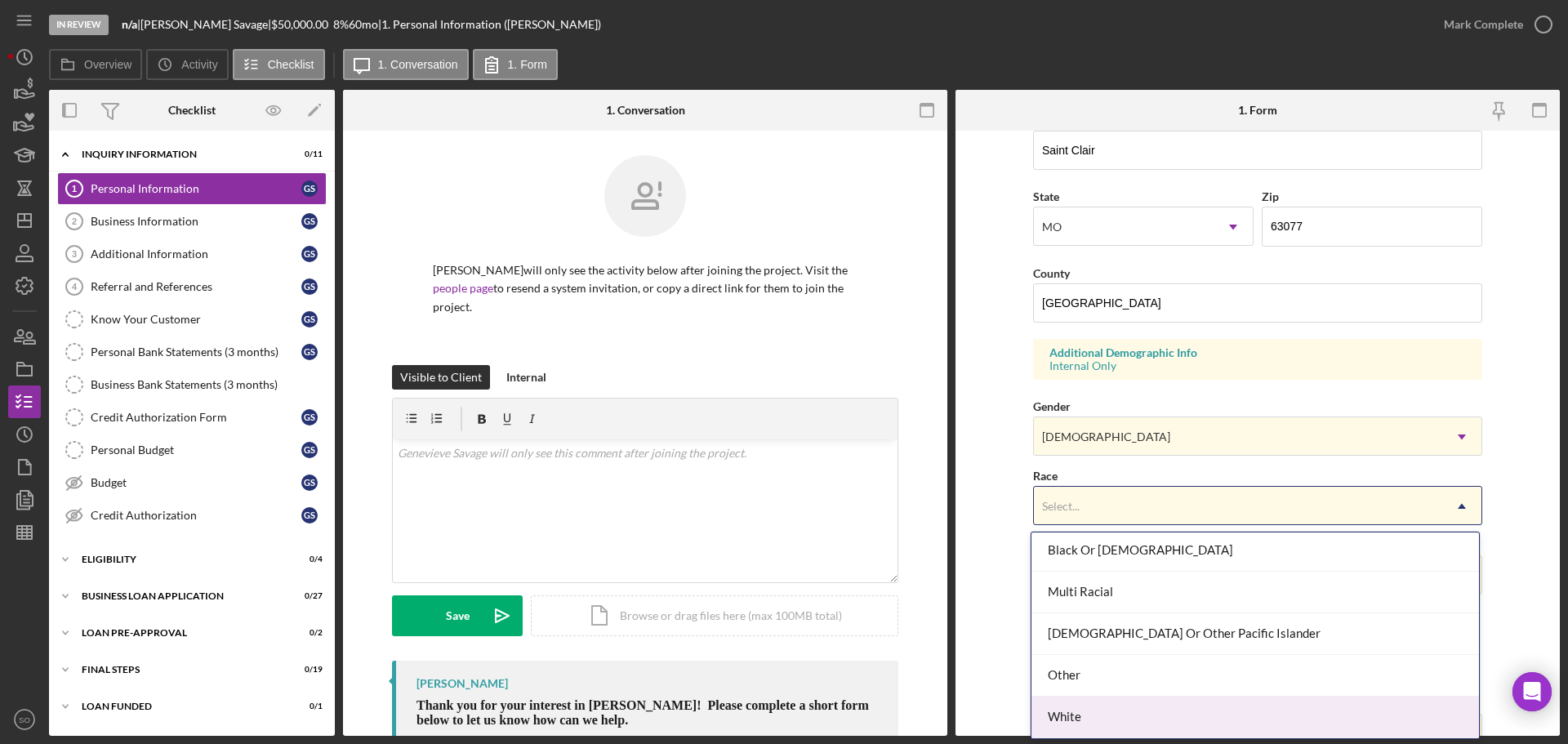
click at [1095, 712] on div "White" at bounding box center [1255, 717] width 447 height 42
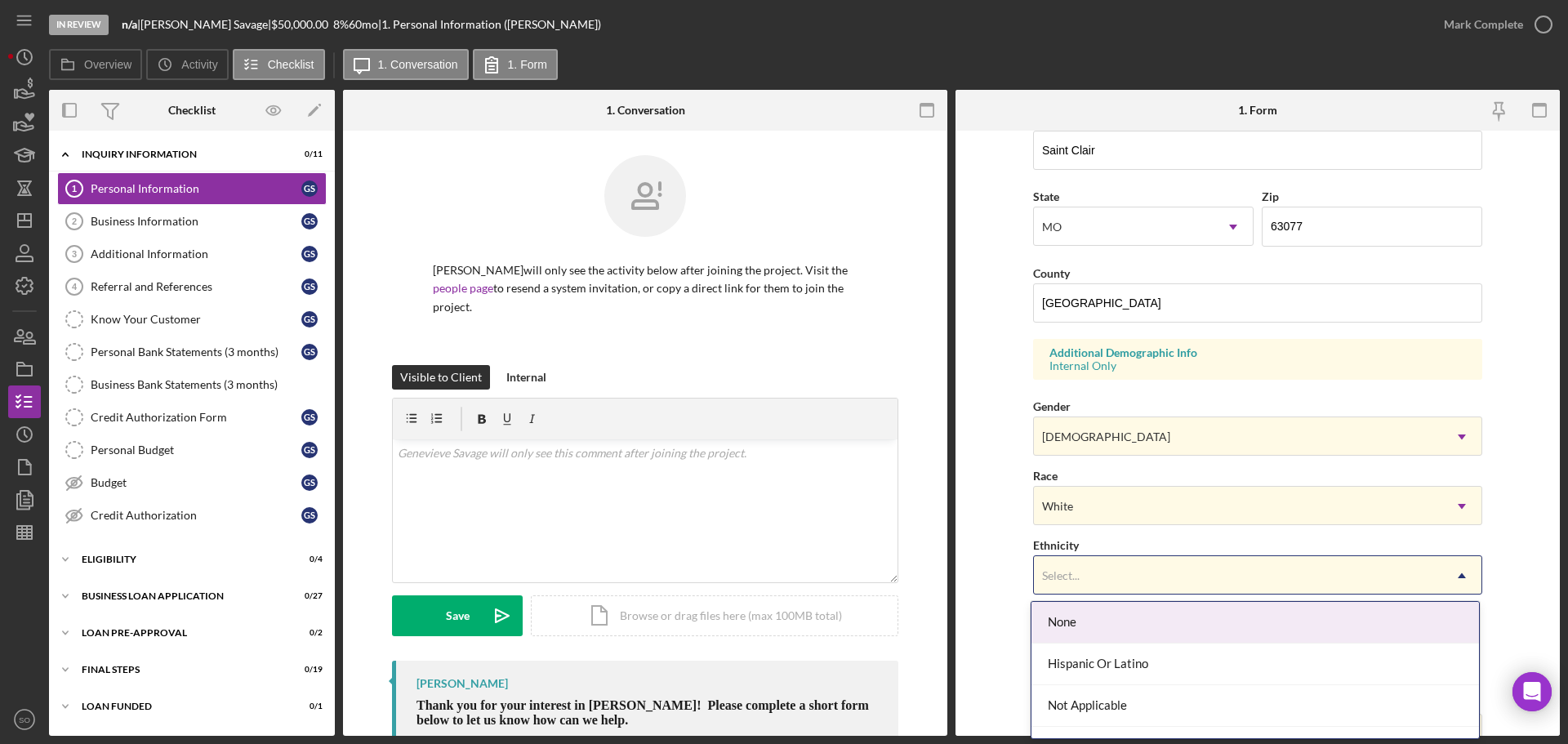
click at [1135, 584] on div "Select..." at bounding box center [1238, 576] width 409 height 38
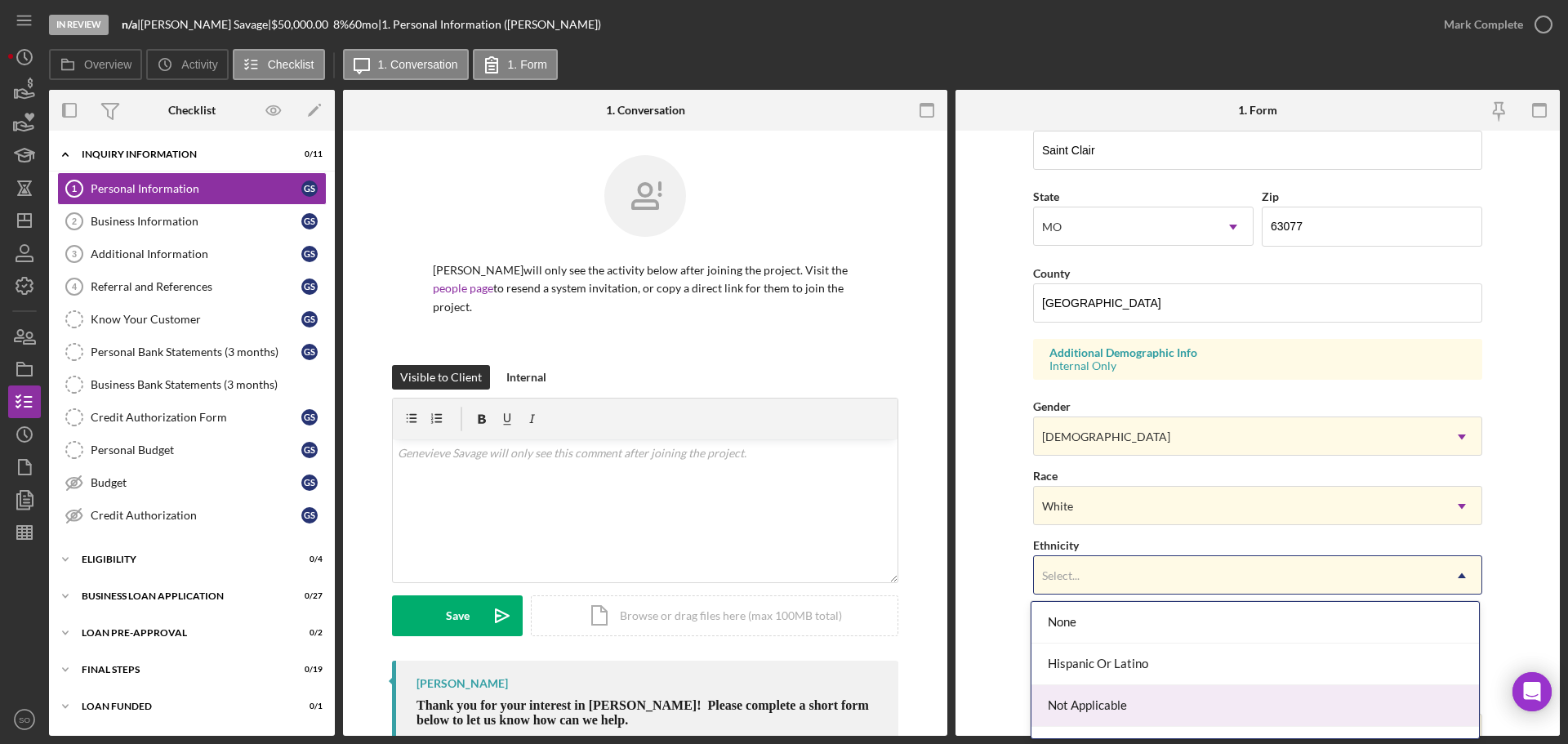
click at [1117, 699] on div "Not Applicable" at bounding box center [1255, 705] width 447 height 42
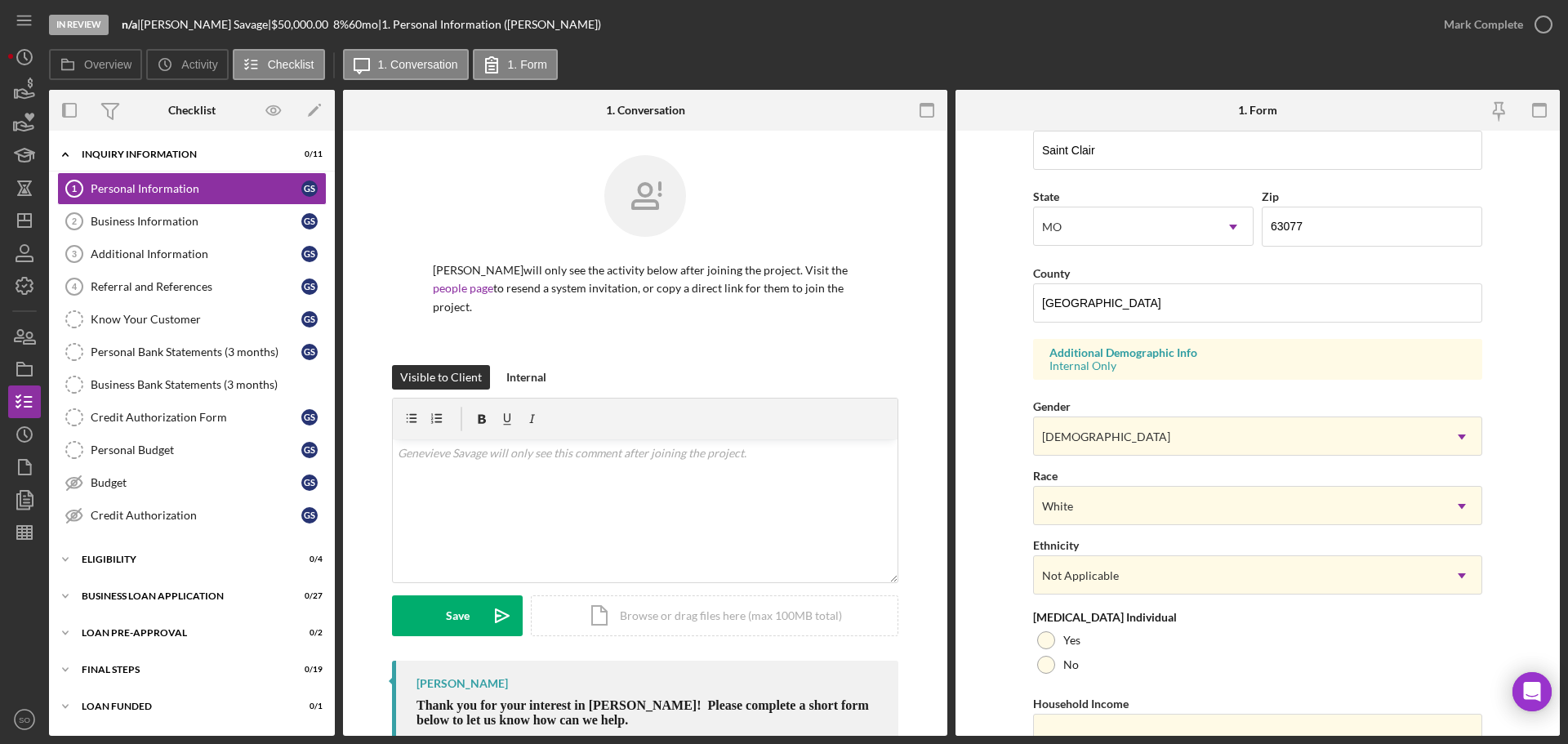
click at [993, 620] on form "First Name Genevieve Middle Name Last Name Savage Job Title Business Owner Date…" at bounding box center [1257, 432] width 604 height 605
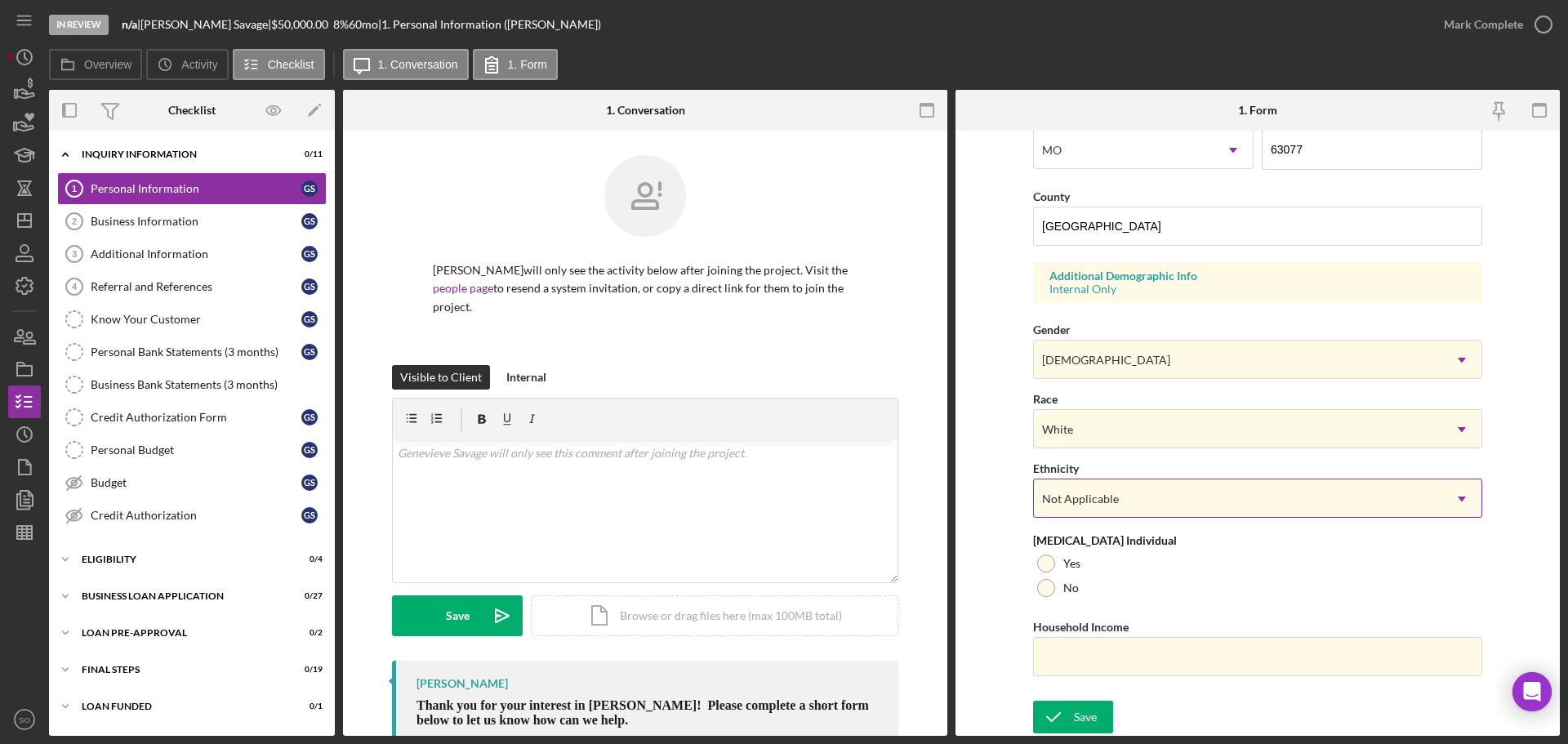
click at [1107, 498] on div "Not Applicable" at bounding box center [1080, 499] width 76 height 13
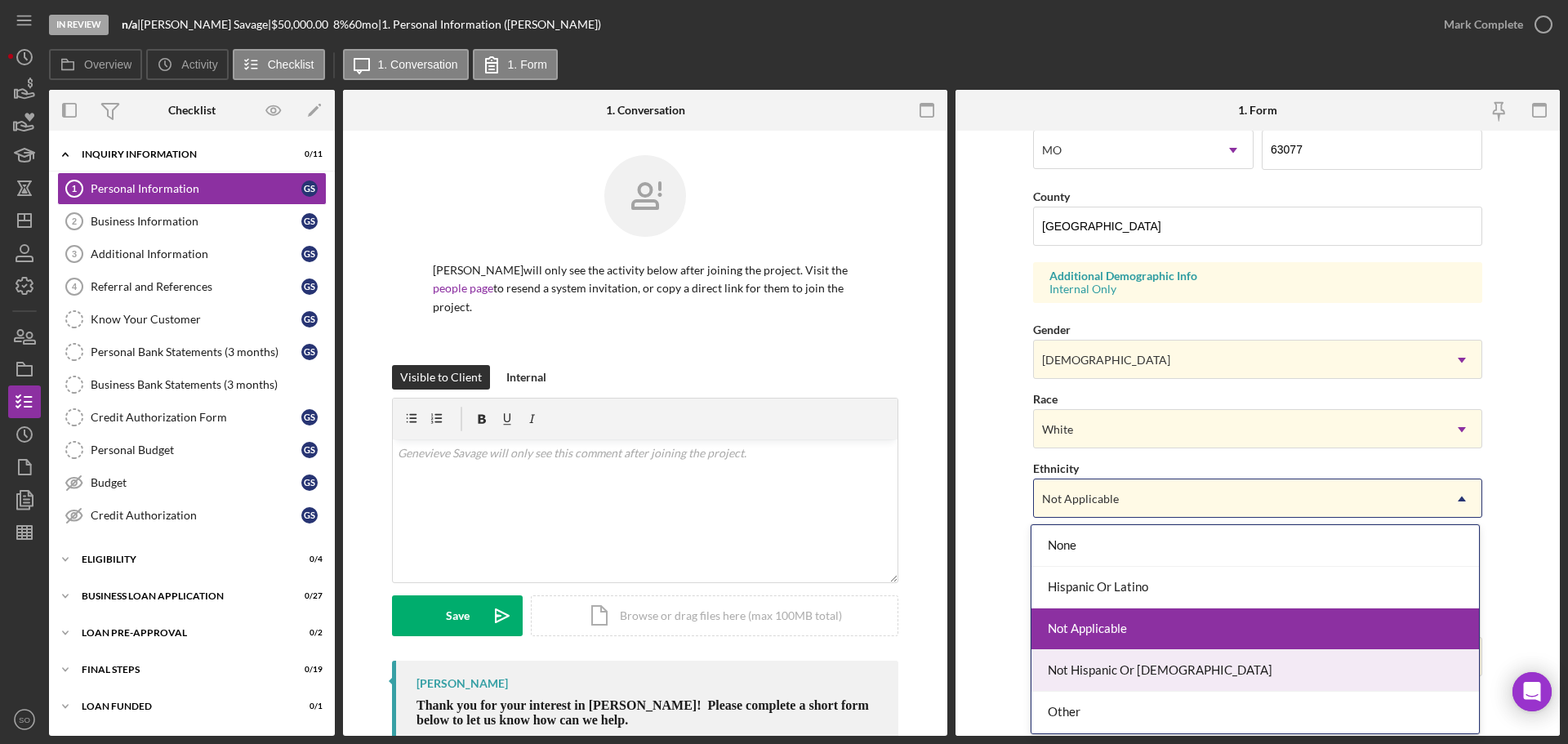
click at [1126, 668] on div "Not Hispanic Or Latino" at bounding box center [1255, 670] width 447 height 42
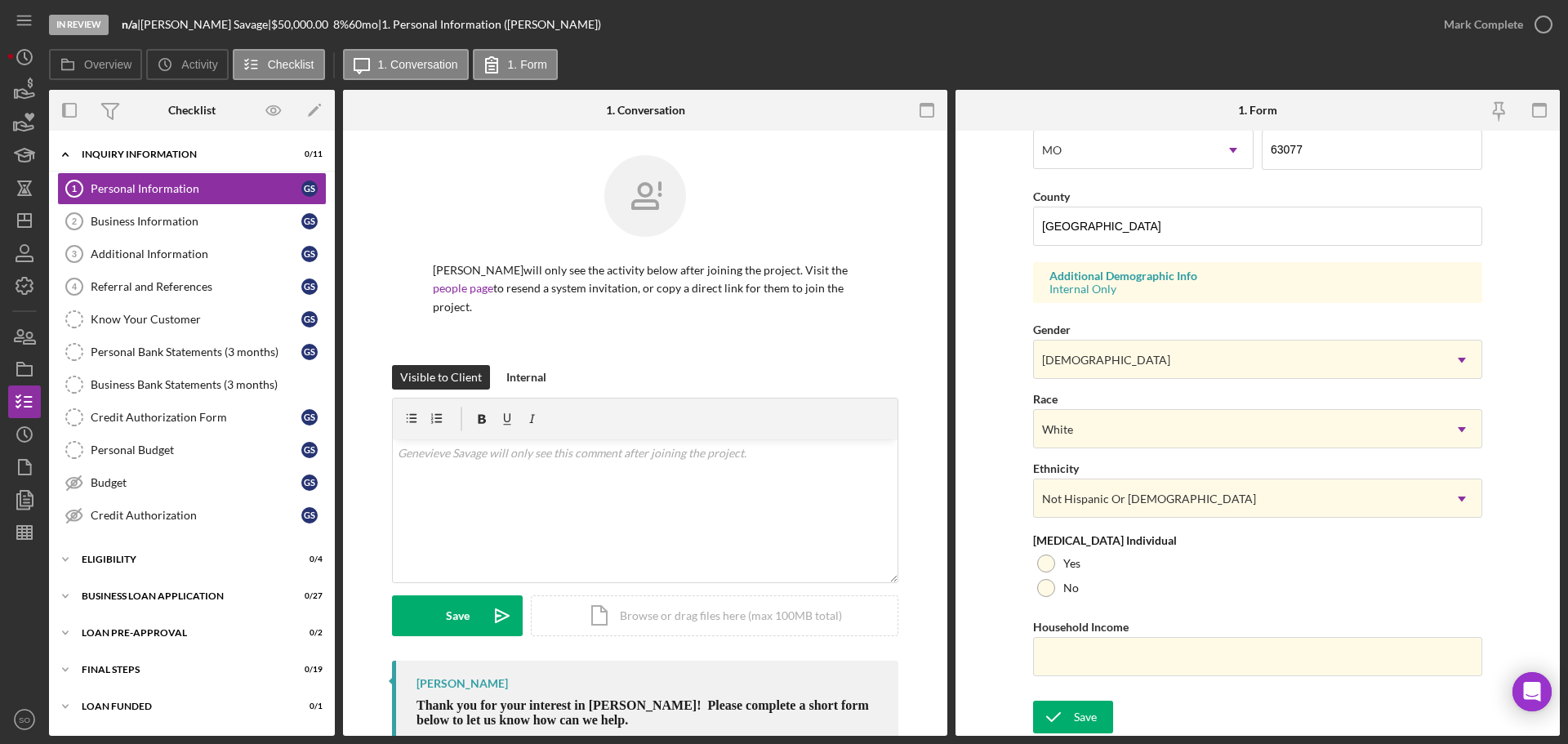
click at [988, 617] on form "First Name Genevieve Middle Name Last Name Savage Job Title Business Owner Date…" at bounding box center [1257, 432] width 604 height 605
click at [1044, 591] on div at bounding box center [1045, 588] width 18 height 18
click at [1008, 606] on form "First Name Genevieve Middle Name Last Name Savage Job Title Business Owner Date…" at bounding box center [1257, 432] width 604 height 605
click at [1049, 565] on div at bounding box center [1045, 563] width 18 height 18
click at [1094, 666] on input "Household Income" at bounding box center [1257, 656] width 449 height 39
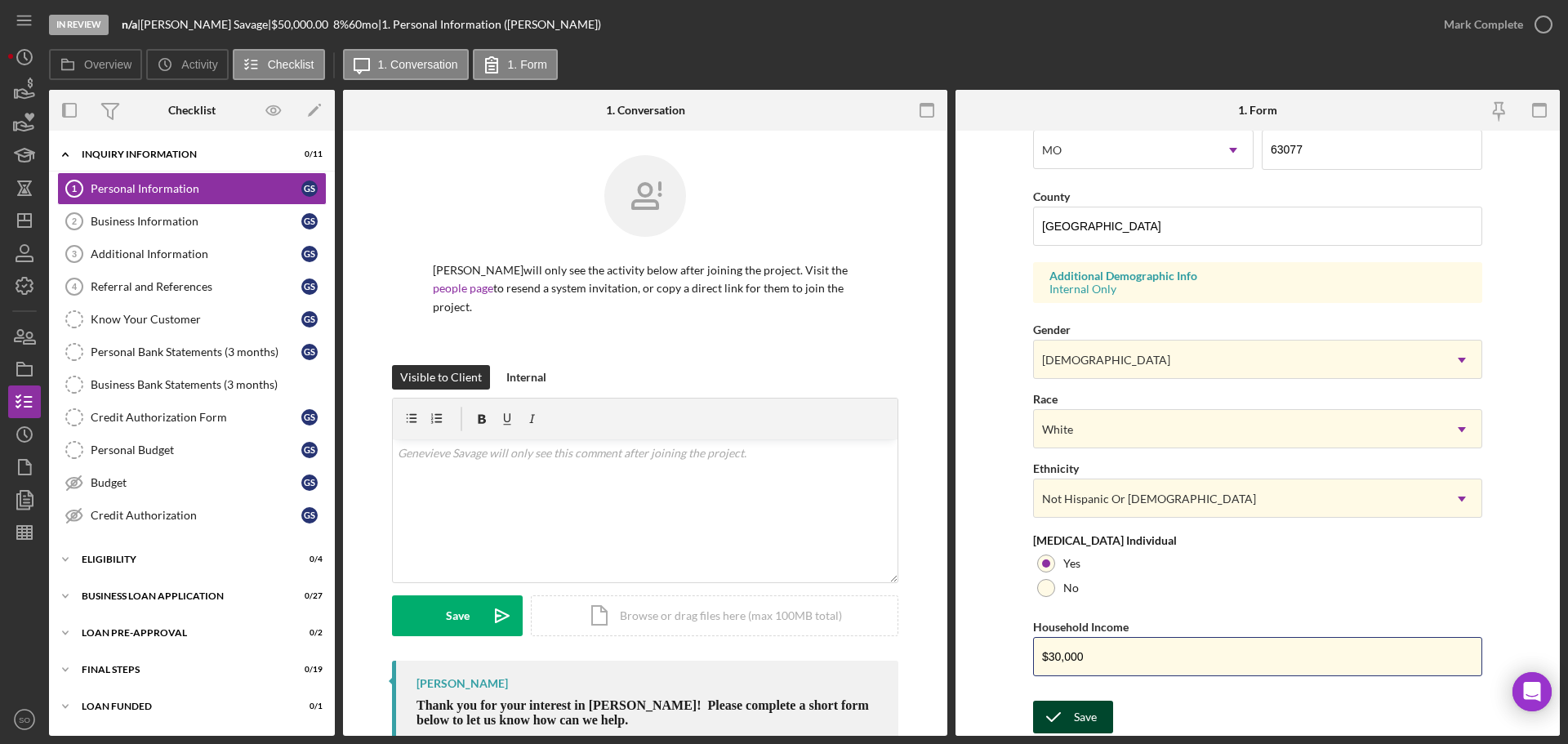
type input "$30,000"
click at [1093, 716] on div "Save" at bounding box center [1085, 717] width 23 height 33
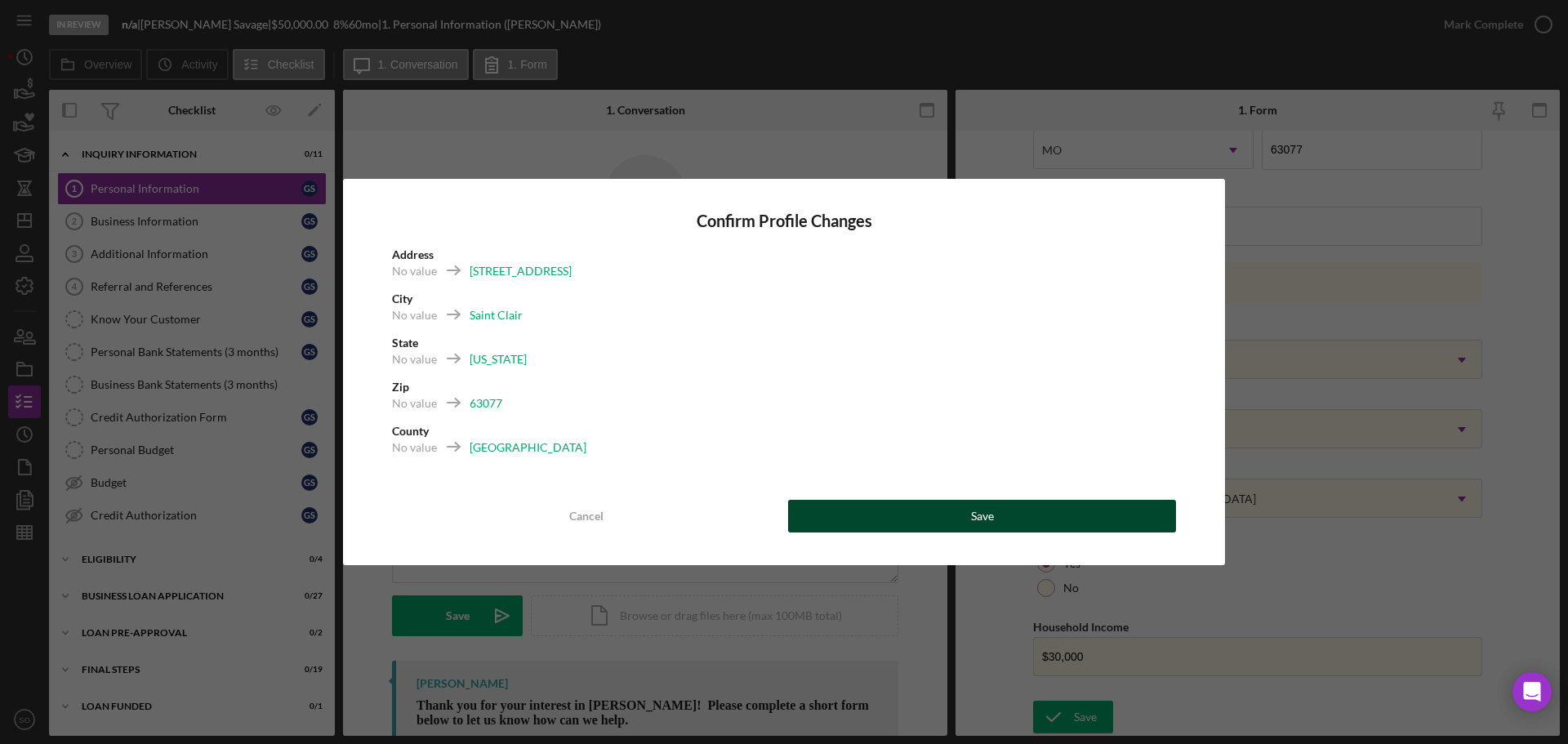
click at [917, 530] on button "Save" at bounding box center [982, 516] width 388 height 33
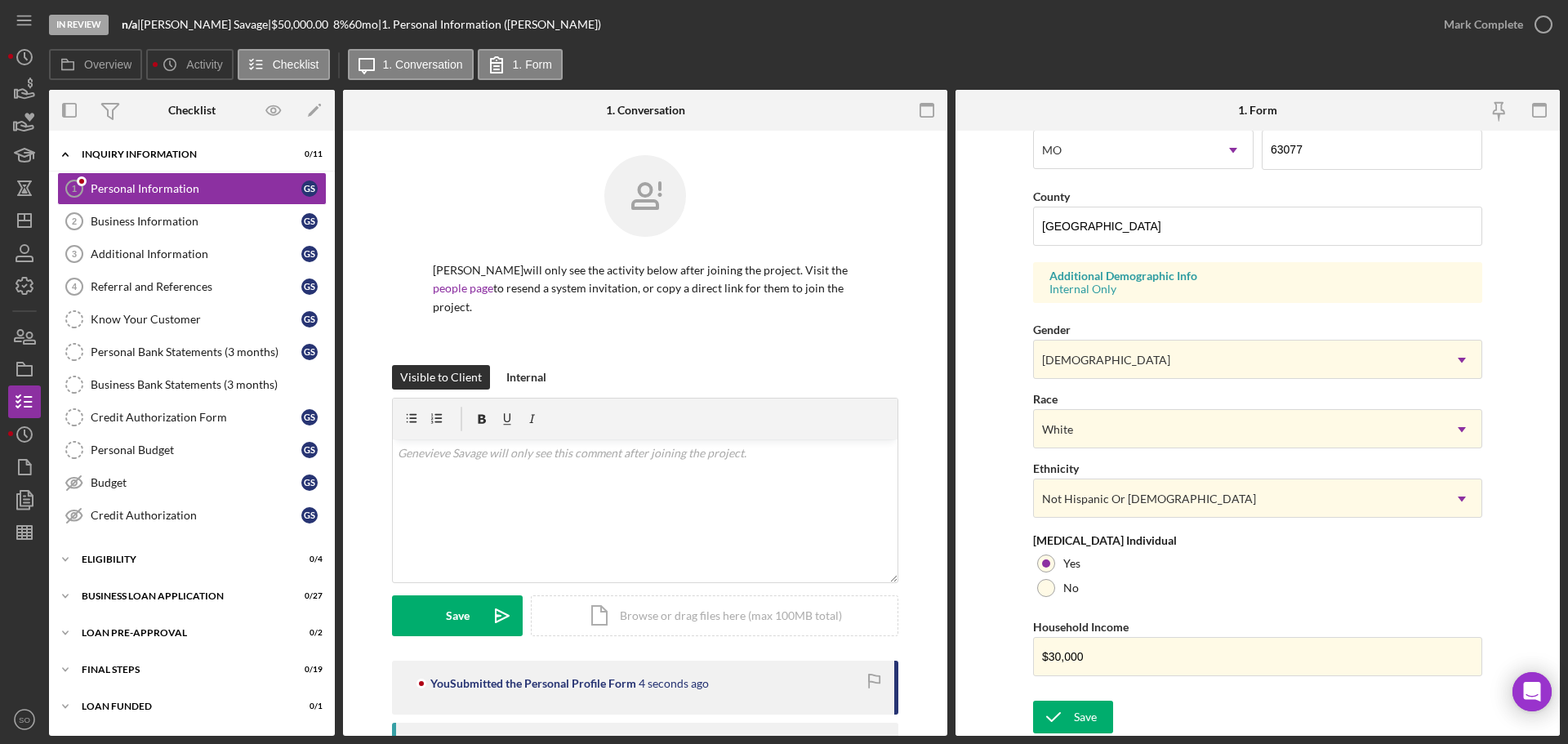
drag, startPoint x: 1473, startPoint y: 29, endPoint x: 1474, endPoint y: 45, distance: 16.0
click at [1474, 31] on div "Mark Complete" at bounding box center [1483, 25] width 79 height 33
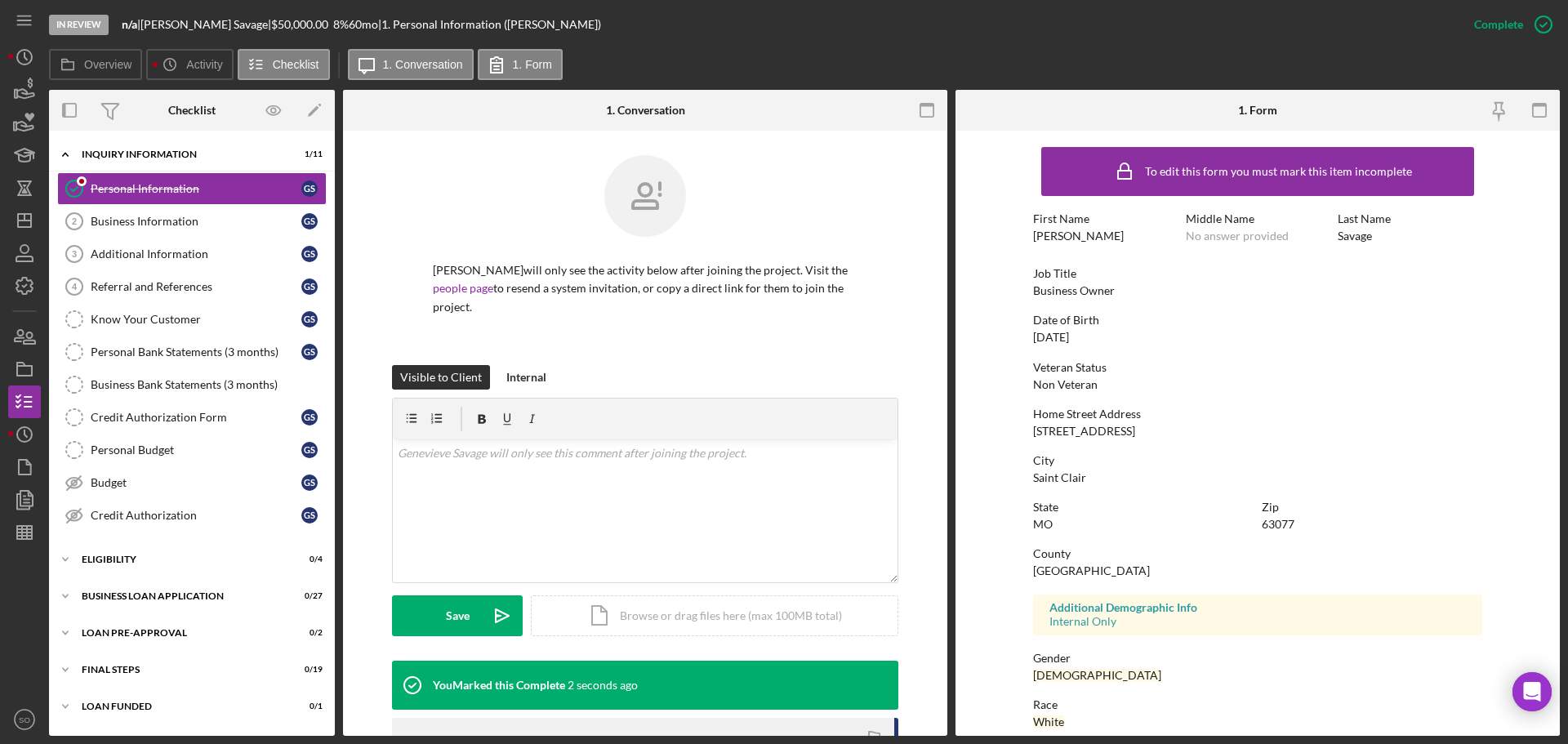
scroll to position [157, 0]
